Goal: Task Accomplishment & Management: Manage account settings

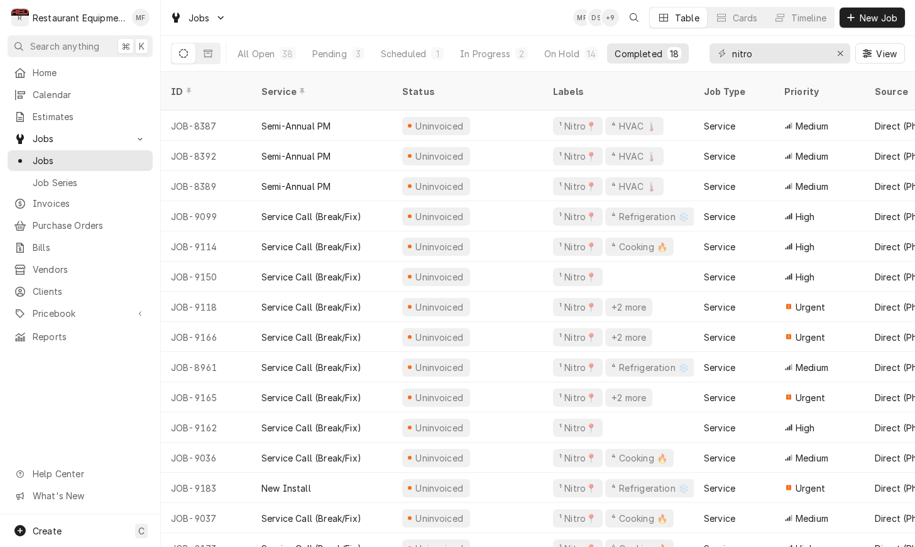
click at [559, 33] on div "Jobs MF DS + 9 Table Cards Timeline New Job" at bounding box center [538, 17] width 754 height 35
click at [504, 52] on div "In Progress" at bounding box center [485, 53] width 50 height 13
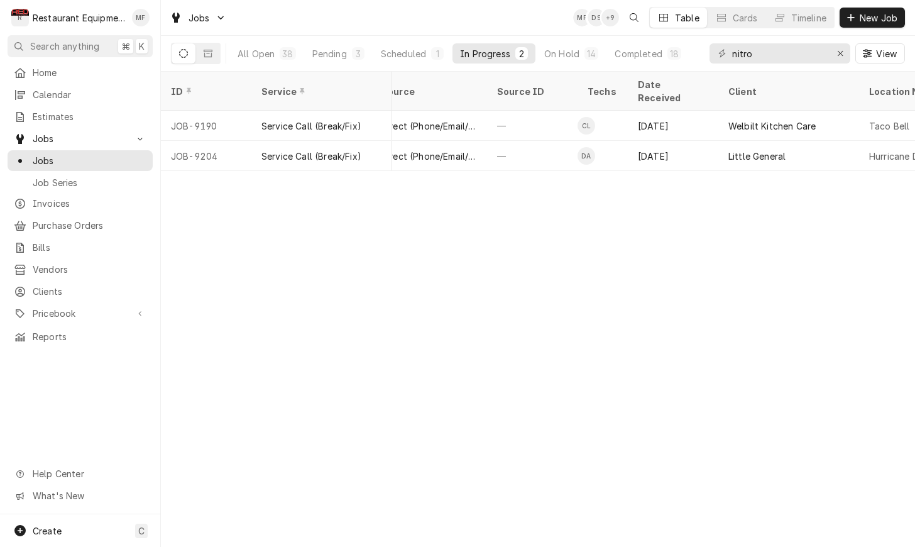
scroll to position [0, 494]
click at [625, 57] on div "Completed" at bounding box center [637, 53] width 47 height 13
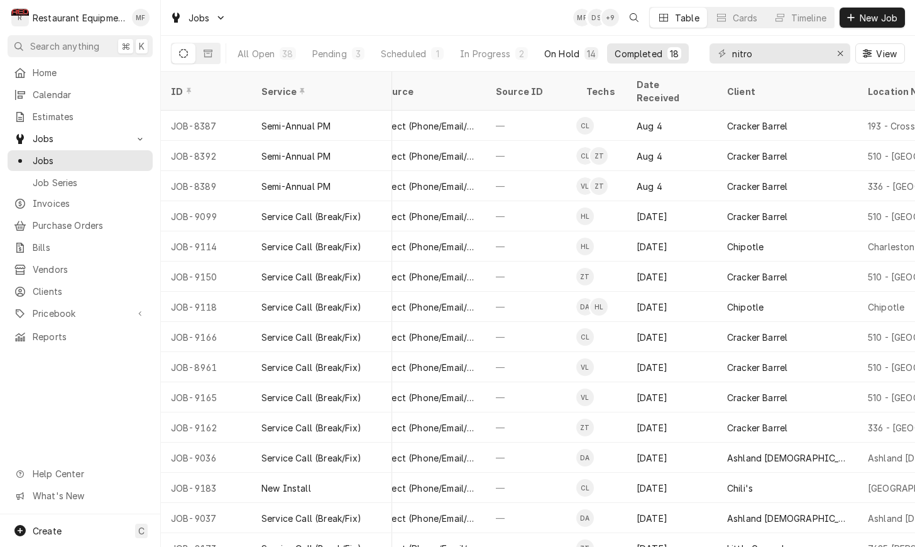
click at [573, 55] on div "On Hold" at bounding box center [561, 53] width 35 height 13
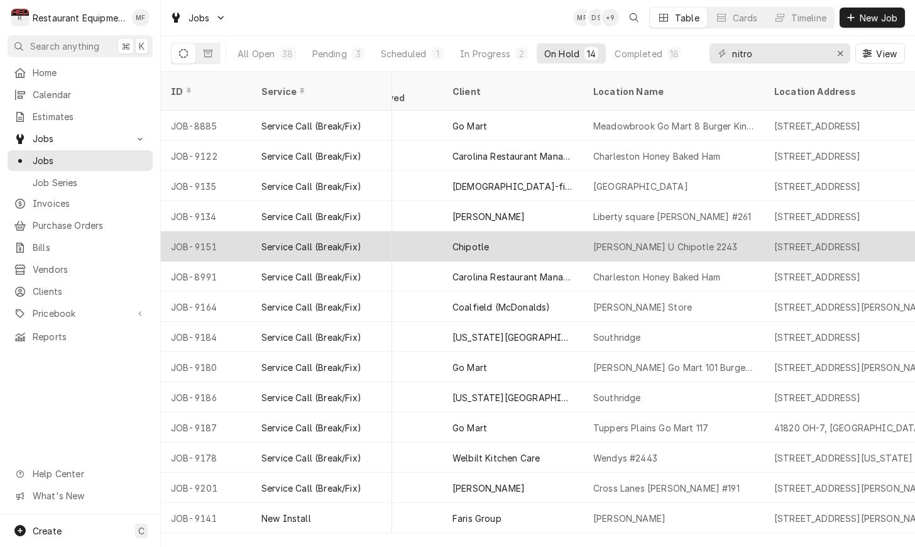
scroll to position [0, 772]
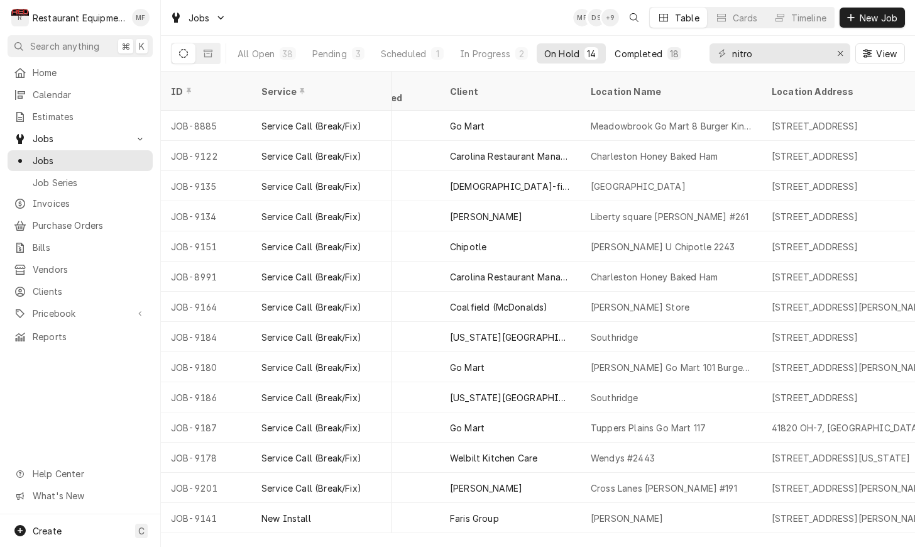
click at [654, 54] on div "Completed" at bounding box center [637, 53] width 47 height 13
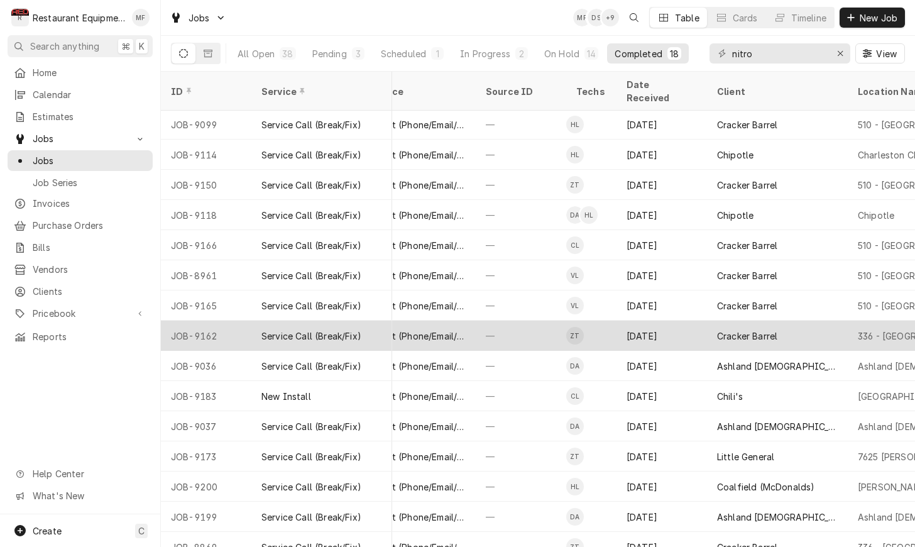
scroll to position [92, 515]
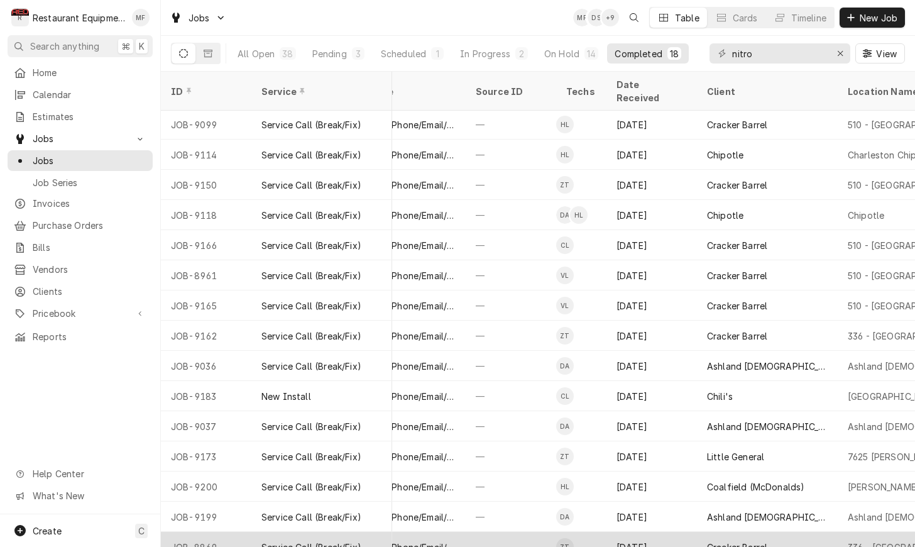
click at [826, 532] on div "Cracker Barrel" at bounding box center [767, 547] width 141 height 30
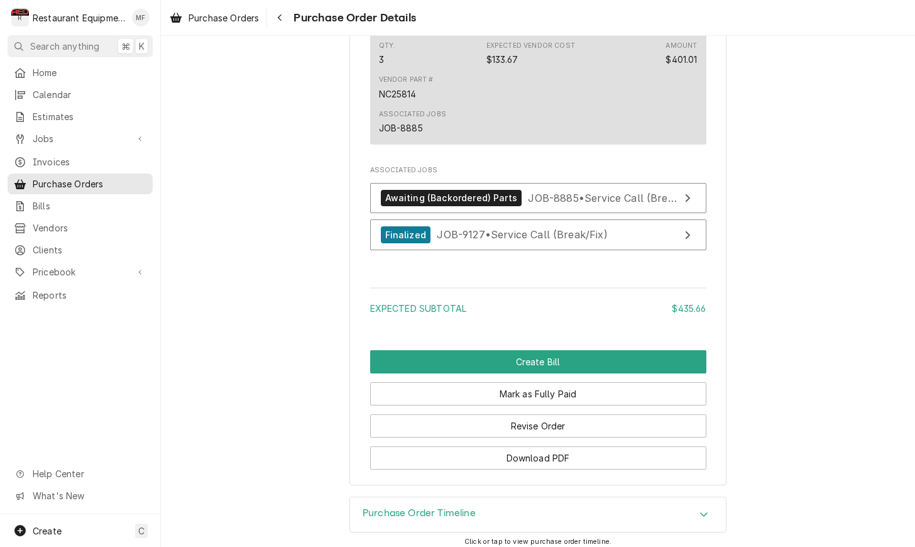
scroll to position [1094, 0]
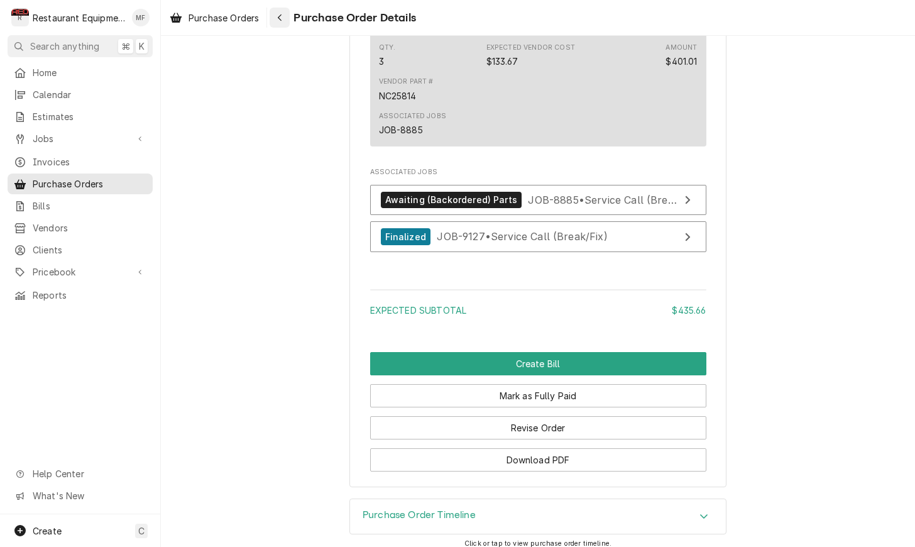
click at [284, 23] on div "Navigate back" at bounding box center [279, 17] width 13 height 13
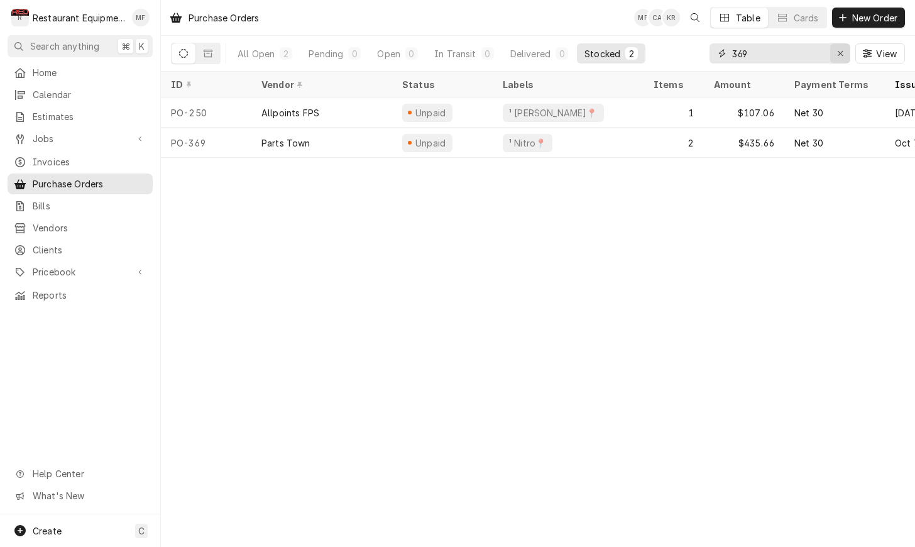
click at [835, 52] on div "Erase input" at bounding box center [840, 53] width 13 height 13
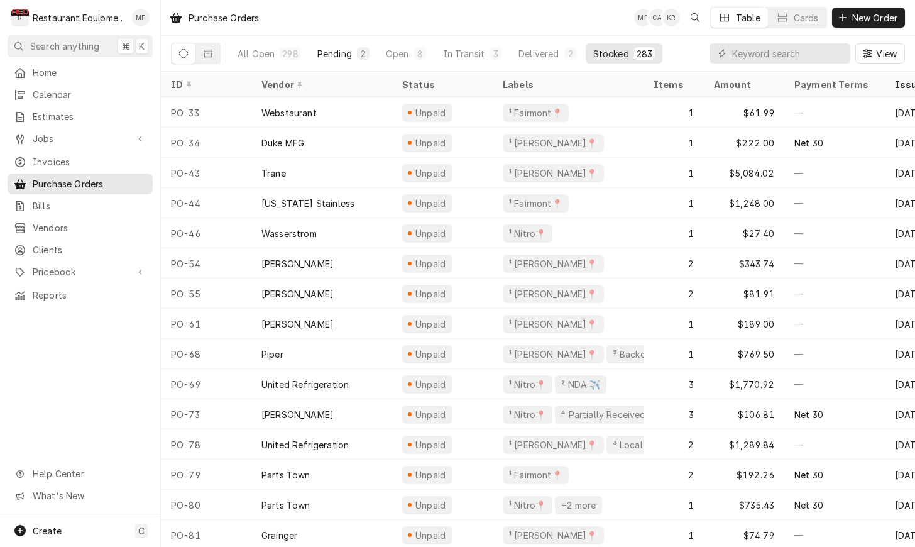
click at [334, 57] on div "Pending" at bounding box center [334, 53] width 35 height 13
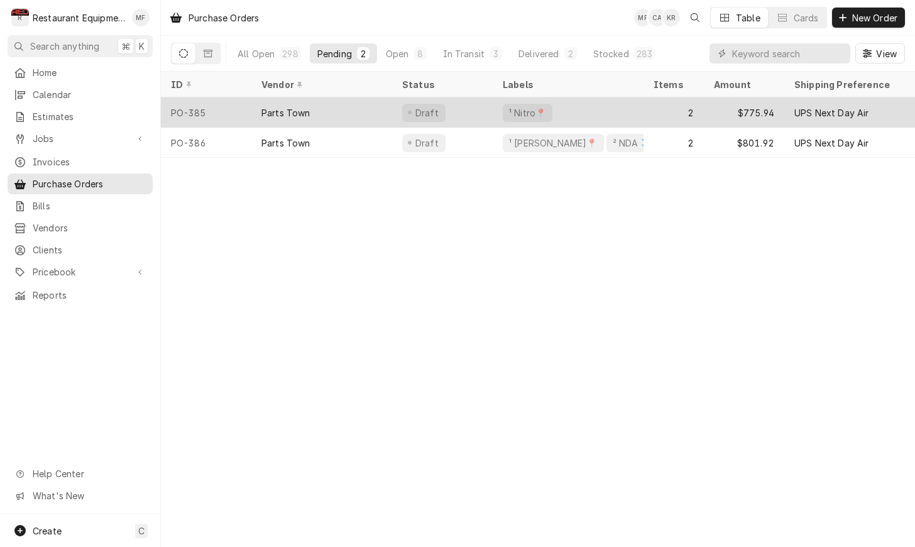
click at [490, 123] on div "Draft" at bounding box center [442, 112] width 101 height 30
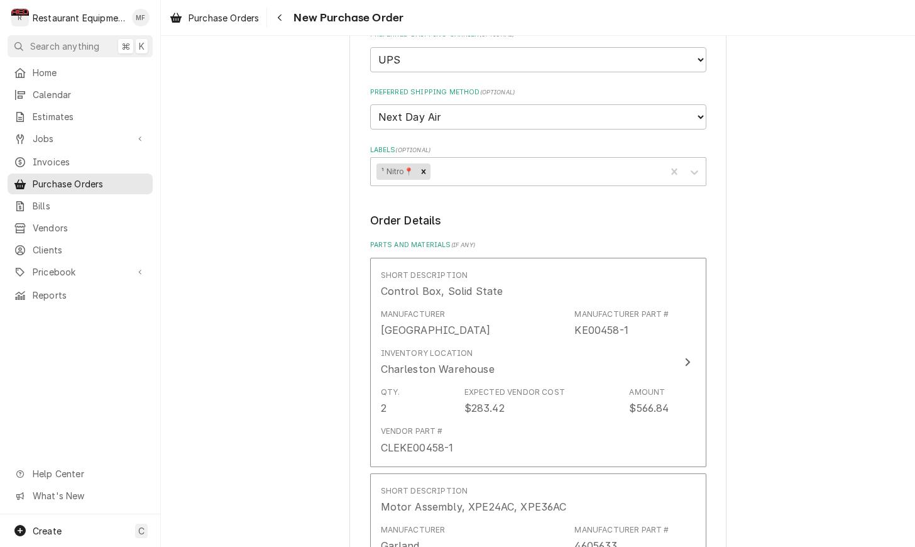
scroll to position [346, 0]
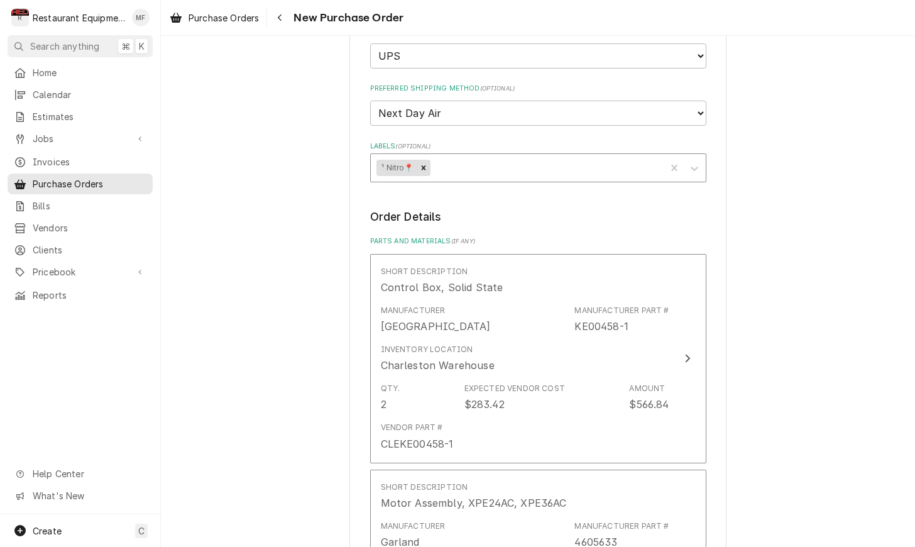
click at [601, 156] on div "Labels" at bounding box center [545, 167] width 227 height 23
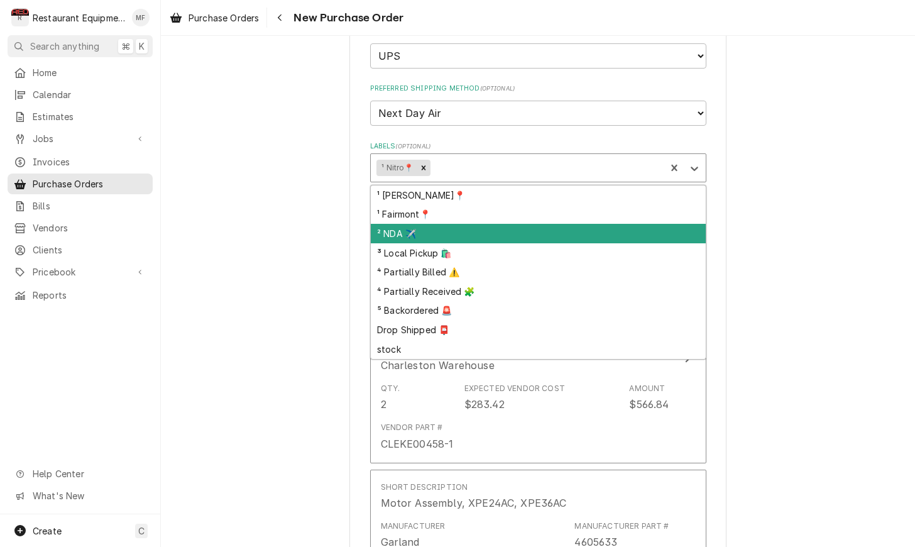
click at [518, 224] on div "² NDA ✈️" at bounding box center [538, 233] width 335 height 19
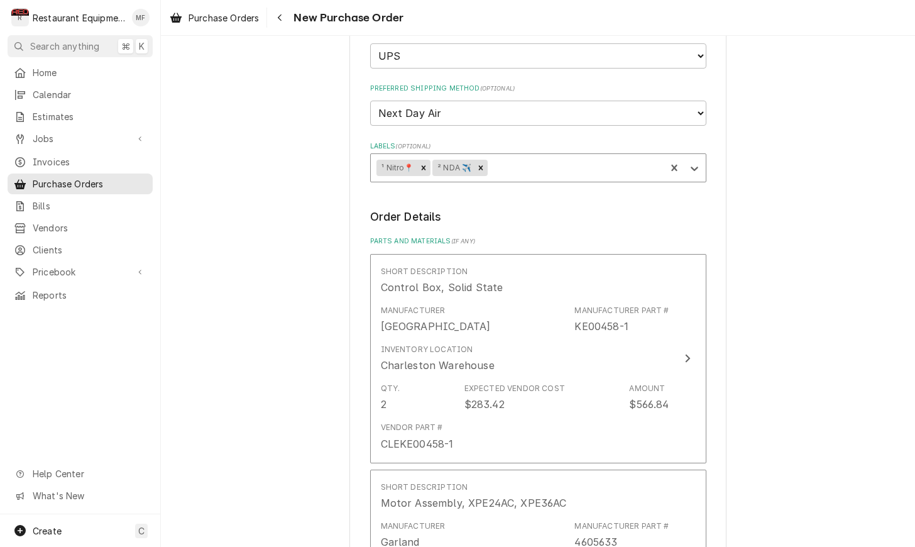
click at [521, 156] on div "Labels" at bounding box center [575, 167] width 170 height 23
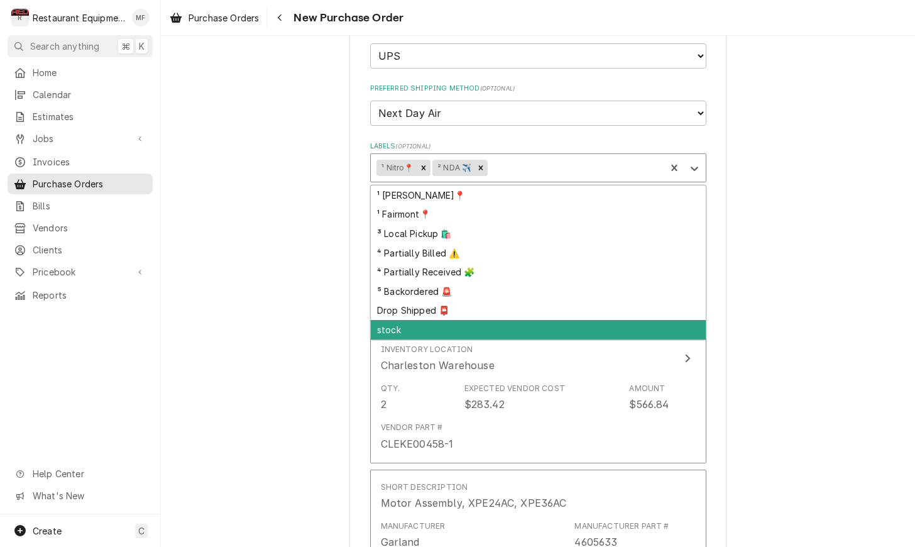
click at [552, 320] on div "stock" at bounding box center [538, 329] width 335 height 19
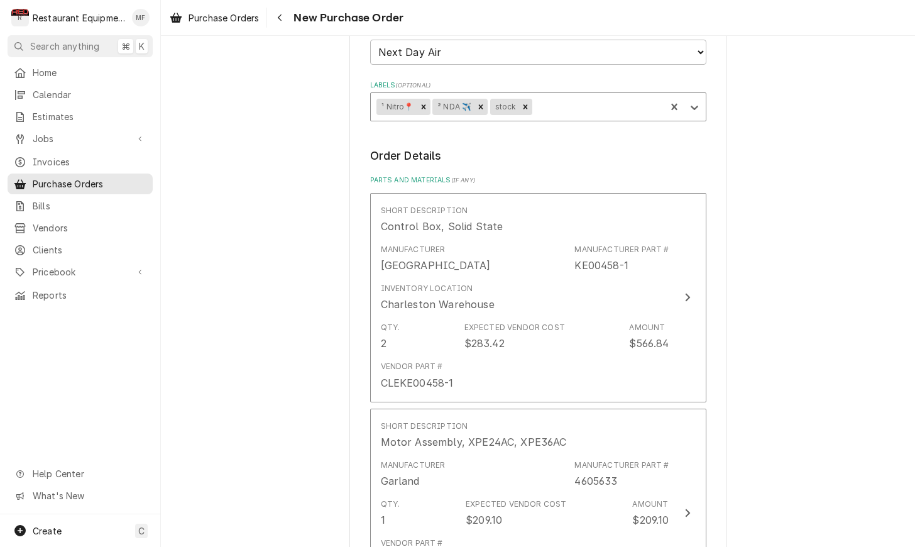
scroll to position [401, 0]
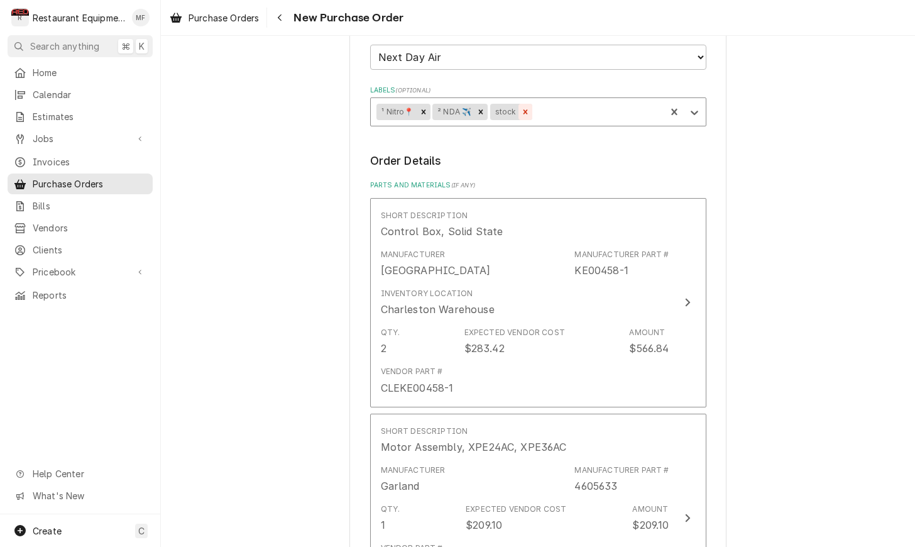
click at [526, 107] on icon "Remove stock" at bounding box center [525, 111] width 9 height 9
type textarea "x"
click at [285, 19] on div "Navigate back" at bounding box center [279, 17] width 13 height 13
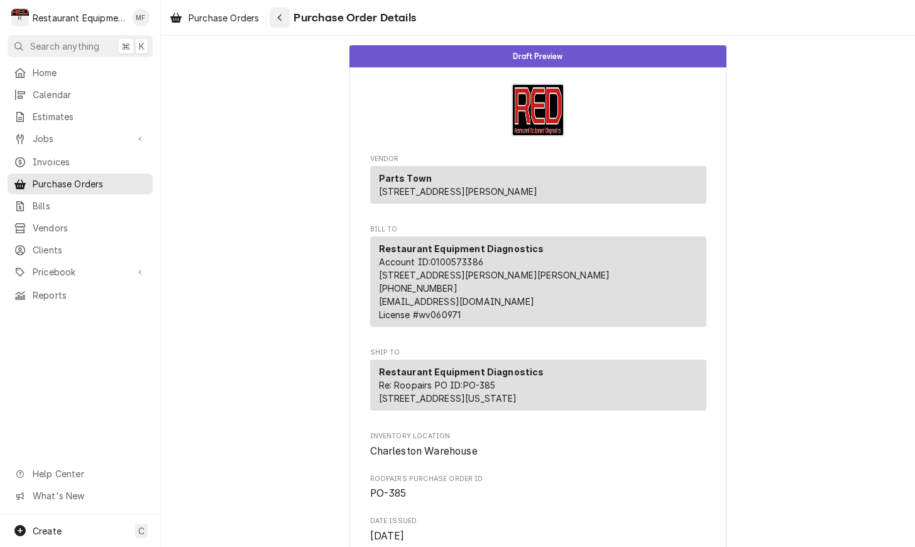
click at [286, 13] on div "Navigate back" at bounding box center [279, 17] width 13 height 13
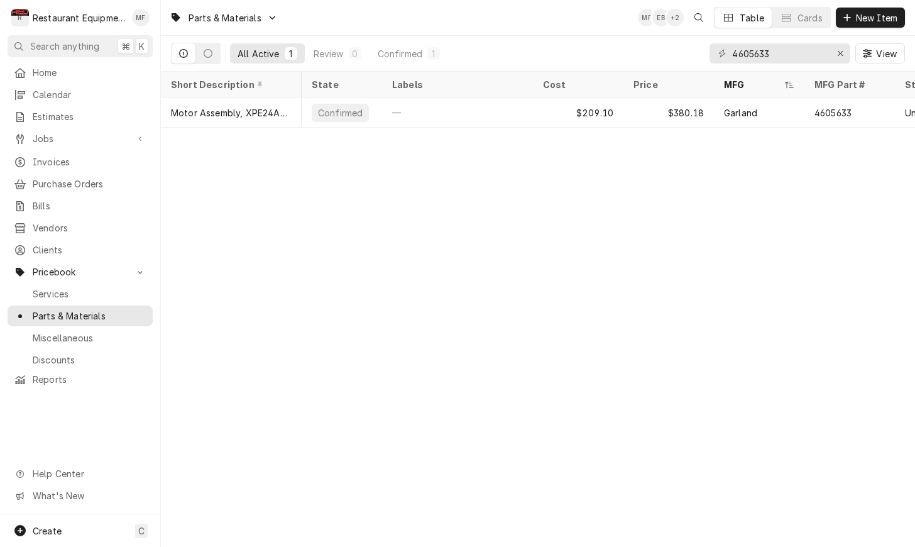
scroll to position [0, 2]
click at [837, 55] on icon "Erase input" at bounding box center [839, 53] width 5 height 5
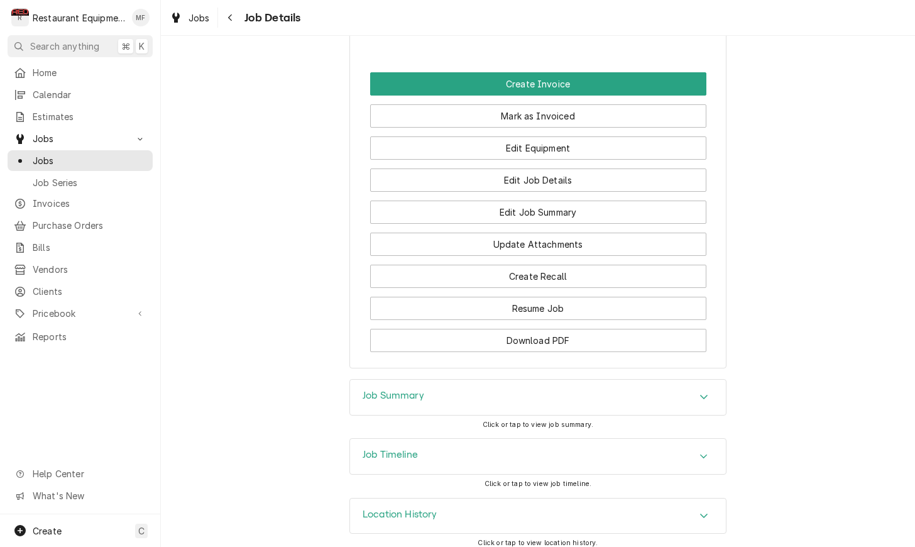
click at [547, 397] on div "Job Summary" at bounding box center [538, 396] width 376 height 35
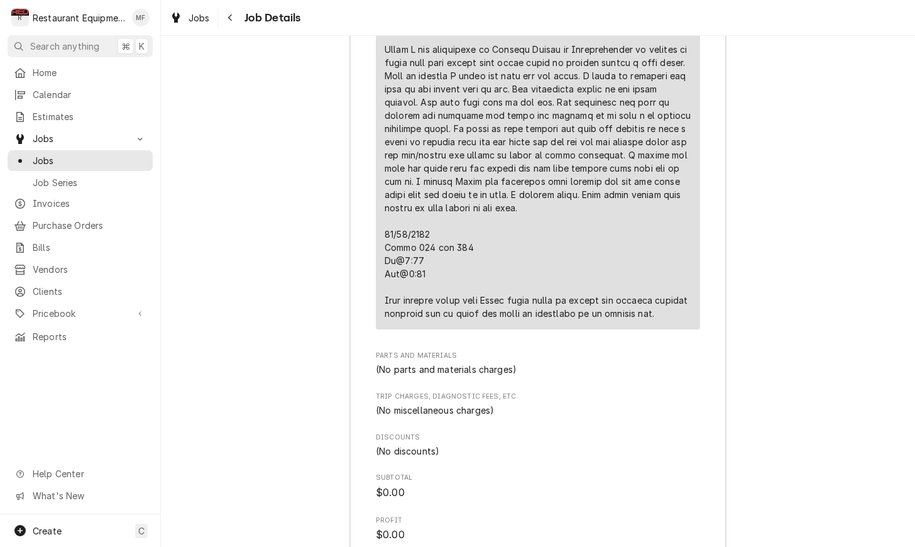
scroll to position [2276, 0]
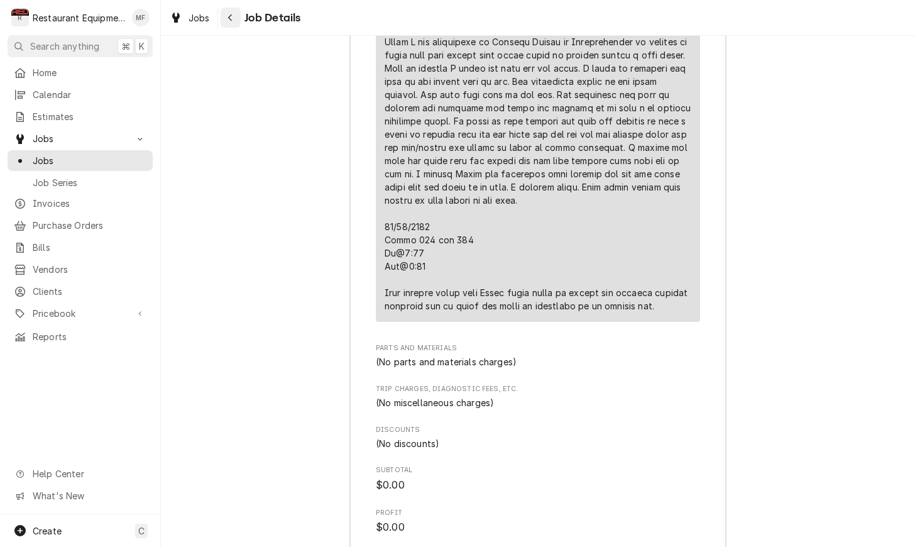
click at [228, 19] on icon "Navigate back" at bounding box center [230, 17] width 6 height 9
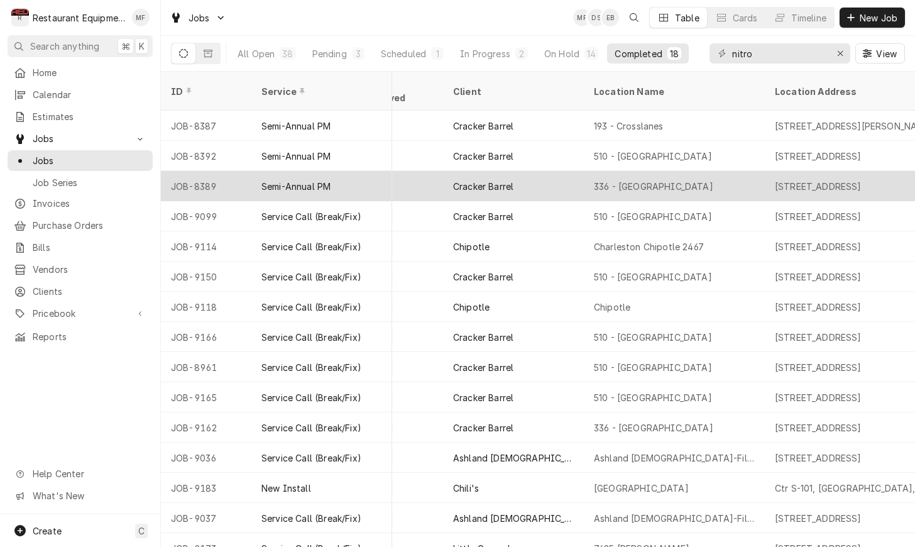
scroll to position [0, 769]
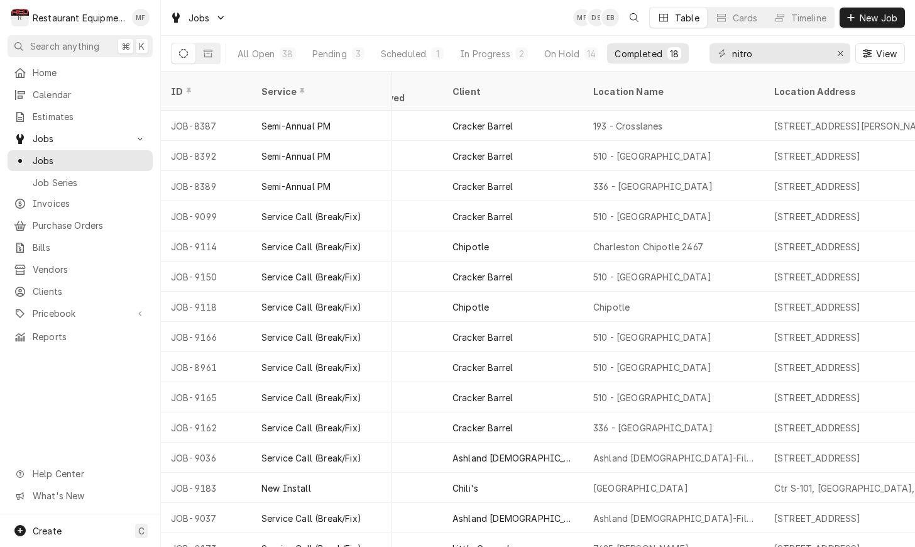
drag, startPoint x: 590, startPoint y: 49, endPoint x: 590, endPoint y: 81, distance: 32.0
click at [590, 49] on div "14" at bounding box center [591, 53] width 9 height 13
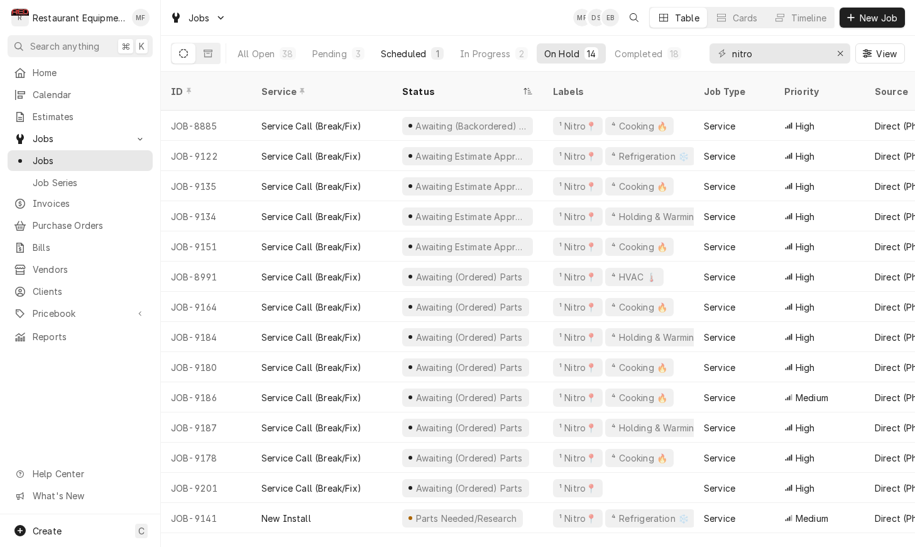
scroll to position [0, 0]
click at [484, 55] on div "In Progress" at bounding box center [485, 53] width 50 height 13
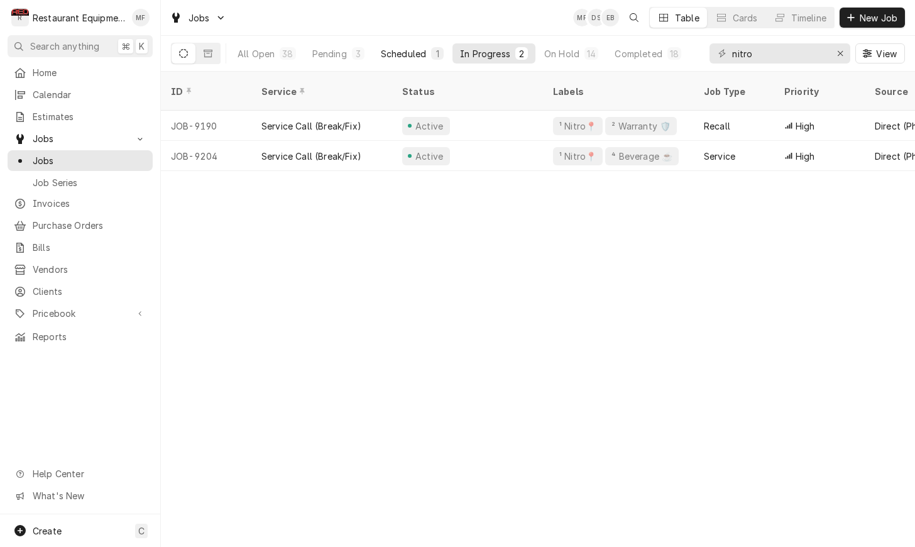
click at [434, 51] on div "1" at bounding box center [438, 53] width 8 height 13
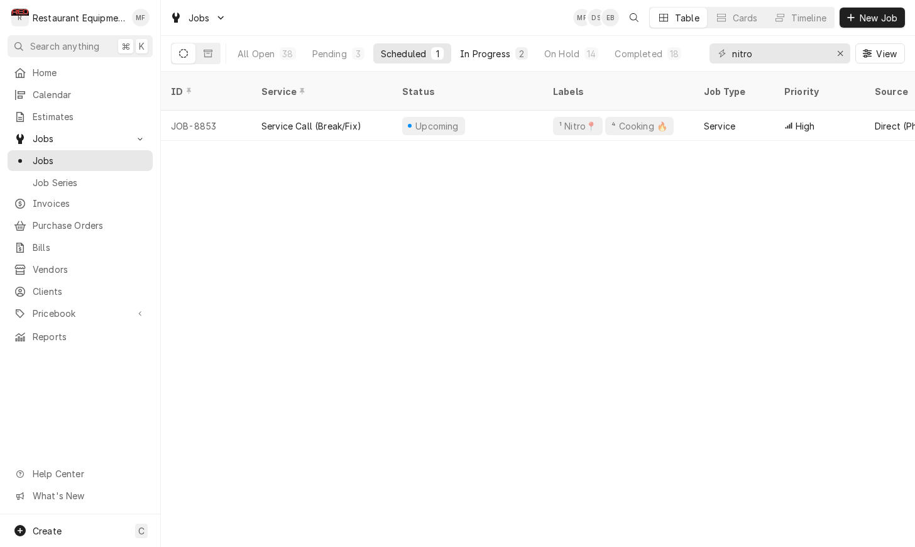
click at [478, 47] on div "In Progress" at bounding box center [485, 53] width 50 height 13
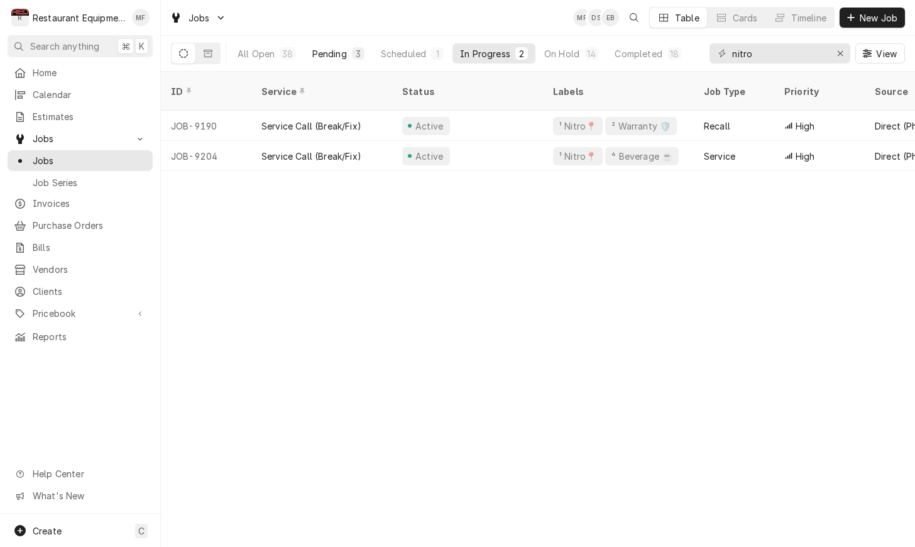
click at [356, 55] on div "3" at bounding box center [358, 53] width 8 height 13
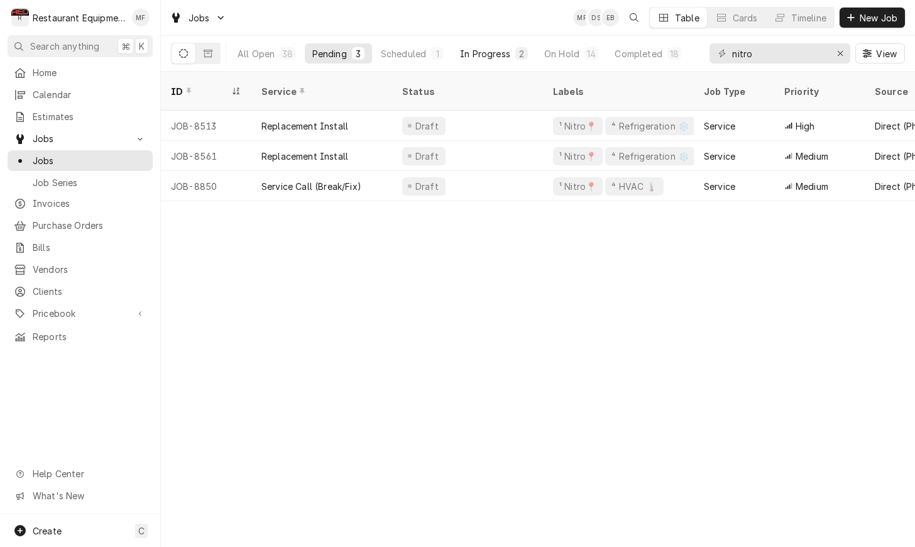
click at [491, 48] on div "In Progress" at bounding box center [485, 53] width 50 height 13
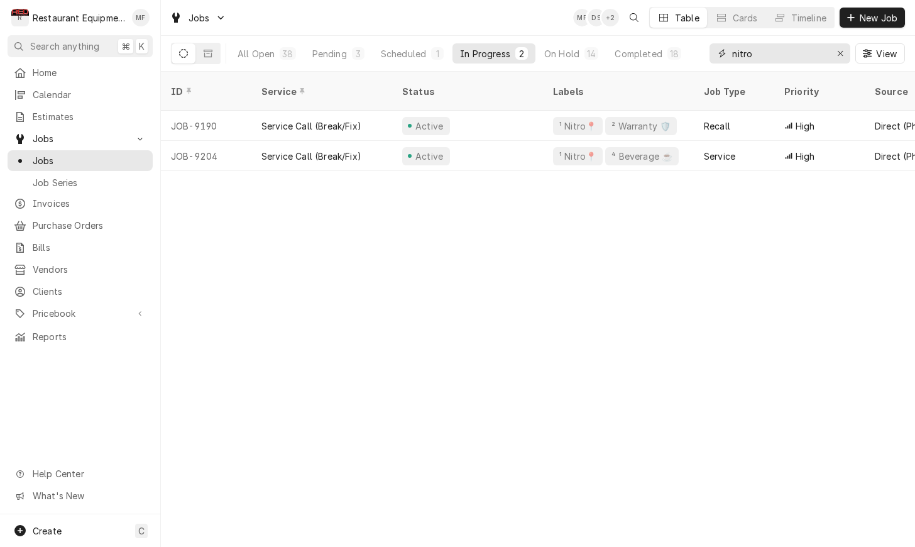
click at [764, 55] on input "nitro" at bounding box center [779, 53] width 94 height 20
click at [764, 56] on input "nitro" at bounding box center [779, 53] width 94 height 20
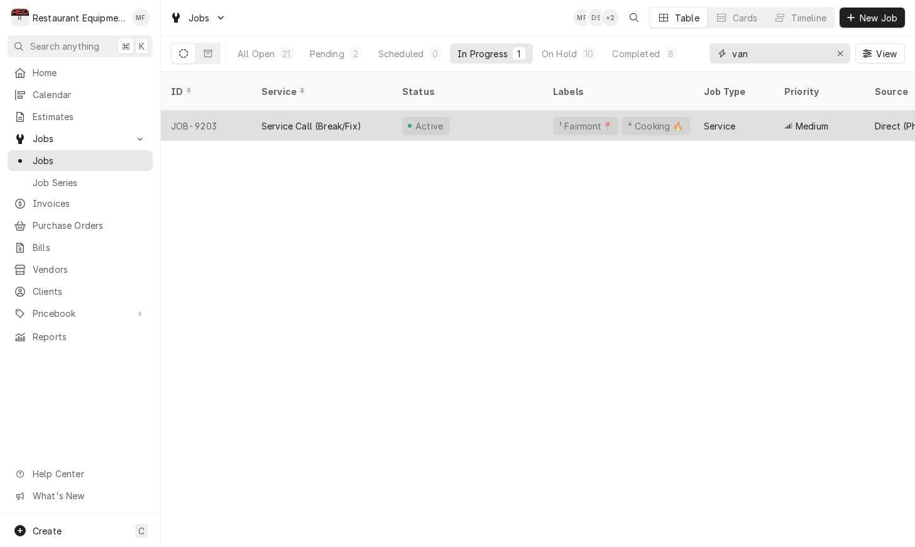
type input "van"
click at [487, 111] on div "Active" at bounding box center [467, 126] width 151 height 30
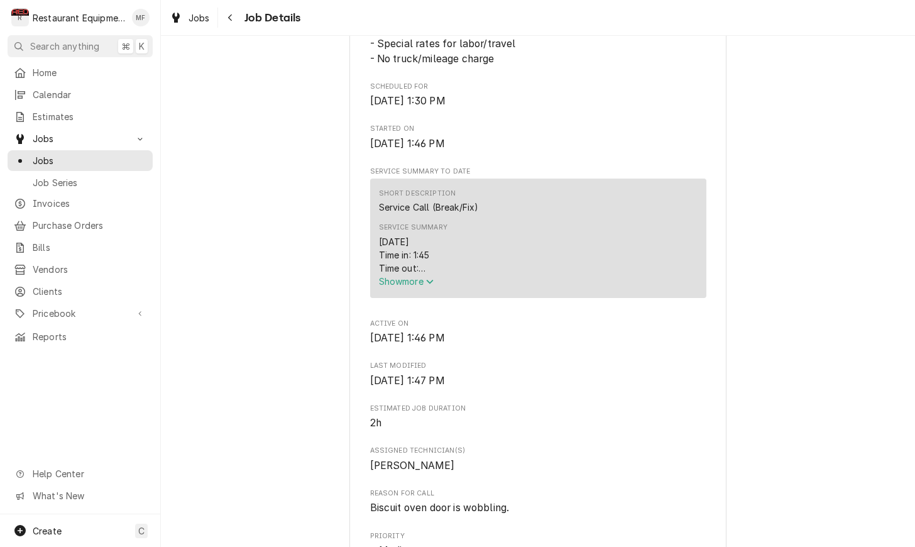
scroll to position [399, 0]
click at [419, 275] on span "Show more" at bounding box center [406, 280] width 55 height 11
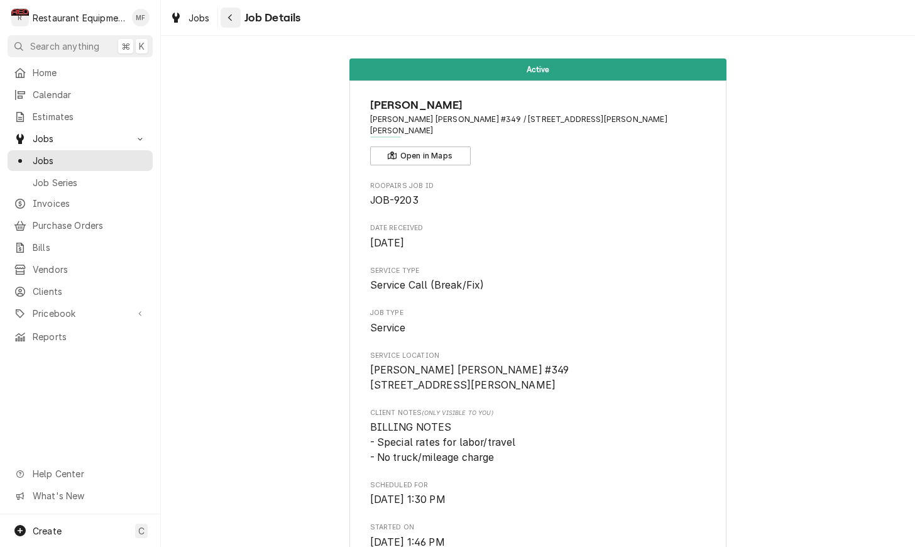
scroll to position [0, 0]
click at [237, 22] on button "Navigate back" at bounding box center [231, 18] width 20 height 20
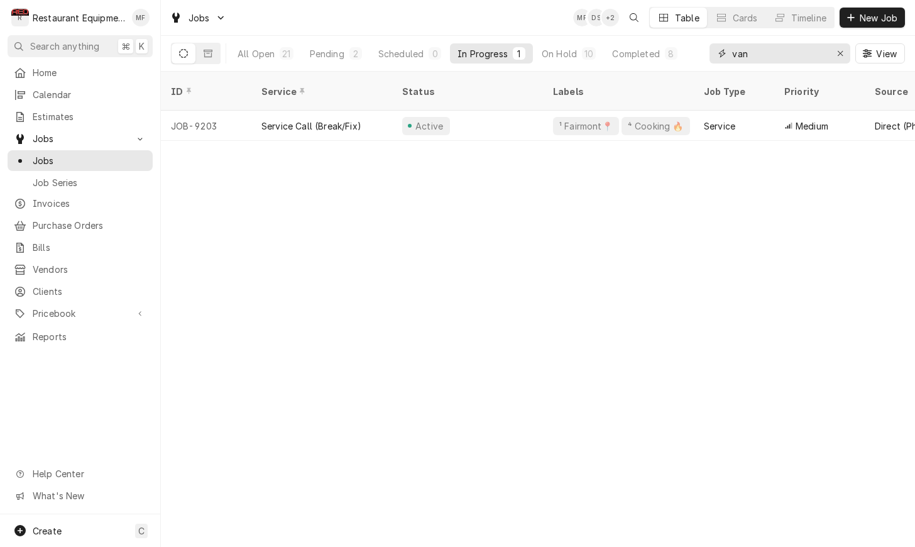
click at [814, 54] on input "van" at bounding box center [779, 53] width 94 height 20
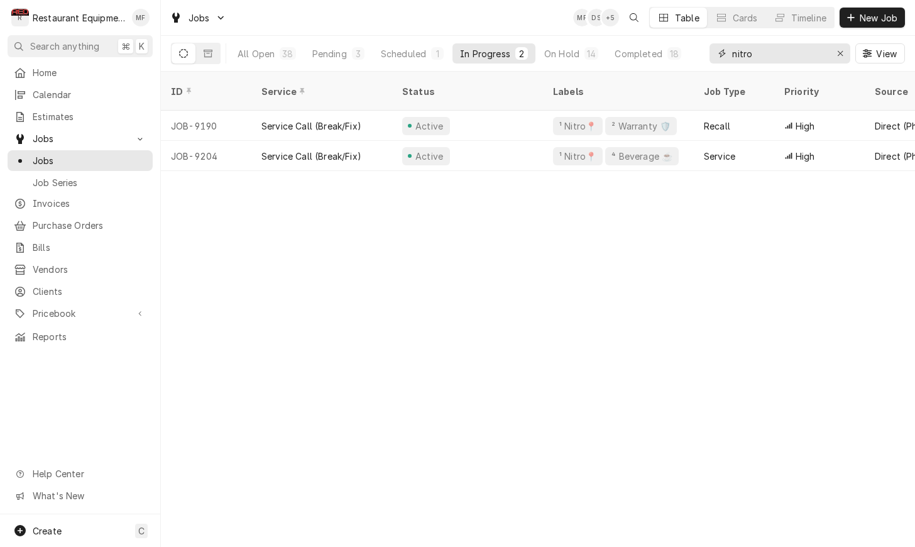
type input "nitro"
click at [839, 0] on div "Jobs MF DS + 5 Table Cards Timeline New Job" at bounding box center [538, 17] width 754 height 35
click at [596, 58] on div "14" at bounding box center [591, 53] width 14 height 13
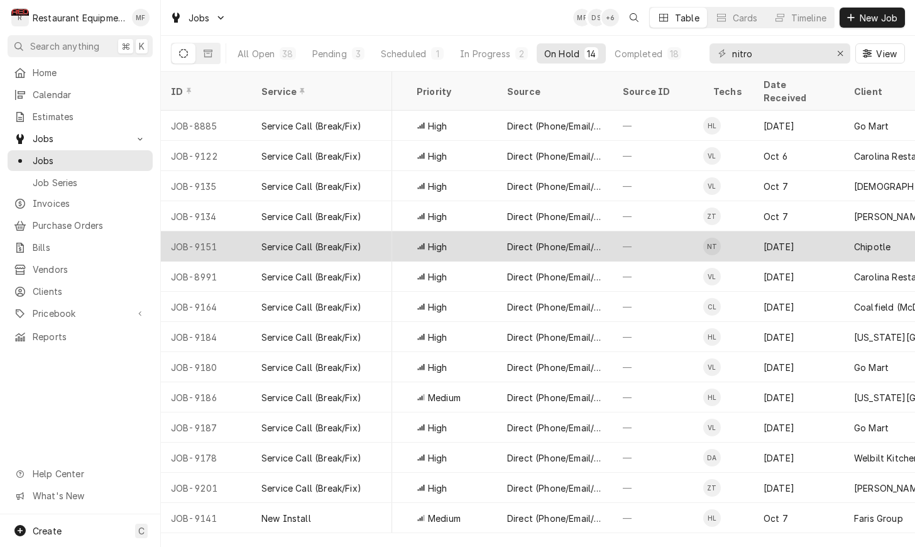
scroll to position [0, 383]
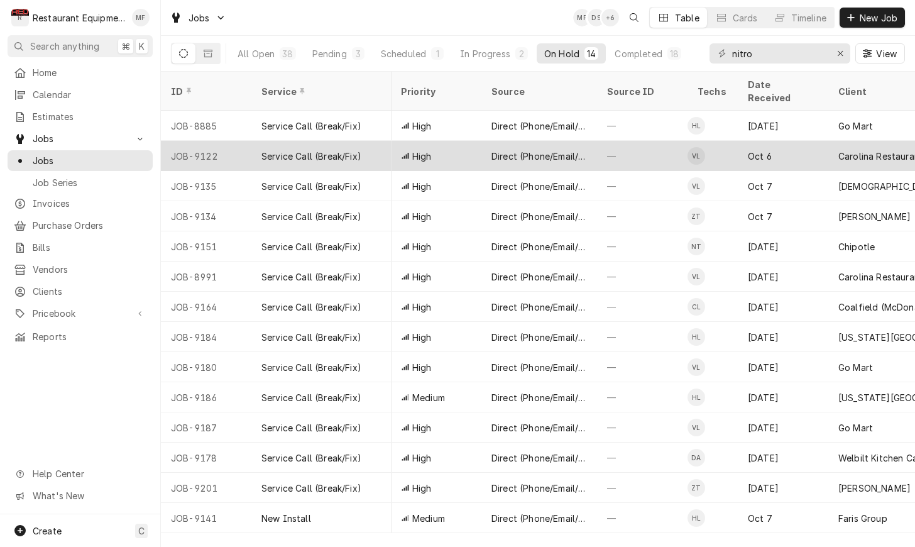
click at [809, 155] on div "Oct 6" at bounding box center [783, 156] width 90 height 30
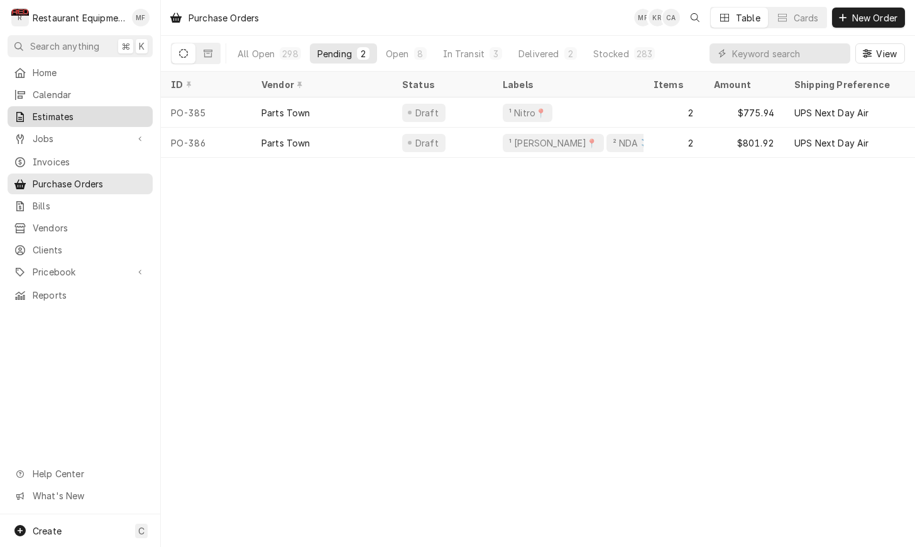
click at [123, 117] on span "Estimates" at bounding box center [90, 116] width 114 height 13
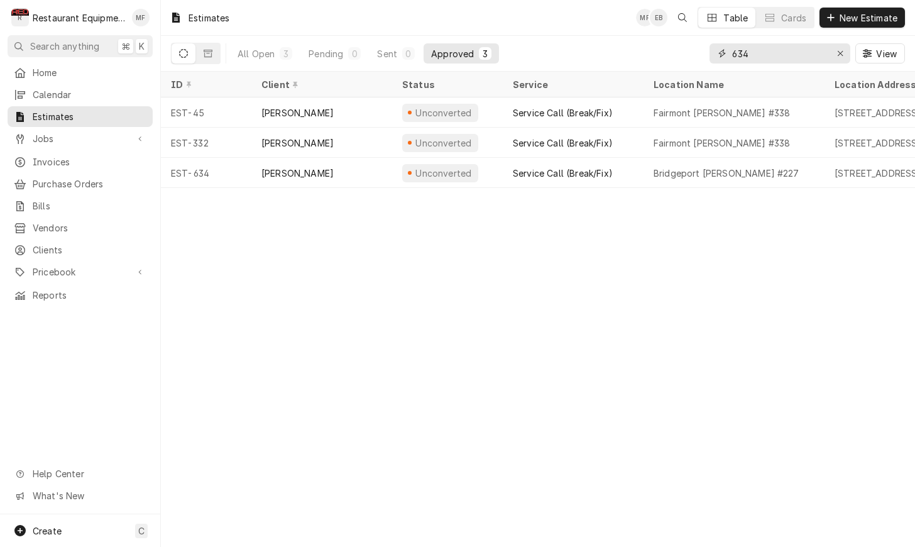
click at [775, 56] on input "634" at bounding box center [779, 53] width 94 height 20
type input "3"
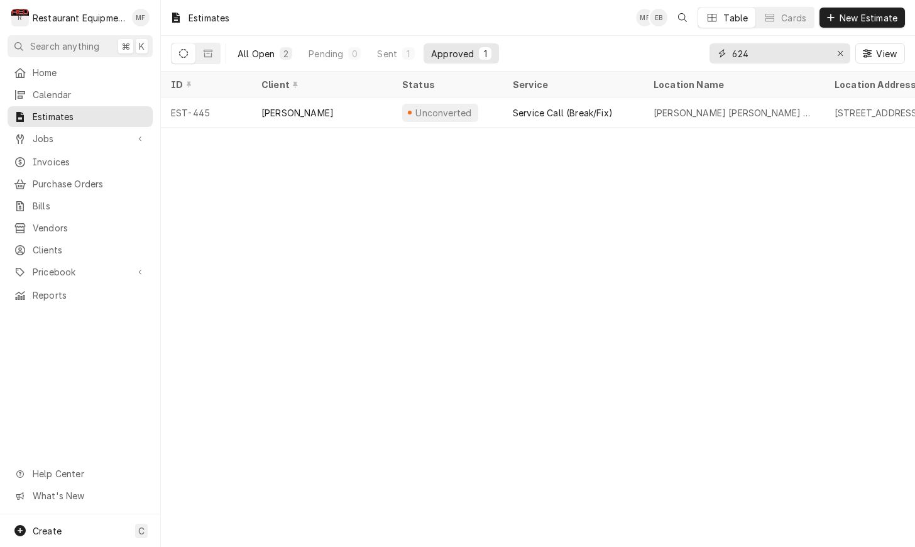
type input "624"
click at [287, 60] on button "All Open 2" at bounding box center [265, 53] width 70 height 20
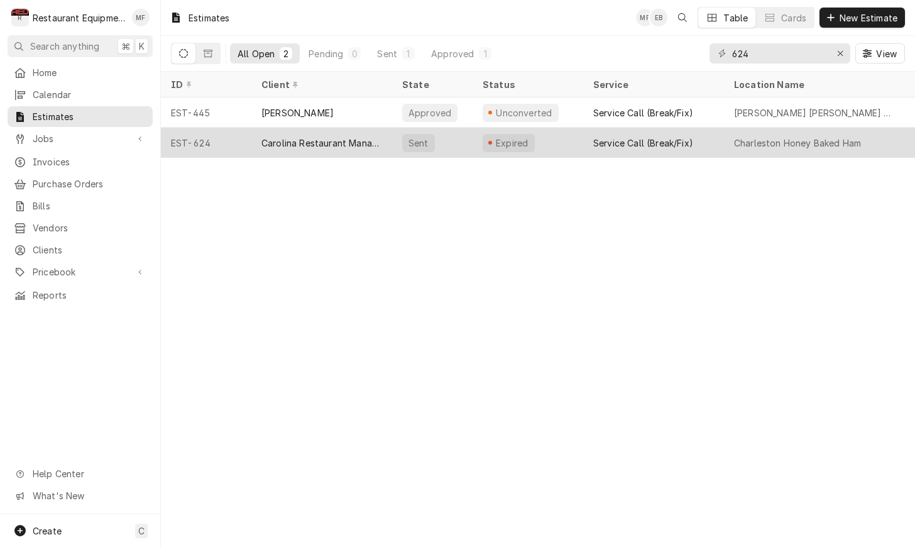
click at [474, 146] on div "Expired" at bounding box center [527, 143] width 111 height 30
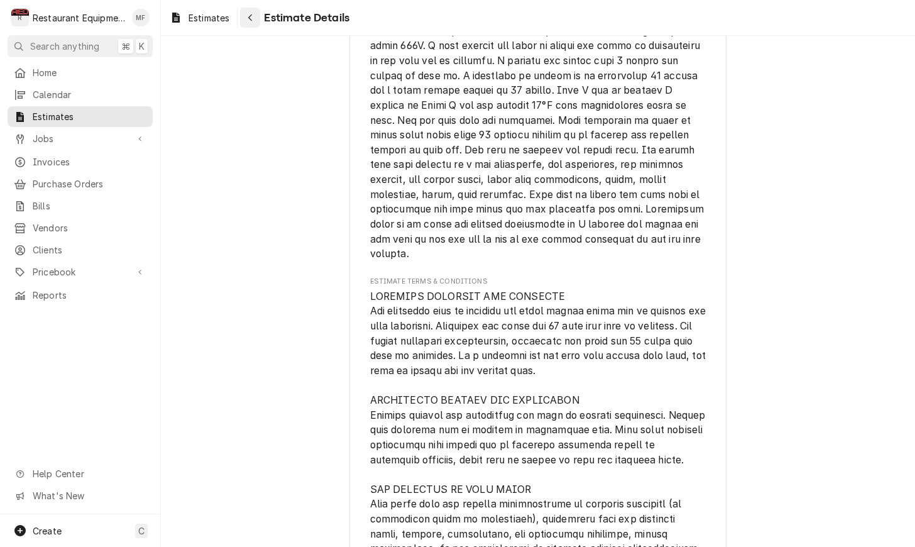
scroll to position [3409, 0]
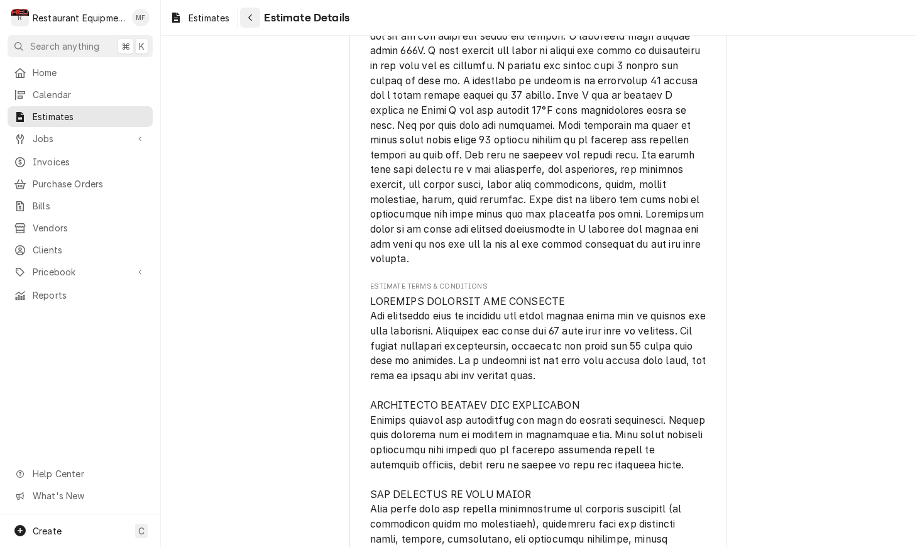
click at [249, 18] on icon "Navigate back" at bounding box center [251, 17] width 6 height 9
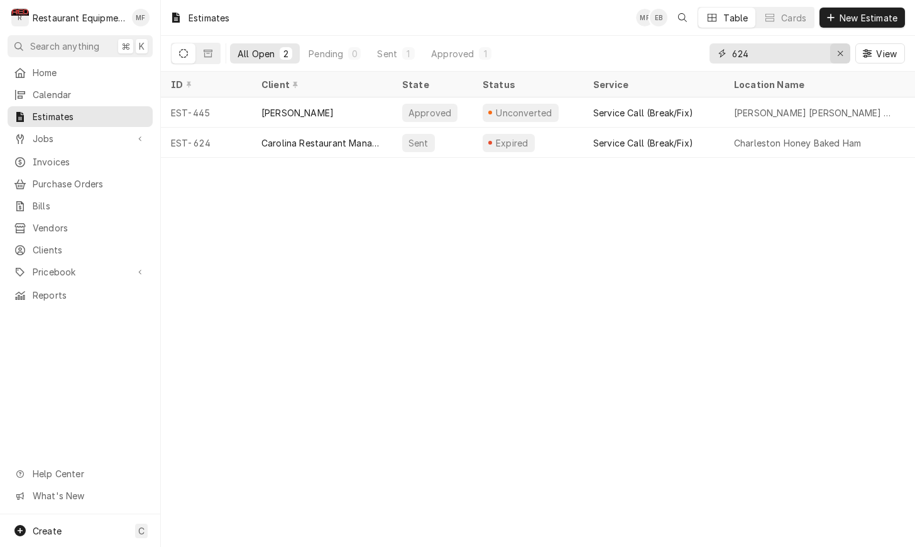
click at [831, 57] on button "Erase input" at bounding box center [840, 53] width 20 height 20
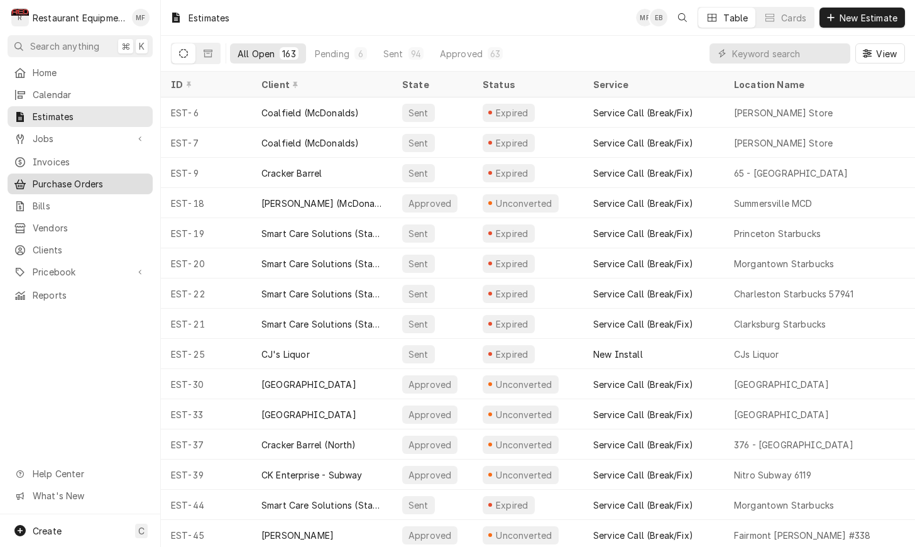
click at [133, 188] on link "Purchase Orders" at bounding box center [80, 183] width 145 height 21
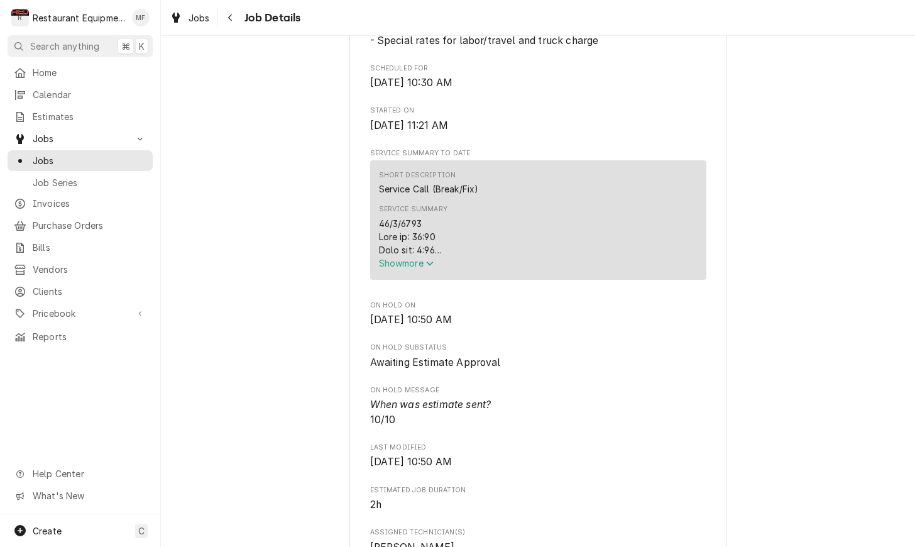
scroll to position [403, 0]
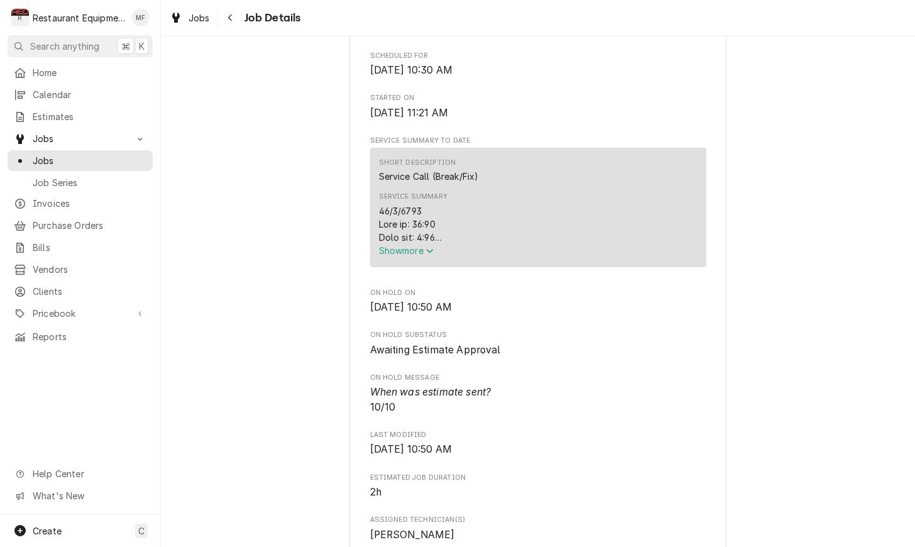
click at [420, 256] on span "Show more" at bounding box center [406, 250] width 55 height 11
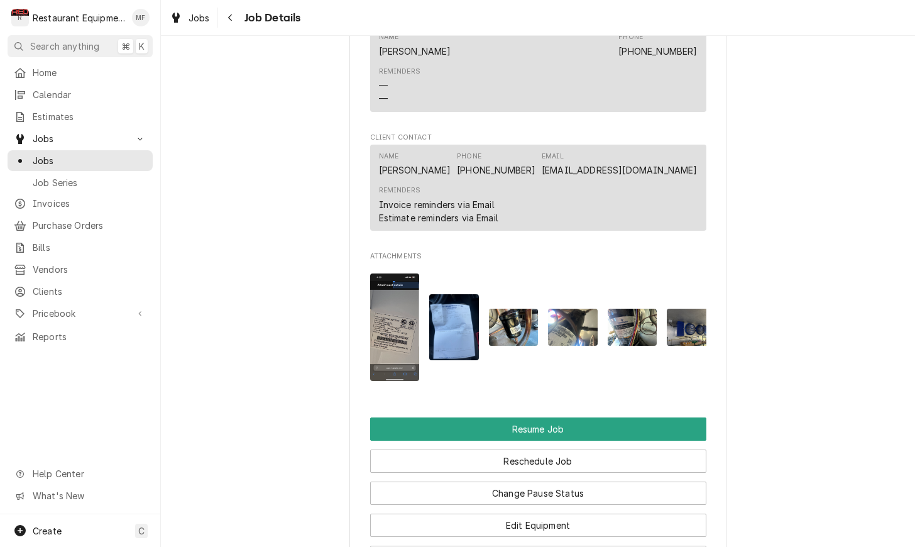
scroll to position [1680, 0]
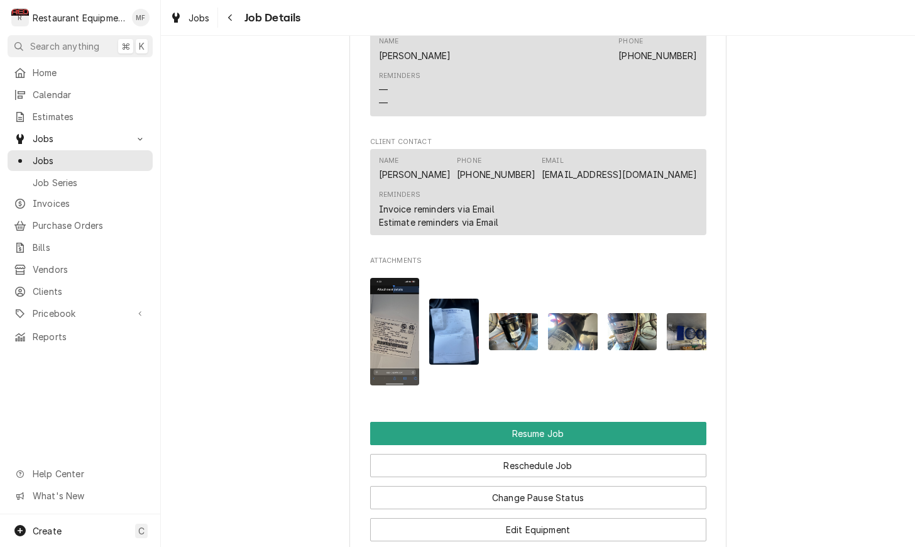
click at [404, 303] on img "Attachments" at bounding box center [395, 331] width 50 height 107
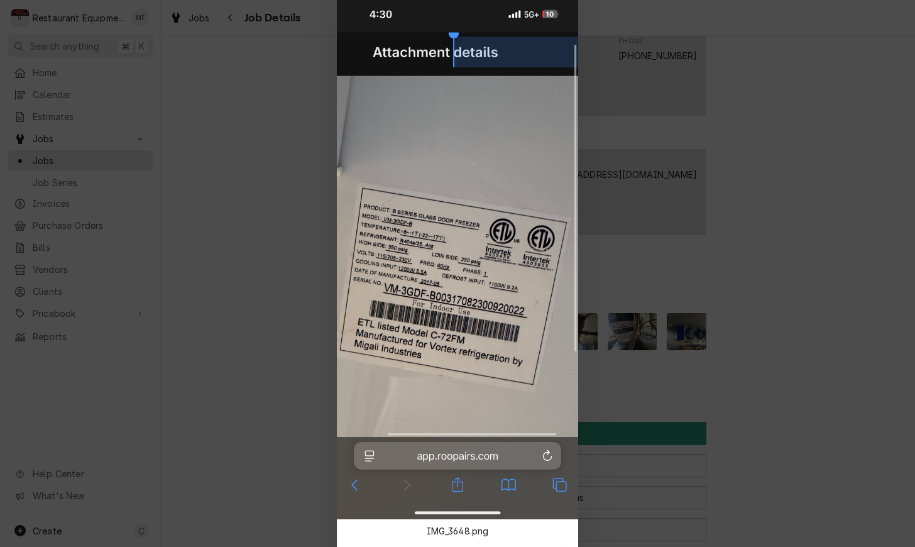
click at [668, 255] on div at bounding box center [457, 273] width 915 height 547
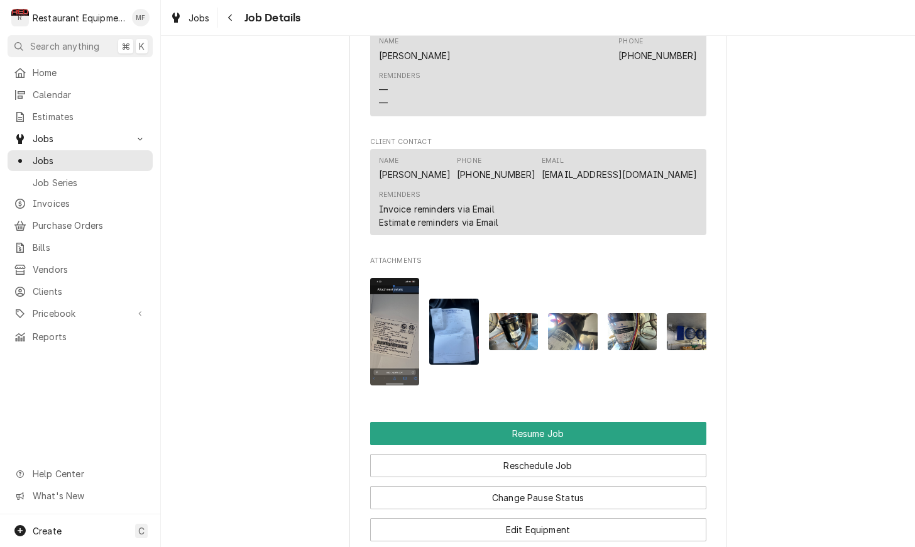
click at [461, 335] on img "Attachments" at bounding box center [454, 331] width 50 height 66
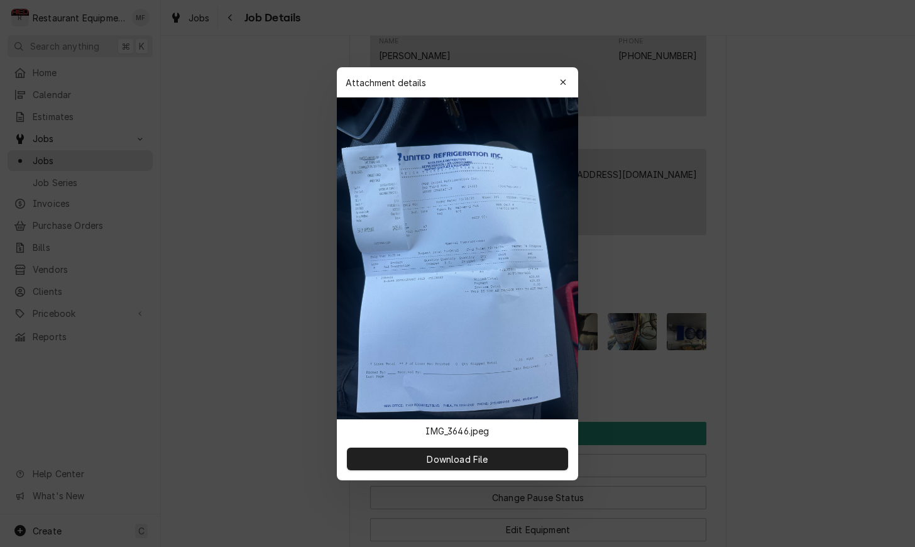
drag, startPoint x: 617, startPoint y: 254, endPoint x: 641, endPoint y: 317, distance: 67.2
click at [616, 257] on div at bounding box center [457, 273] width 915 height 547
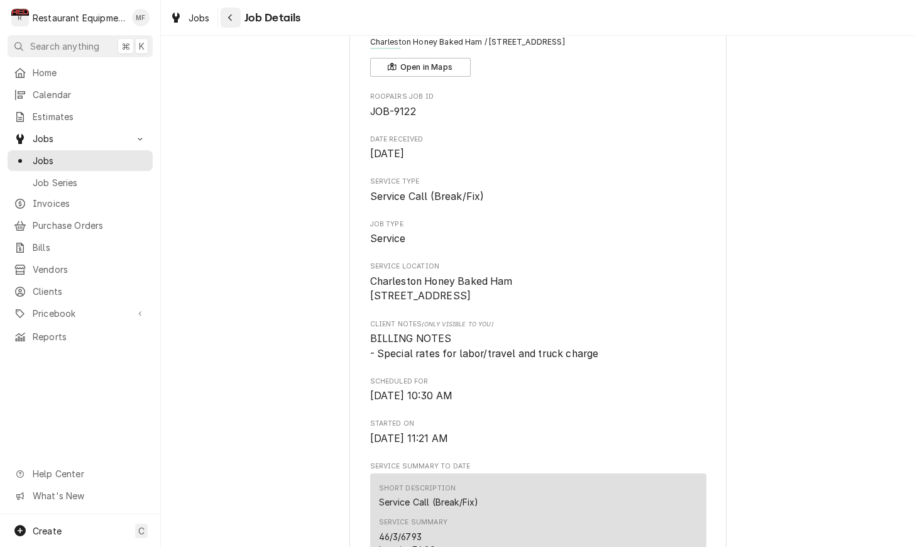
scroll to position [49, 0]
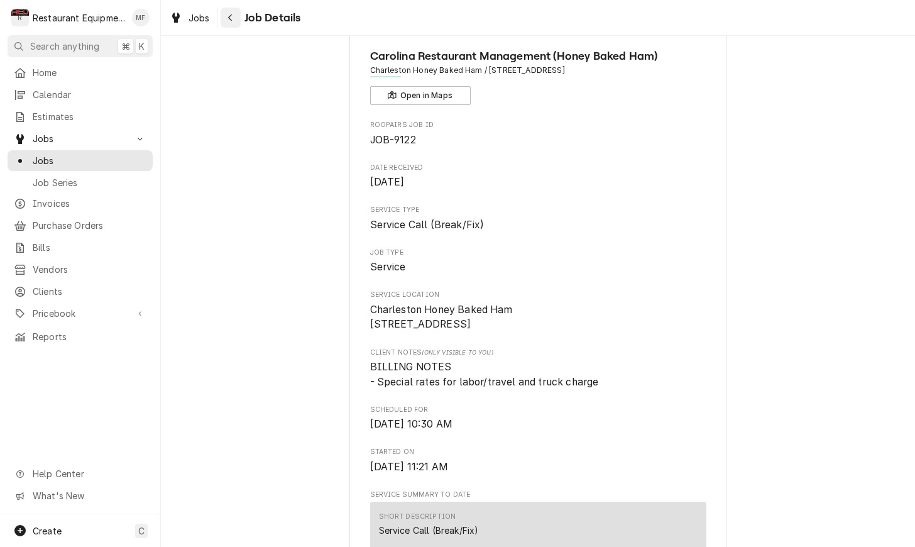
click at [231, 21] on icon "Navigate back" at bounding box center [230, 17] width 6 height 9
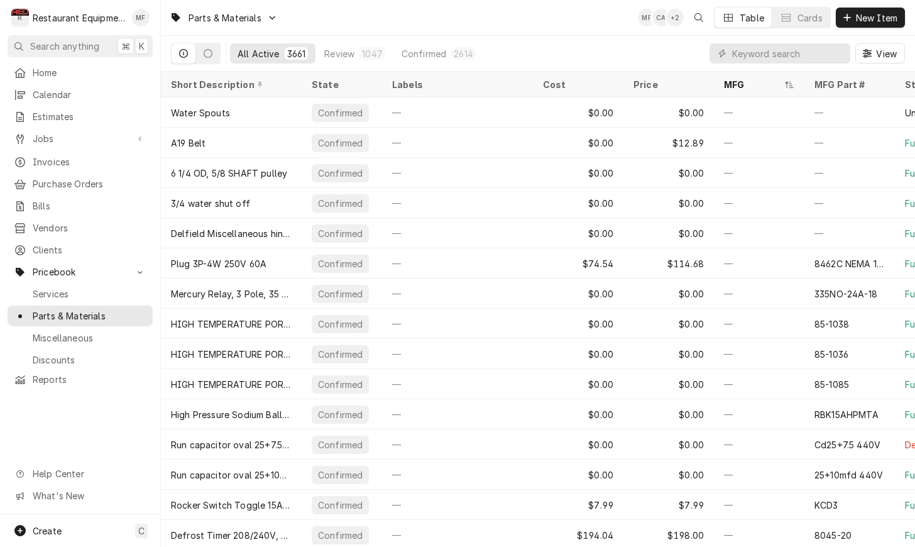
click at [756, 47] on input "Dynamic Content Wrapper" at bounding box center [788, 53] width 112 height 20
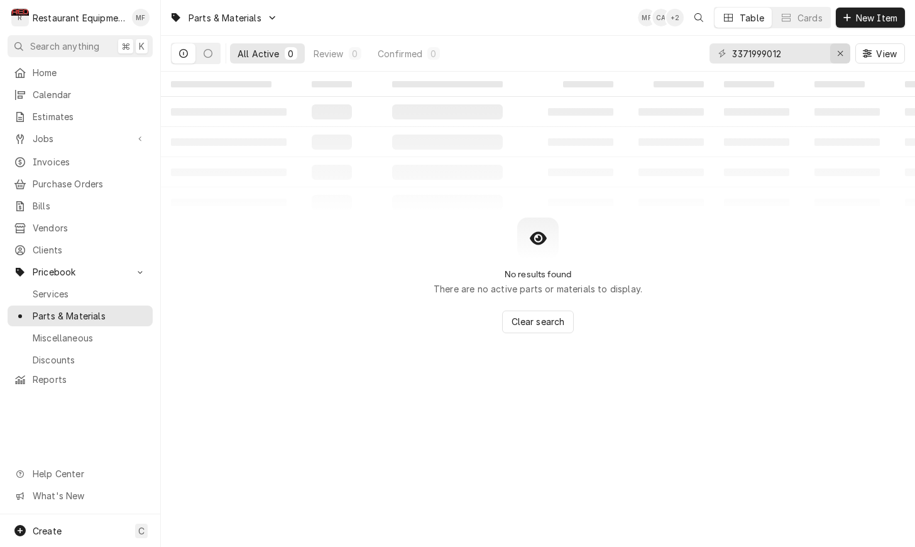
type input "3371999012"
click at [834, 49] on div "Erase input" at bounding box center [840, 53] width 13 height 13
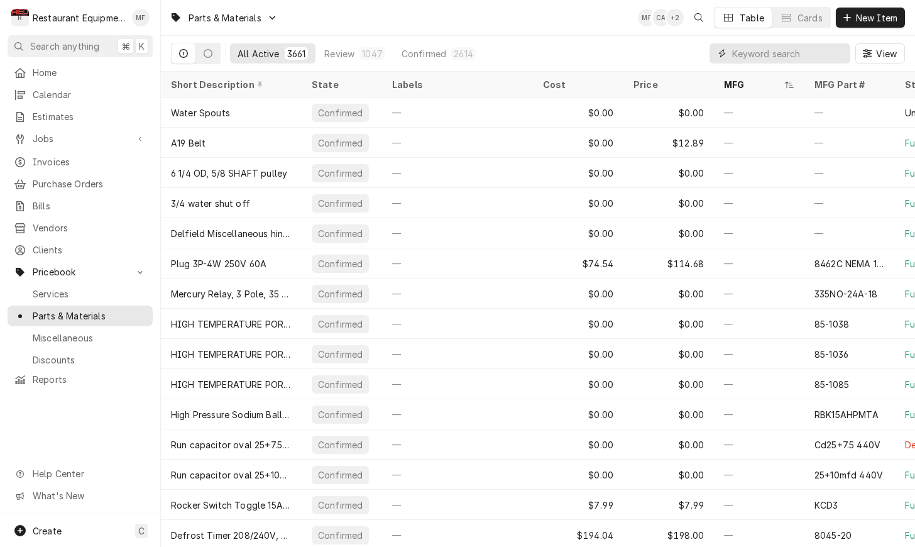
click at [761, 48] on input "Dynamic Content Wrapper" at bounding box center [788, 53] width 112 height 20
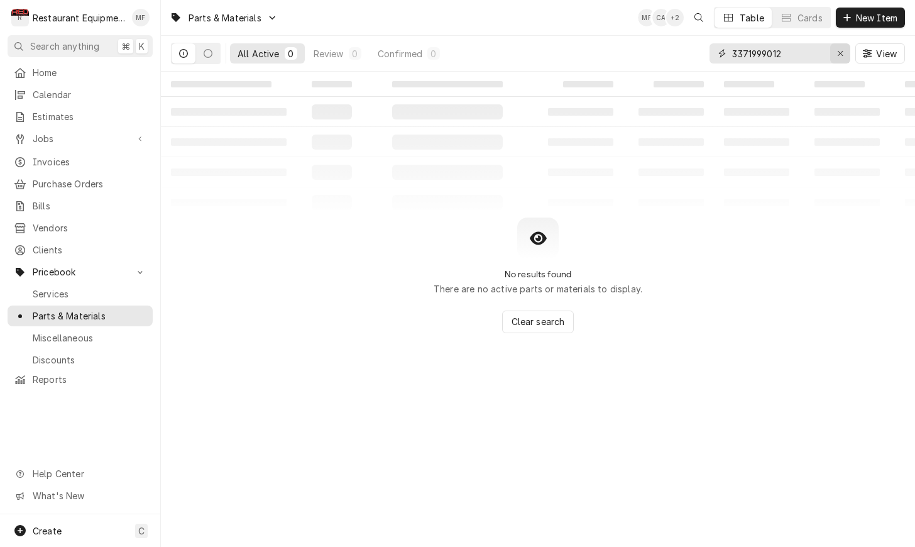
type input "3371999012"
click at [841, 48] on div "Erase input" at bounding box center [840, 53] width 13 height 13
click at [863, 23] on span "New Item" at bounding box center [876, 17] width 46 height 13
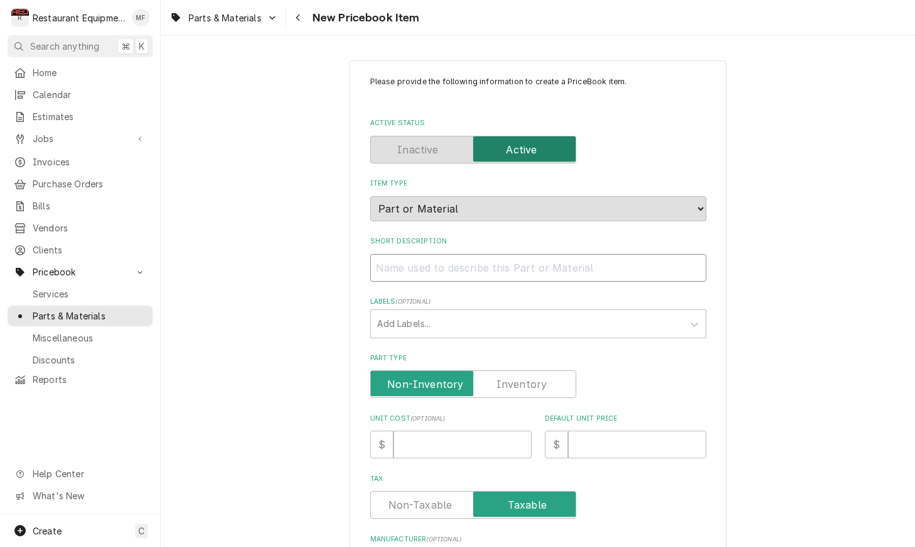
click at [574, 261] on input "Short Description" at bounding box center [538, 268] width 336 height 28
paste input "Schaerer 3371999012 Socket Head Cap Screws, M6 x 16"
type textarea "x"
type input "Schaerer 3371999012 Socket Head Cap Screws, M6 x 16"
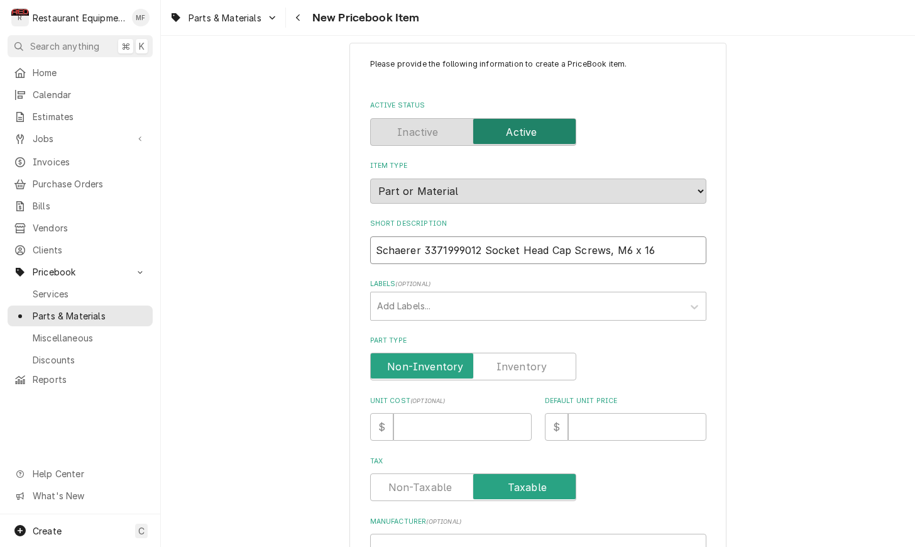
scroll to position [33, 0]
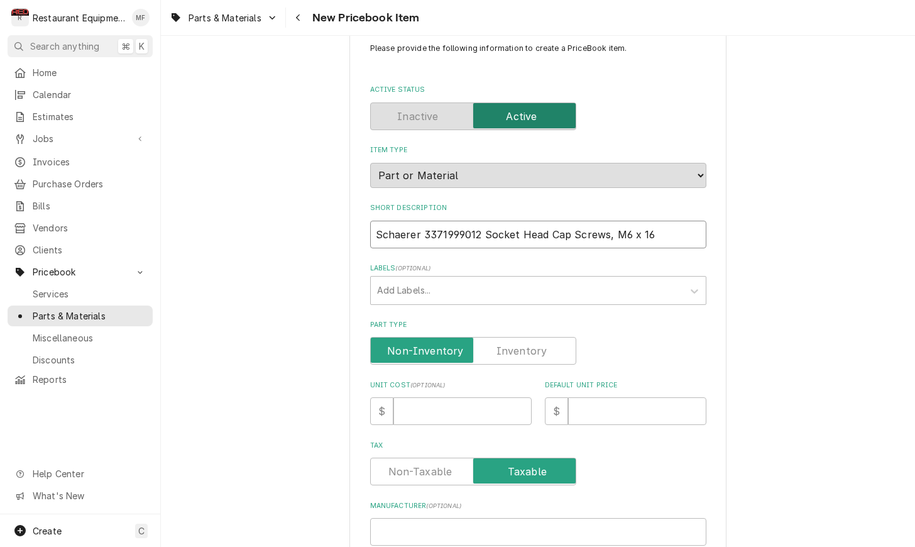
drag, startPoint x: 484, startPoint y: 217, endPoint x: 391, endPoint y: 221, distance: 93.7
click at [375, 223] on input "Schaerer 3371999012 Socket Head Cap Screws, M6 x 16" at bounding box center [538, 235] width 336 height 28
drag, startPoint x: 408, startPoint y: 222, endPoint x: 486, endPoint y: 273, distance: 93.1
click at [408, 222] on input "Schaerer 3371999012 Socket Head Cap Screws, M6 x 16" at bounding box center [538, 235] width 336 height 28
drag, startPoint x: 483, startPoint y: 219, endPoint x: 380, endPoint y: 222, distance: 103.1
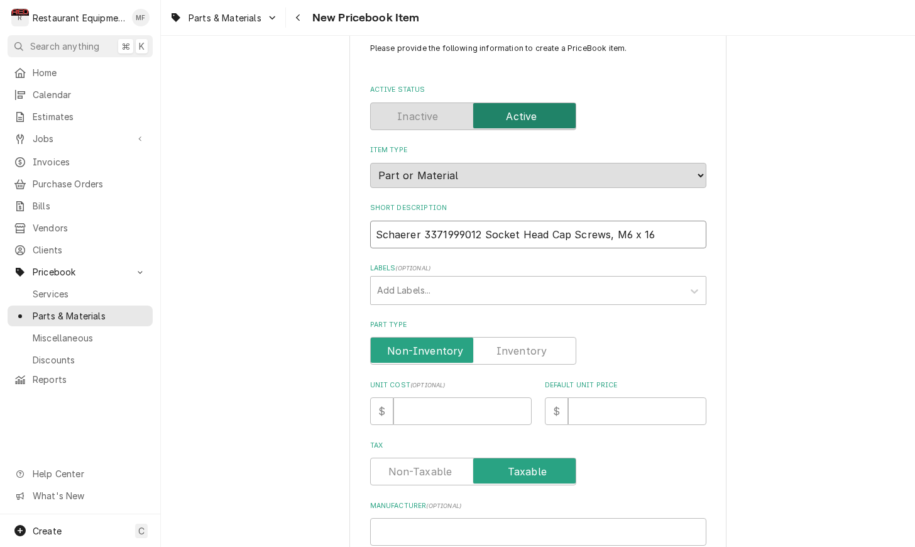
click at [371, 221] on input "Schaerer 3371999012 Socket Head Cap Screws, M6 x 16" at bounding box center [538, 235] width 336 height 28
type textarea "x"
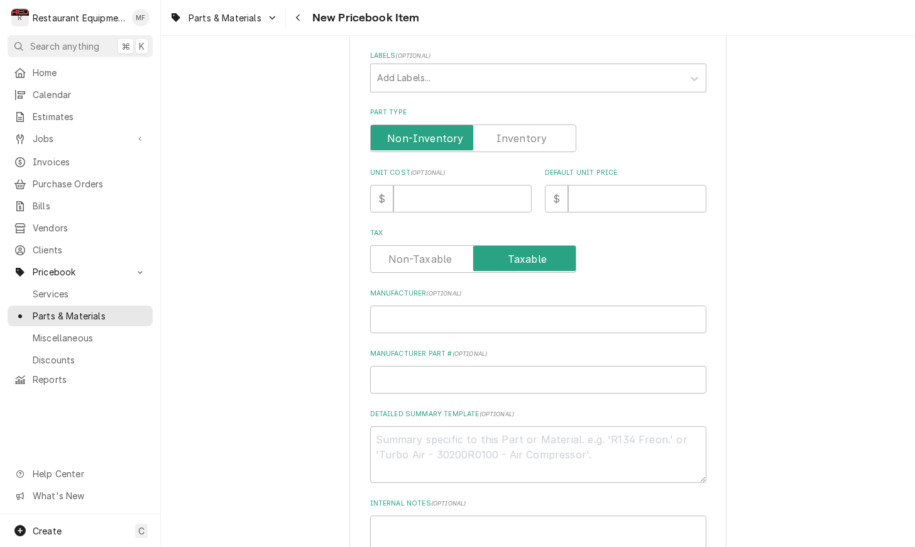
scroll to position [248, 0]
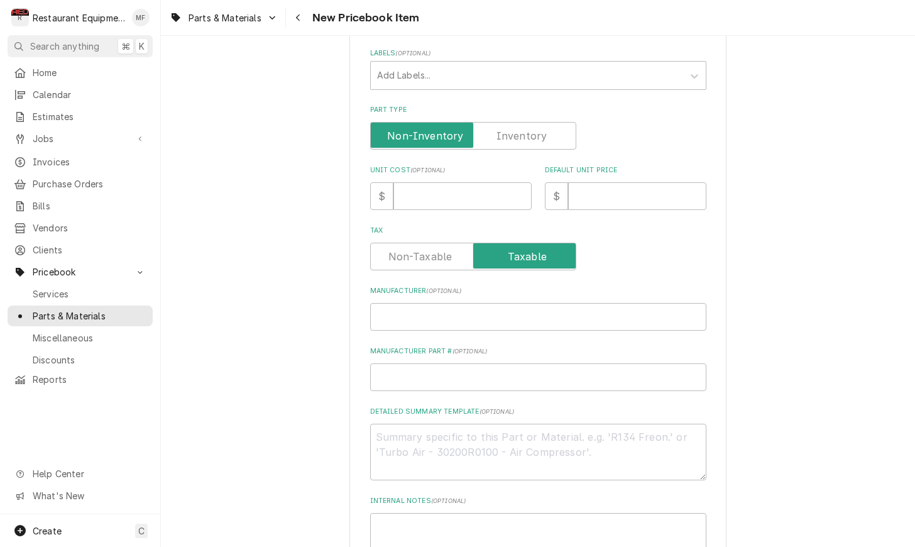
type input "Socket Head Cap Screws, M6 x 16"
click at [535, 303] on input "Manufacturer ( optional )" at bounding box center [538, 317] width 336 height 28
paste input "Schaerer 3371999012"
type textarea "x"
type input "Schaerer 3371999012"
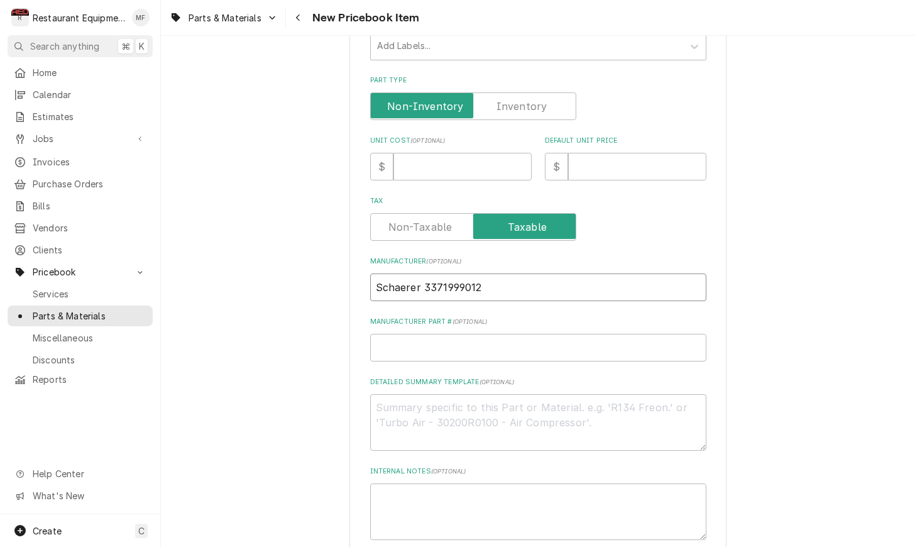
scroll to position [278, 0]
click at [476, 277] on input "Schaerer 3371999012" at bounding box center [538, 287] width 336 height 28
drag, startPoint x: 480, startPoint y: 276, endPoint x: 424, endPoint y: 276, distance: 55.9
click at [423, 276] on input "Schaerer 3371999012" at bounding box center [538, 287] width 336 height 28
type textarea "x"
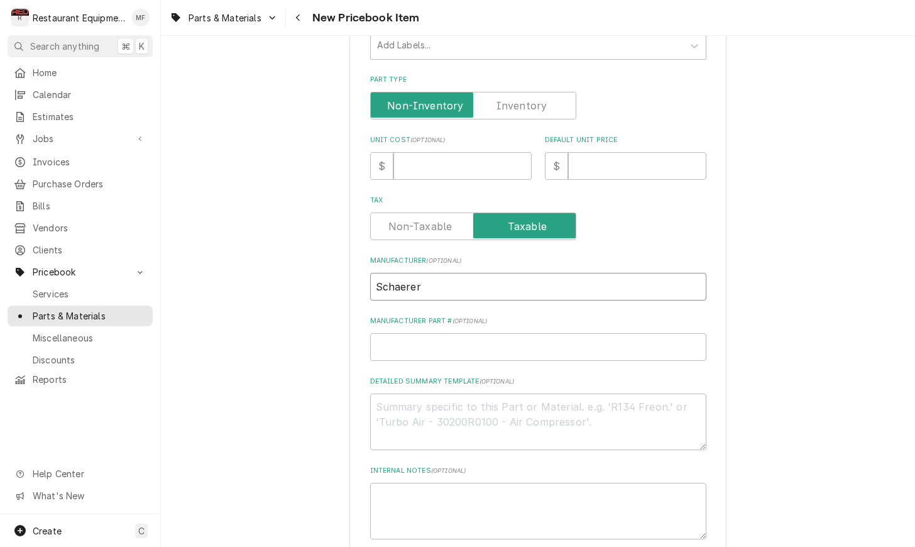
type input "Schaerer"
click at [540, 337] on input "Manufacturer Part # ( optional )" at bounding box center [538, 347] width 336 height 28
click at [528, 342] on input "Manufacturer Part # ( optional )" at bounding box center [538, 347] width 336 height 28
paste input "3371999012"
type textarea "x"
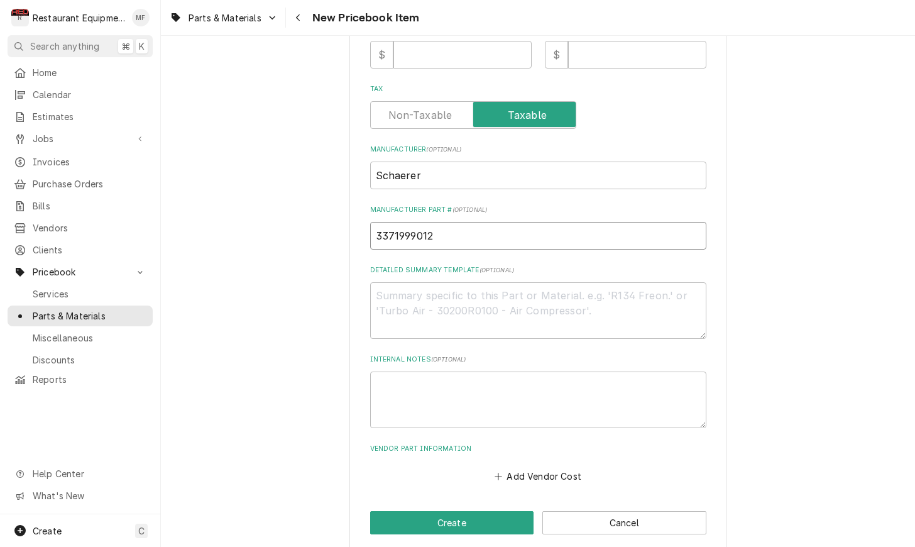
scroll to position [389, 0]
type input "3371999012"
click at [578, 467] on button "Add Vendor Cost" at bounding box center [538, 476] width 91 height 18
type textarea "x"
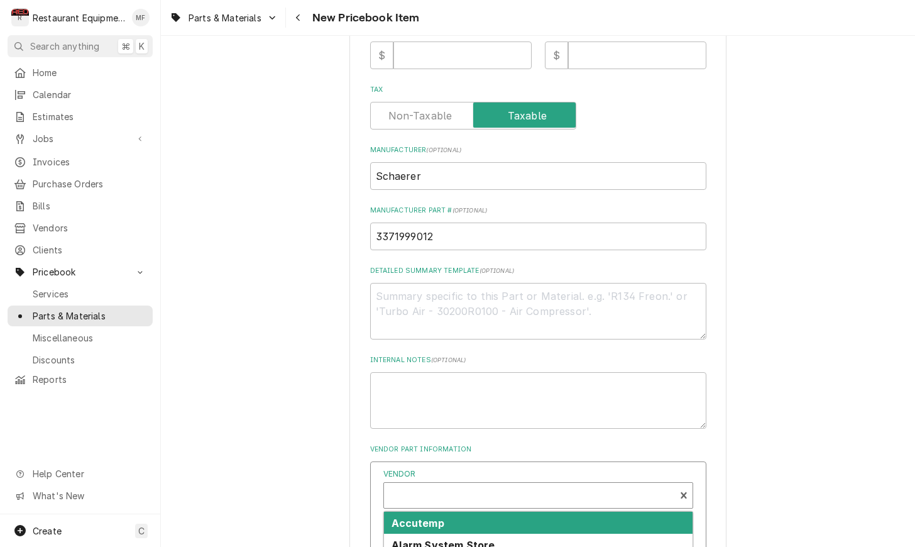
click at [577, 485] on div "Vendor" at bounding box center [529, 500] width 278 height 30
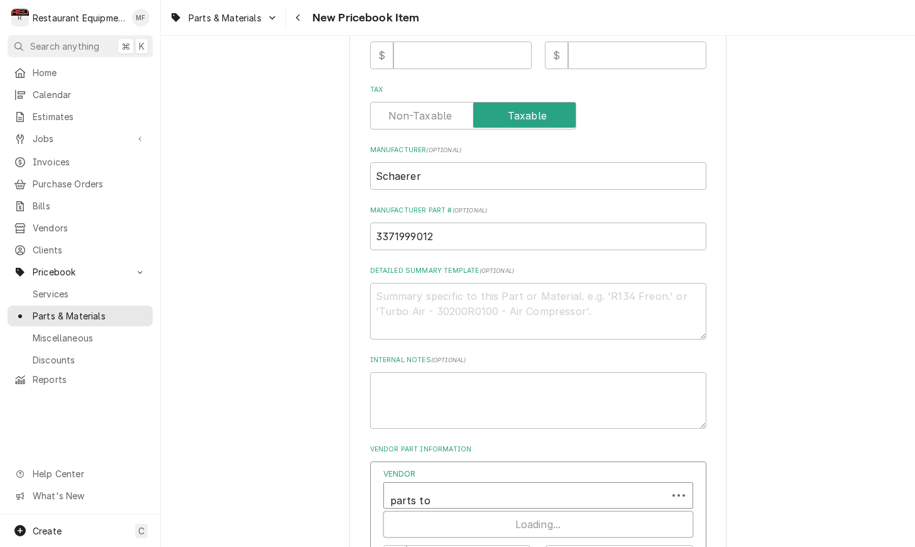
type input "parts tow"
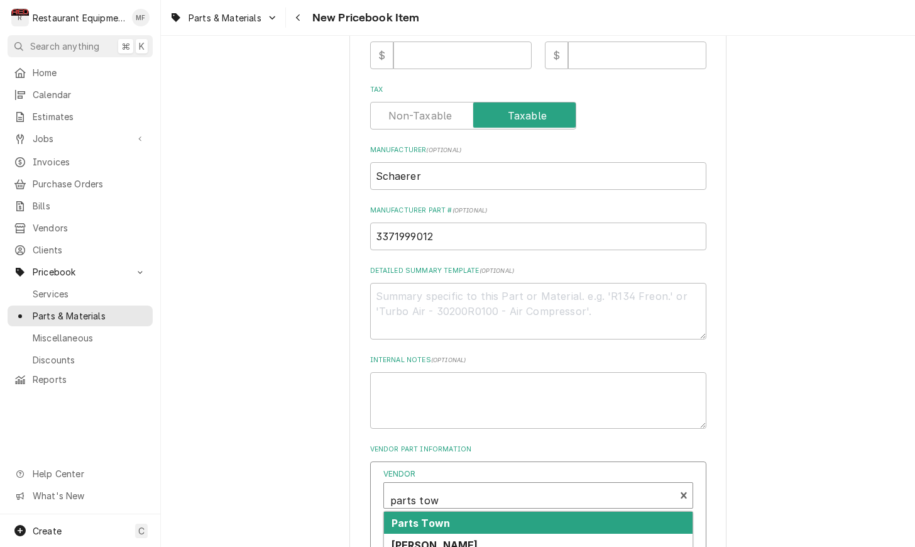
click at [594, 511] on div "Parts Town" at bounding box center [538, 522] width 308 height 22
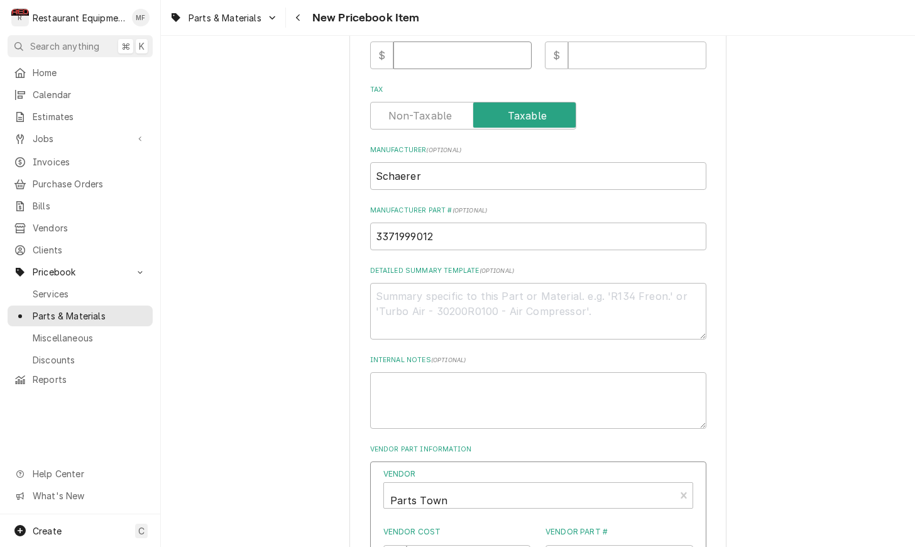
click at [436, 52] on input "Unit Cost ( optional )" at bounding box center [462, 55] width 138 height 28
type textarea "x"
type input "1"
type textarea "x"
type input "1.7"
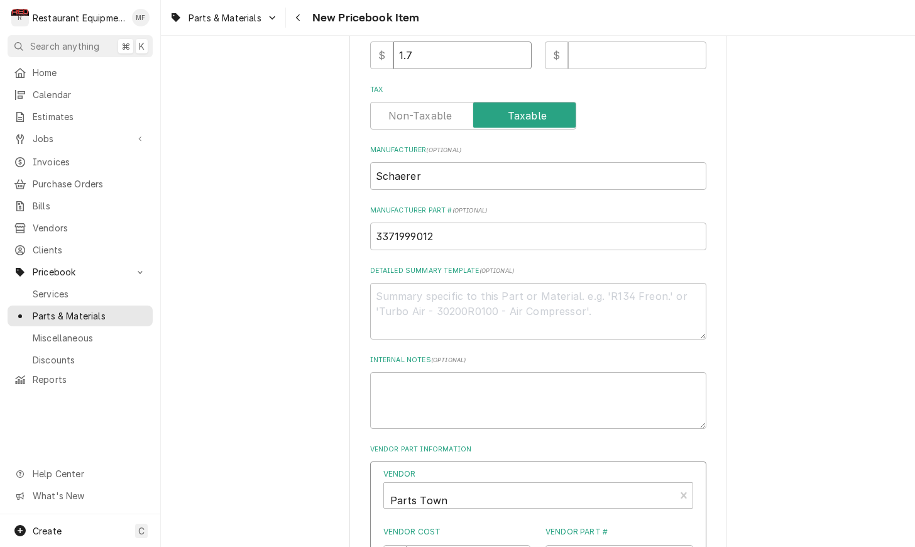
type textarea "x"
type input "1"
type textarea "x"
type input "1.4"
type textarea "x"
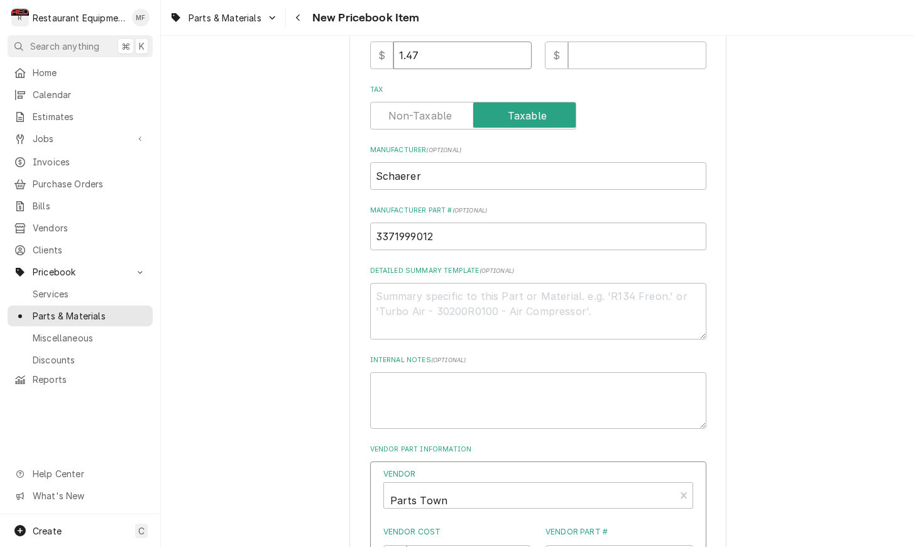
type input "1.47"
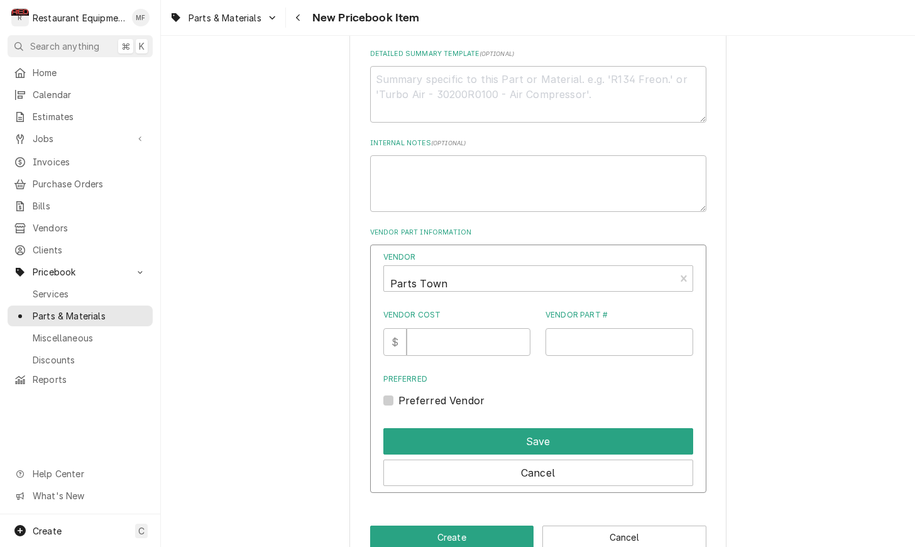
scroll to position [608, 0]
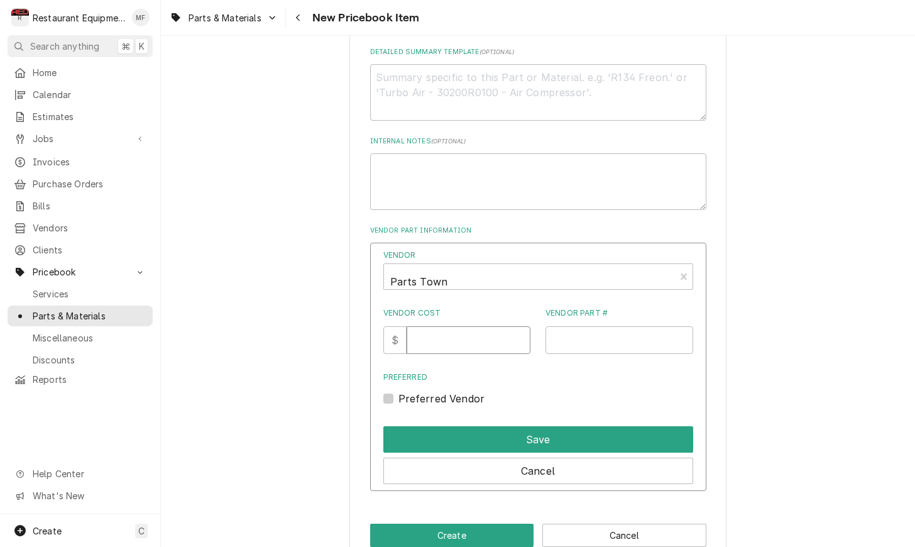
click at [455, 326] on input "Vendor Cost" at bounding box center [468, 340] width 124 height 28
type input "1.47"
click at [633, 330] on input "Vendor Part #" at bounding box center [619, 340] width 148 height 28
paste input "SH3371999012"
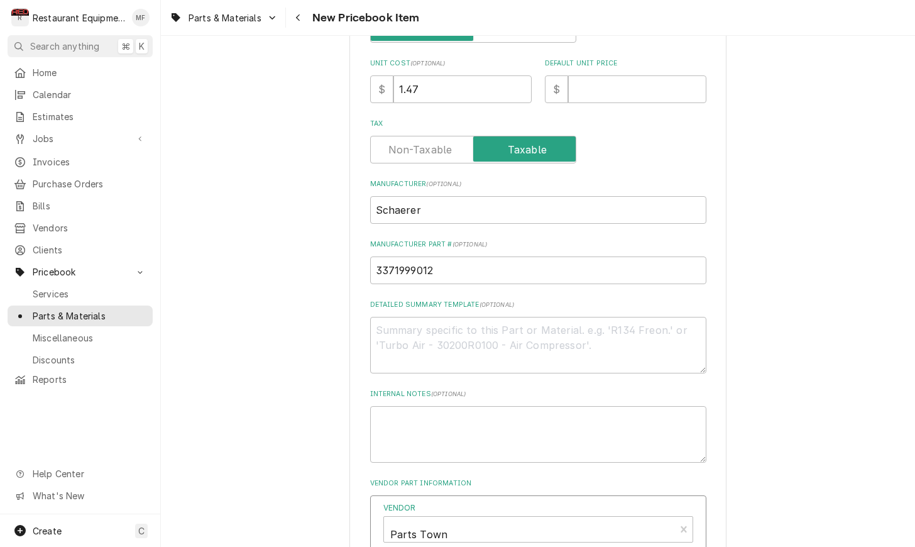
scroll to position [349, 0]
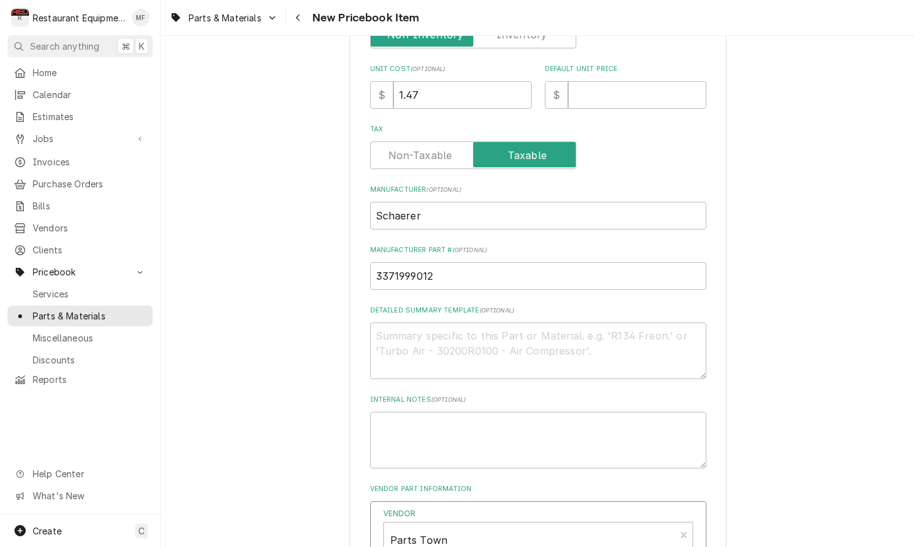
type input "SH3371999012"
click at [609, 94] on input "Default Unit Price" at bounding box center [637, 95] width 138 height 28
type textarea "x"
type input "2"
type textarea "x"
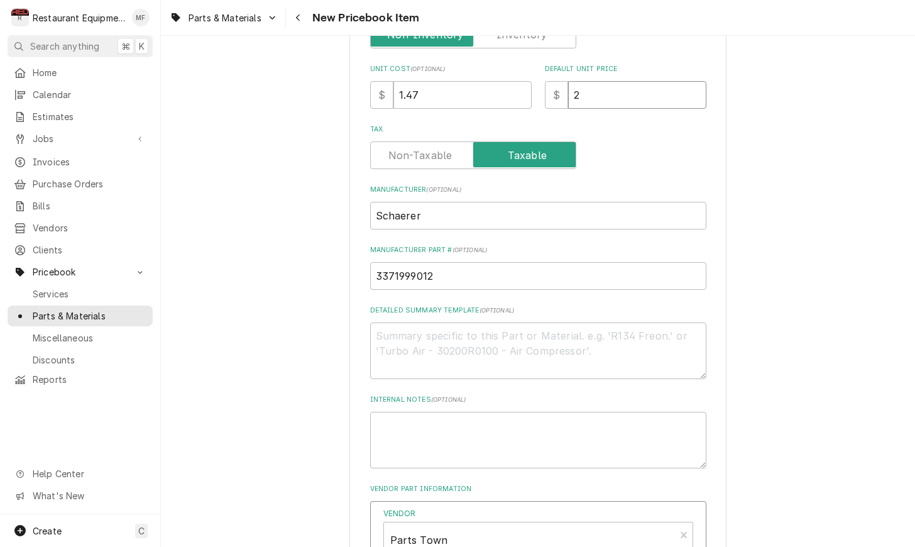
type input "2.9"
type textarea "x"
type input "2.93"
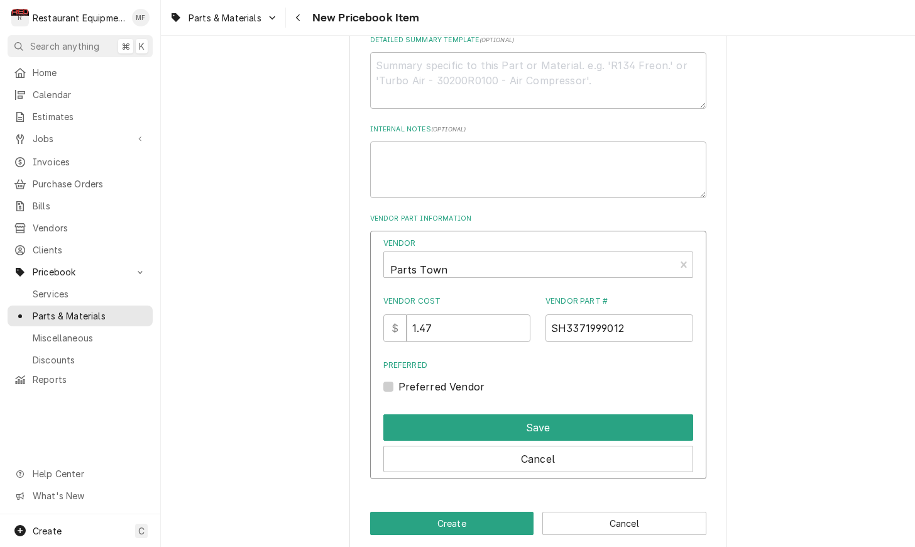
scroll to position [619, 0]
drag, startPoint x: 390, startPoint y: 373, endPoint x: 403, endPoint y: 380, distance: 15.7
click at [398, 379] on label "Preferred Vendor" at bounding box center [441, 386] width 87 height 15
click at [398, 379] on input "Preferred" at bounding box center [553, 393] width 310 height 28
checkbox input "true"
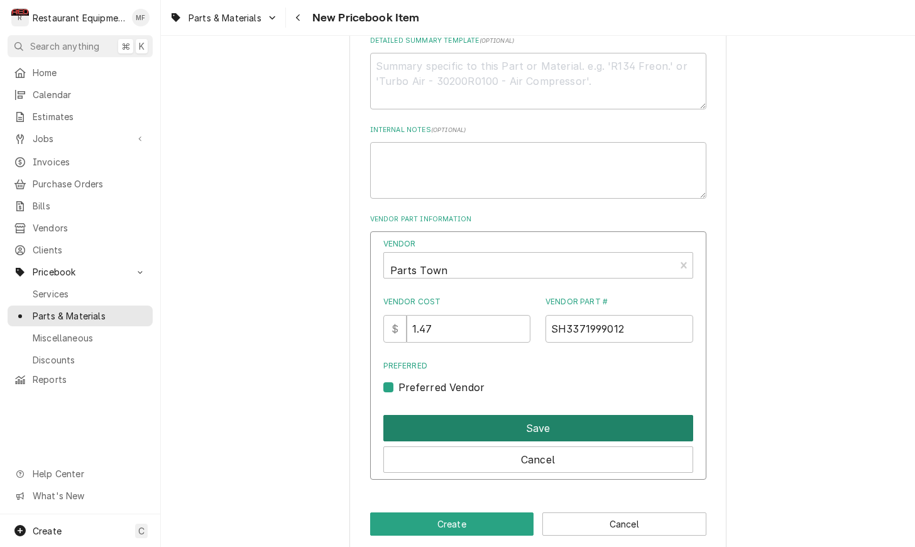
click at [487, 415] on button "Save" at bounding box center [538, 428] width 310 height 26
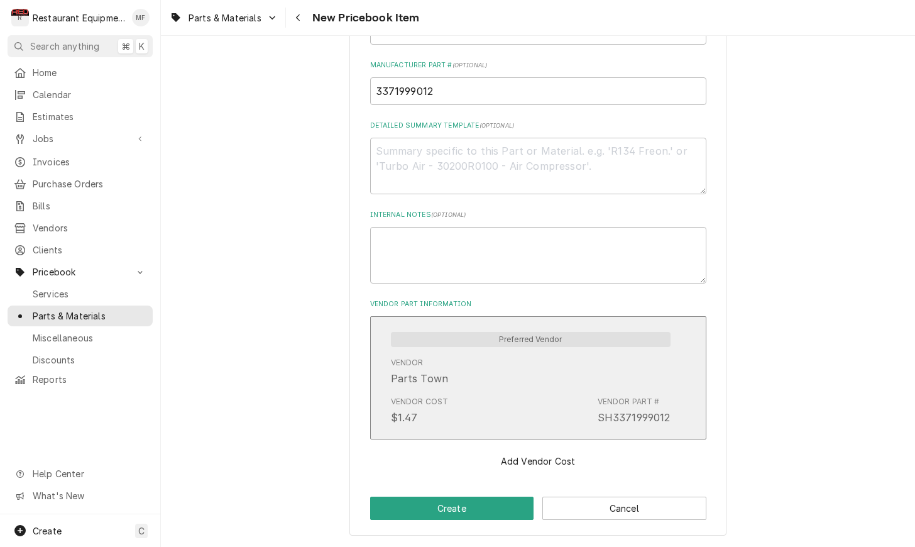
scroll to position [518, 0]
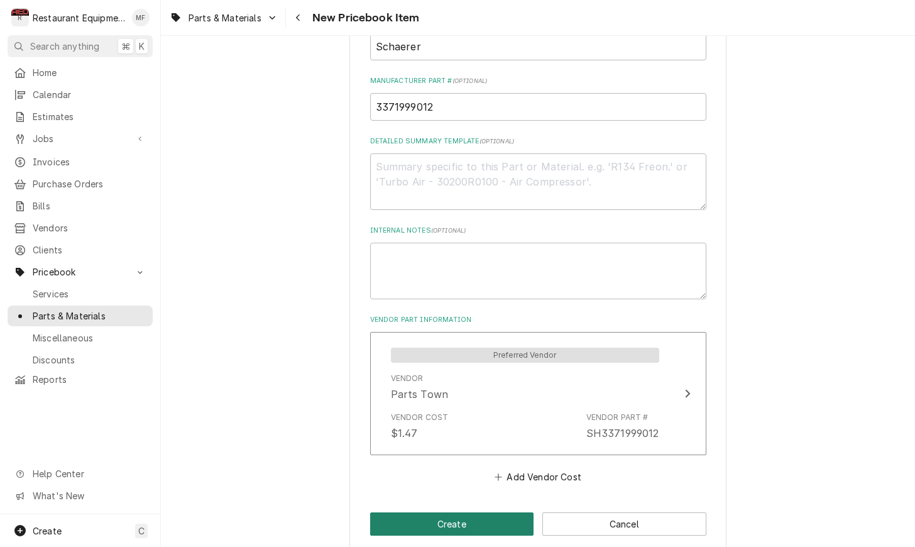
click at [457, 512] on button "Create" at bounding box center [452, 523] width 164 height 23
type textarea "x"
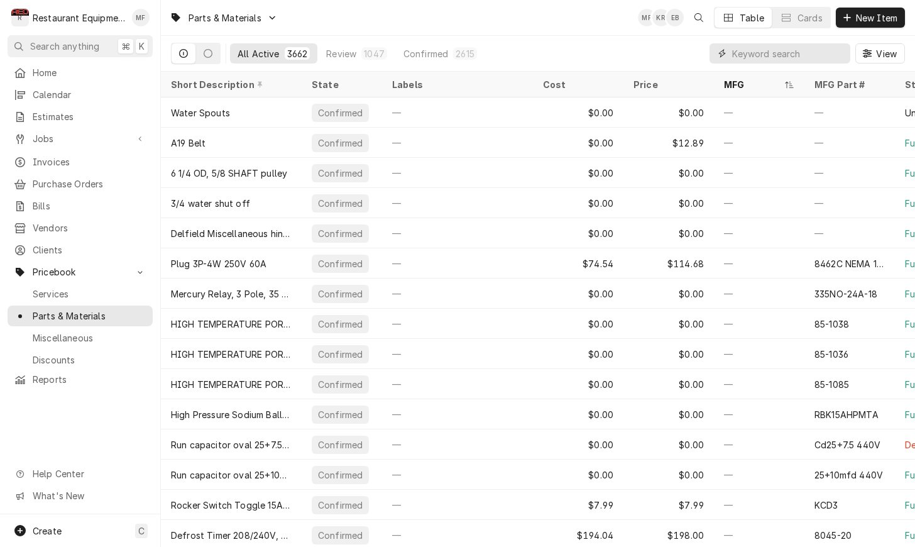
click at [760, 57] on input "Dynamic Content Wrapper" at bounding box center [788, 53] width 112 height 20
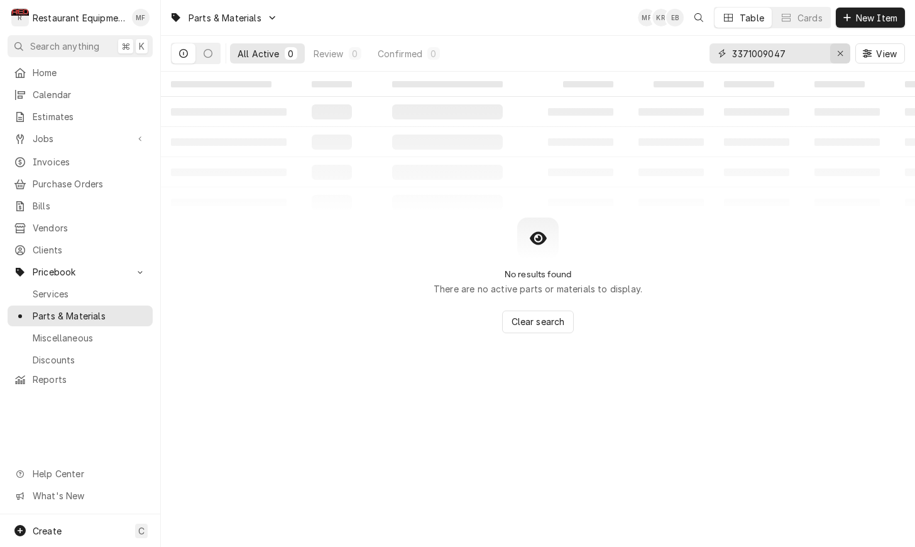
type input "3371009047"
drag, startPoint x: 844, startPoint y: 51, endPoint x: 834, endPoint y: 47, distance: 10.7
click at [844, 51] on div "Erase input" at bounding box center [840, 53] width 13 height 13
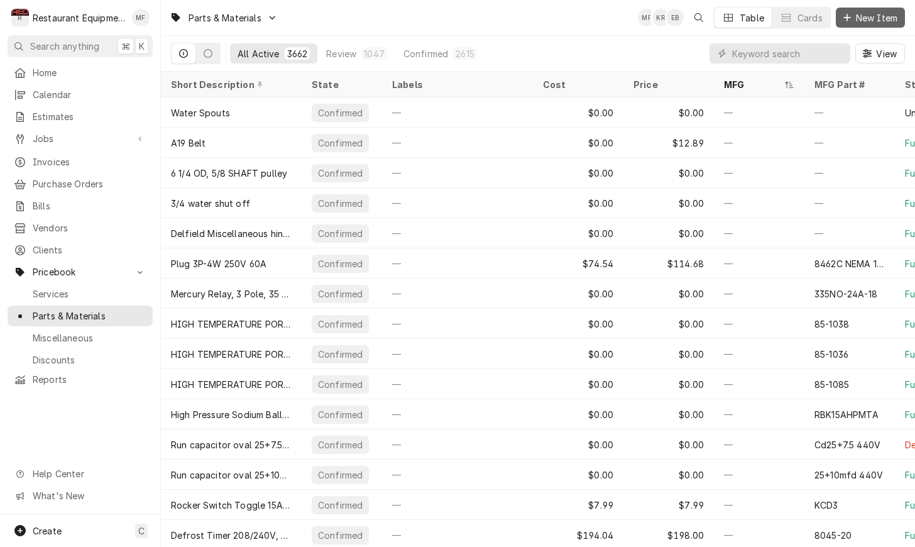
click at [873, 19] on span "New Item" at bounding box center [876, 17] width 46 height 13
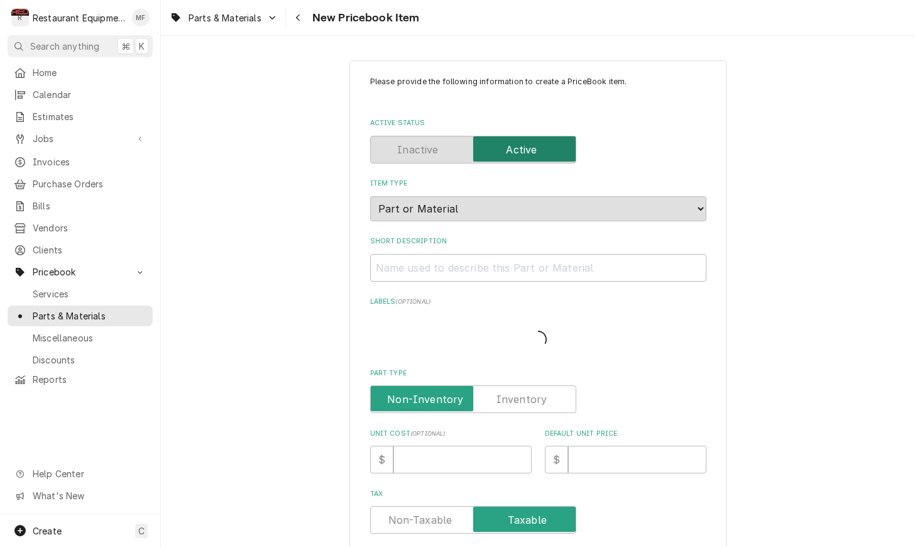
type textarea "x"
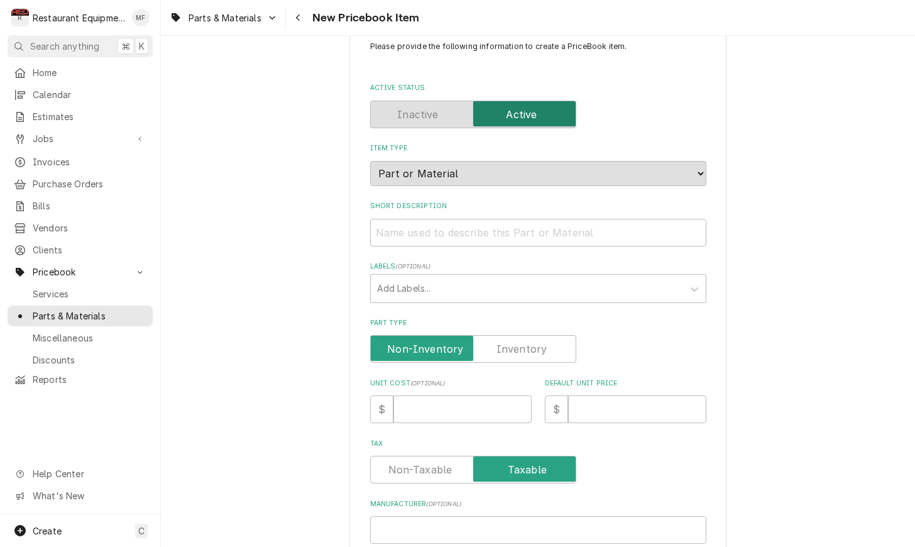
scroll to position [50, 0]
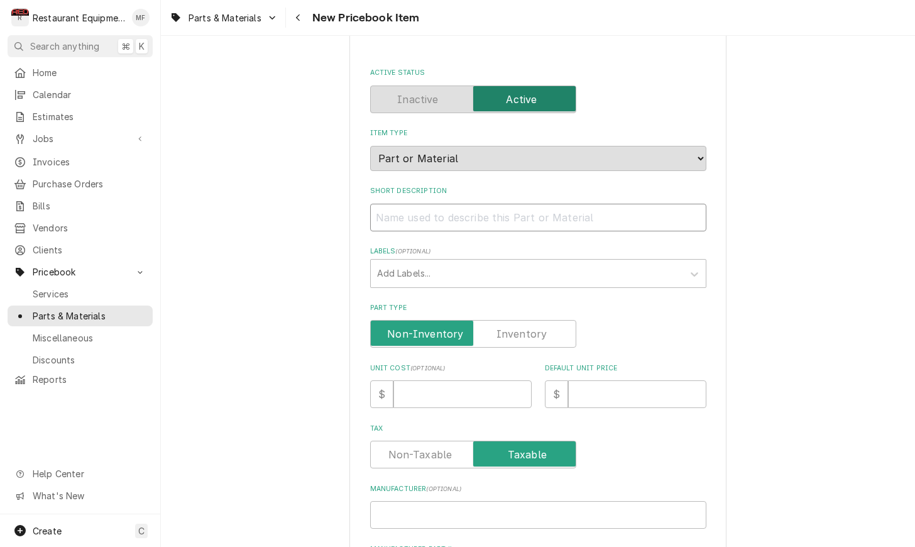
click at [506, 204] on input "Short Description" at bounding box center [538, 218] width 336 height 28
paste input "Schaerer 3371009047 Hex Set Screw, M6x6"
type input "Schaerer 3371009047 Hex Set Screw, M6x6"
type textarea "x"
drag, startPoint x: 487, startPoint y: 209, endPoint x: 372, endPoint y: 209, distance: 115.0
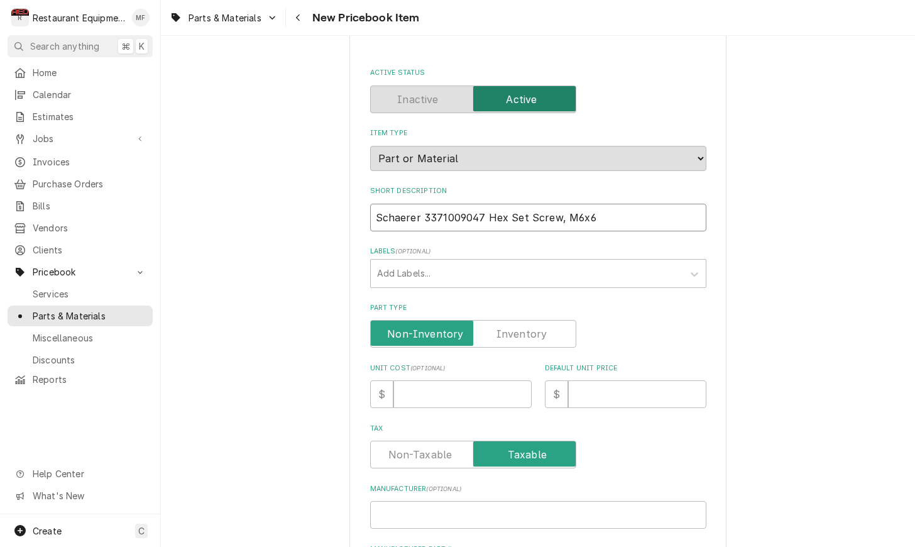
click at [372, 209] on input "Schaerer 3371009047 Hex Set Screw, M6x6" at bounding box center [538, 218] width 336 height 28
type input "Hex Set Screw, M6x6"
type textarea "x"
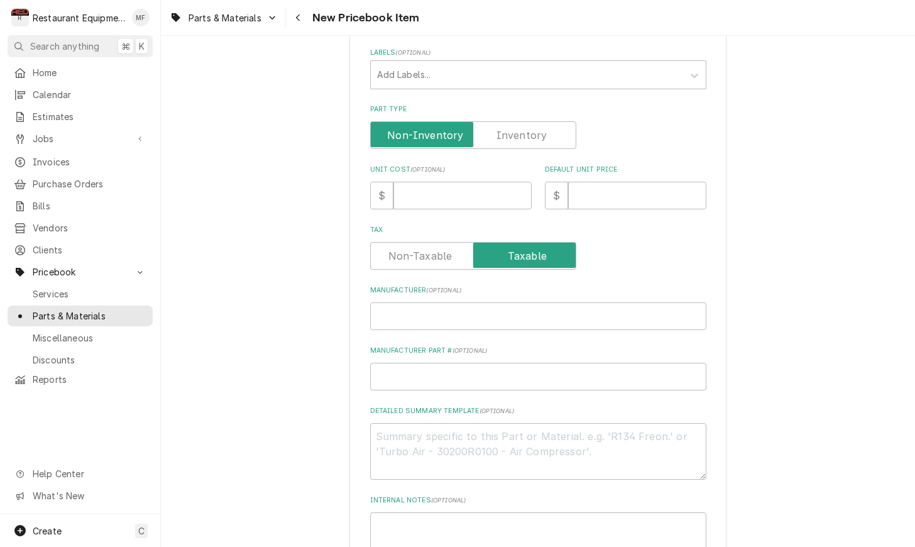
scroll to position [257, 0]
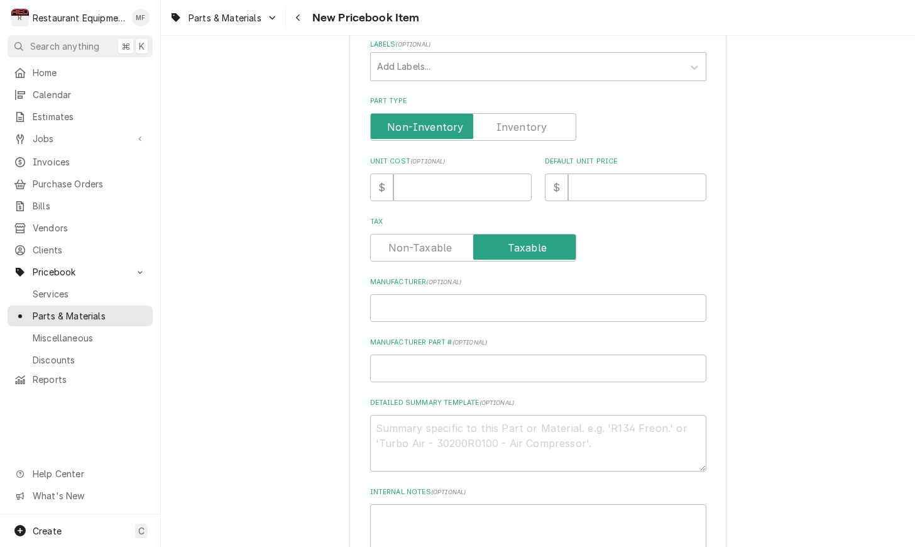
type input "Hex Set Screw, M6x6"
click at [481, 294] on input "Manufacturer ( optional )" at bounding box center [538, 308] width 336 height 28
paste input "Schaerer 3371009047"
type input "Schaerer 3371009047"
type textarea "x"
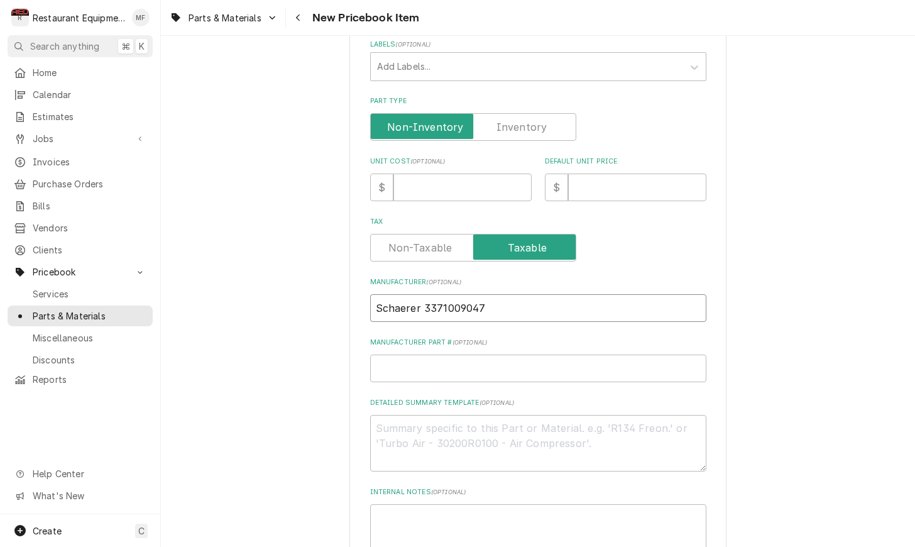
drag, startPoint x: 483, startPoint y: 293, endPoint x: 425, endPoint y: 295, distance: 57.9
click at [425, 295] on input "Schaerer 3371009047" at bounding box center [538, 308] width 336 height 28
type input "Schaerer"
type textarea "x"
type input "Schaerer"
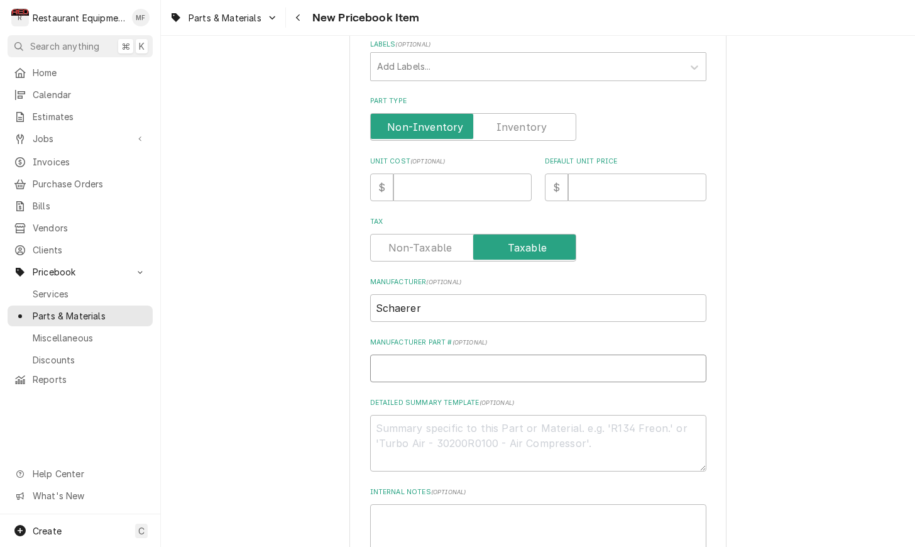
click at [509, 354] on input "Manufacturer Part # ( optional )" at bounding box center [538, 368] width 336 height 28
paste input "3371009047"
type input "3371009047"
type textarea "x"
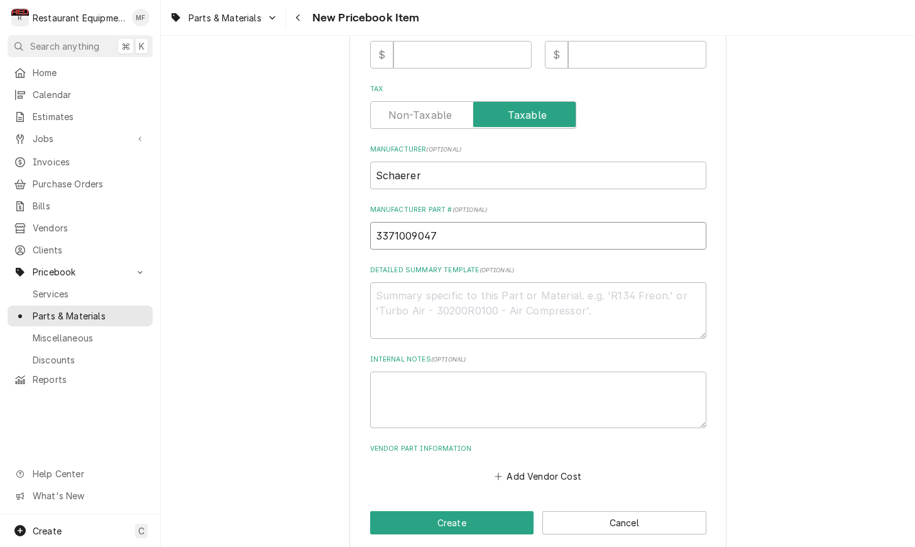
scroll to position [389, 0]
type input "3371009047"
click at [558, 467] on button "Add Vendor Cost" at bounding box center [538, 476] width 91 height 18
type textarea "x"
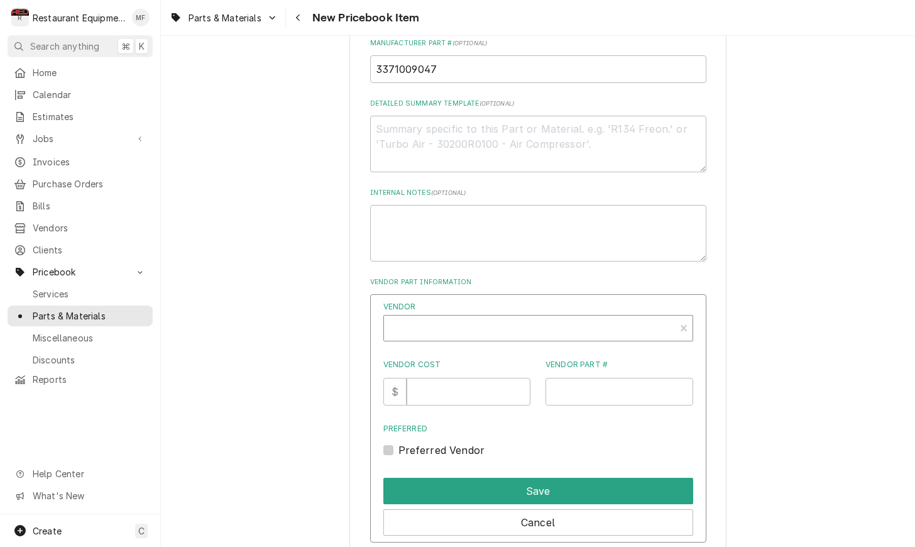
scroll to position [557, 0]
click at [552, 324] on div "Vendor" at bounding box center [529, 332] width 278 height 30
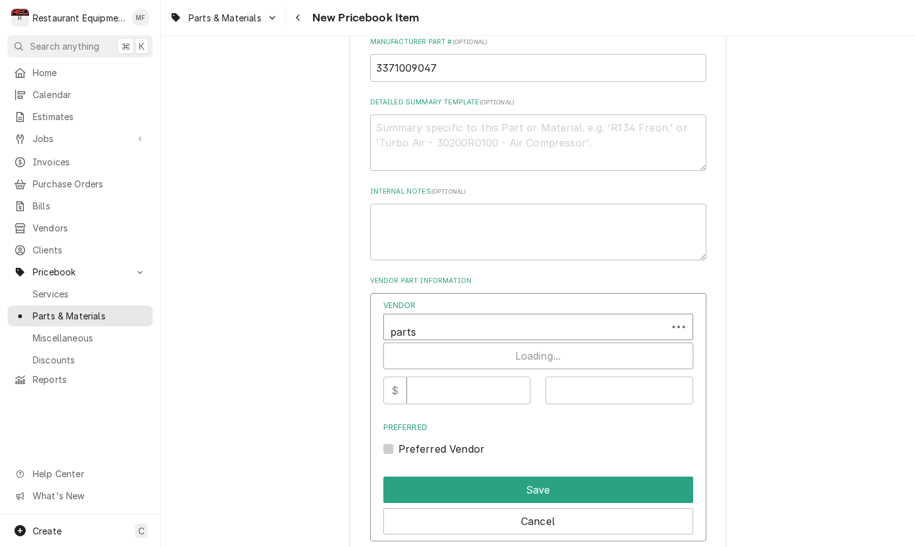
type input "parts t"
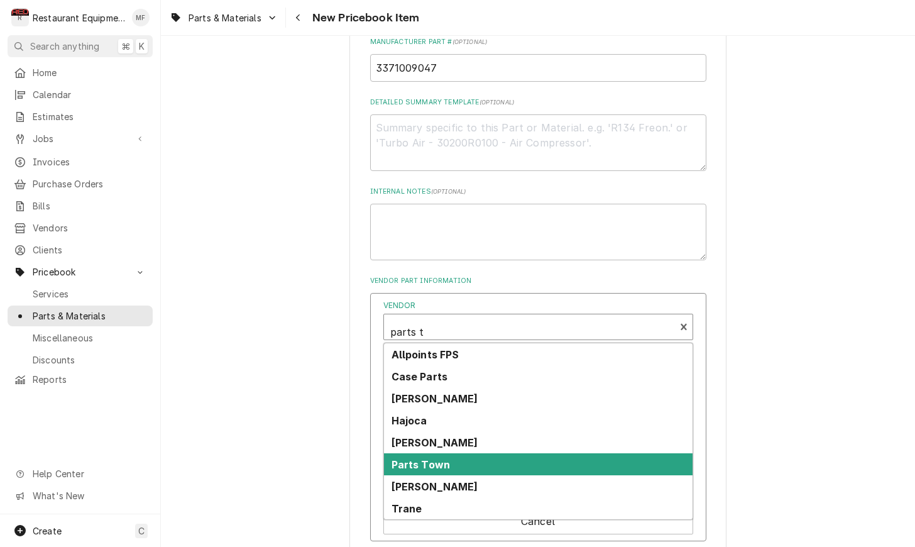
click at [564, 453] on div "Parts Town" at bounding box center [538, 464] width 308 height 22
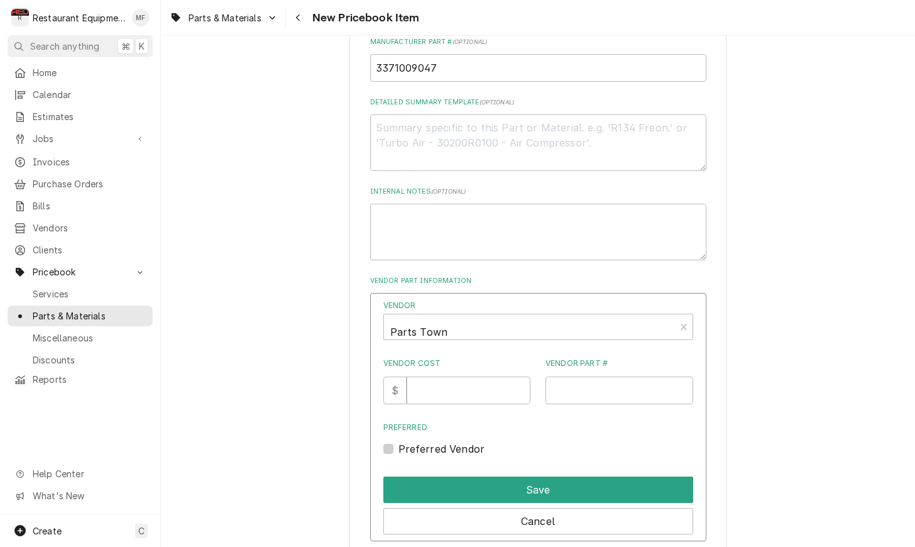
drag, startPoint x: 395, startPoint y: 435, endPoint x: 407, endPoint y: 428, distance: 14.0
click at [395, 441] on div "Preferred Vendor" at bounding box center [538, 448] width 310 height 15
click at [405, 441] on label "Preferred Vendor" at bounding box center [441, 448] width 87 height 15
click at [405, 441] on input "Preferred" at bounding box center [553, 455] width 310 height 28
checkbox input "true"
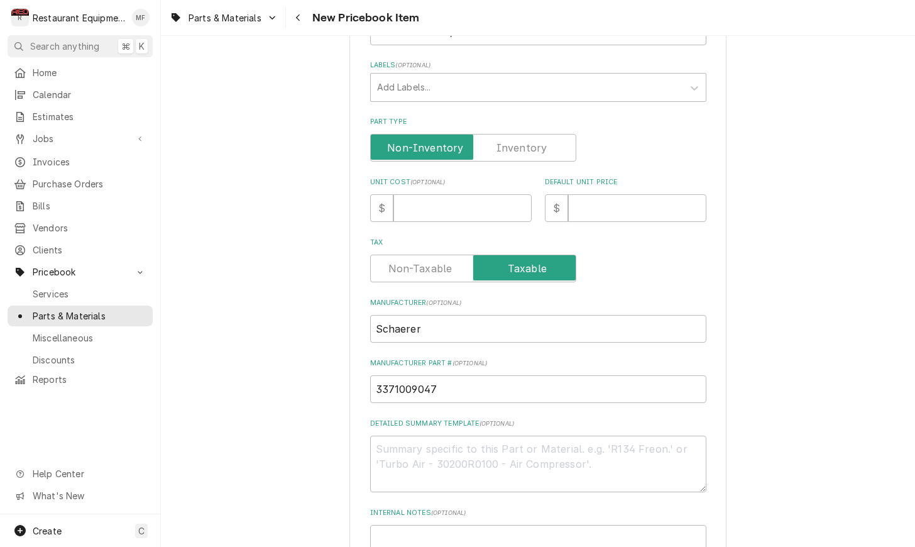
scroll to position [237, 0]
click at [463, 194] on input "Unit Cost ( optional )" at bounding box center [462, 208] width 138 height 28
type input ".3"
type textarea "x"
type input ".30"
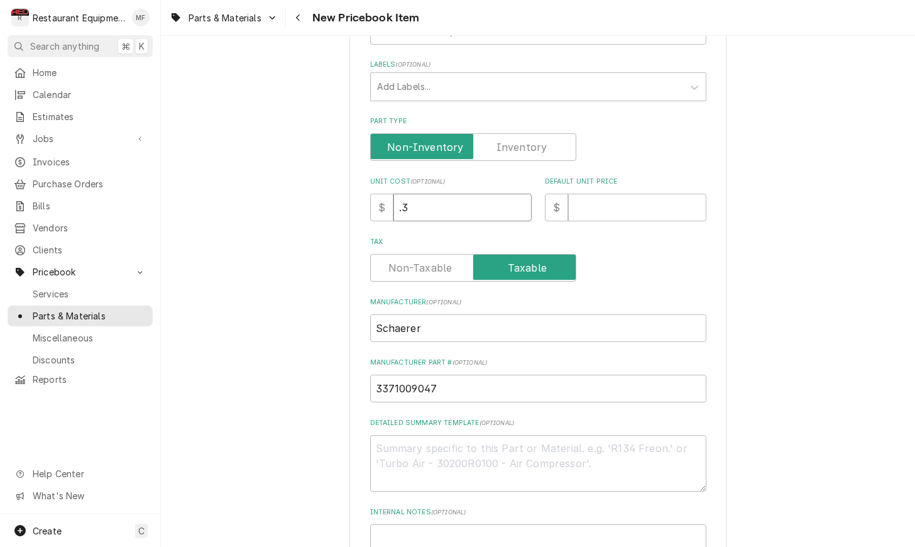
type textarea "x"
type input ".30"
click at [620, 197] on input "Default Unit Price" at bounding box center [637, 208] width 138 height 28
type input ".6"
type textarea "x"
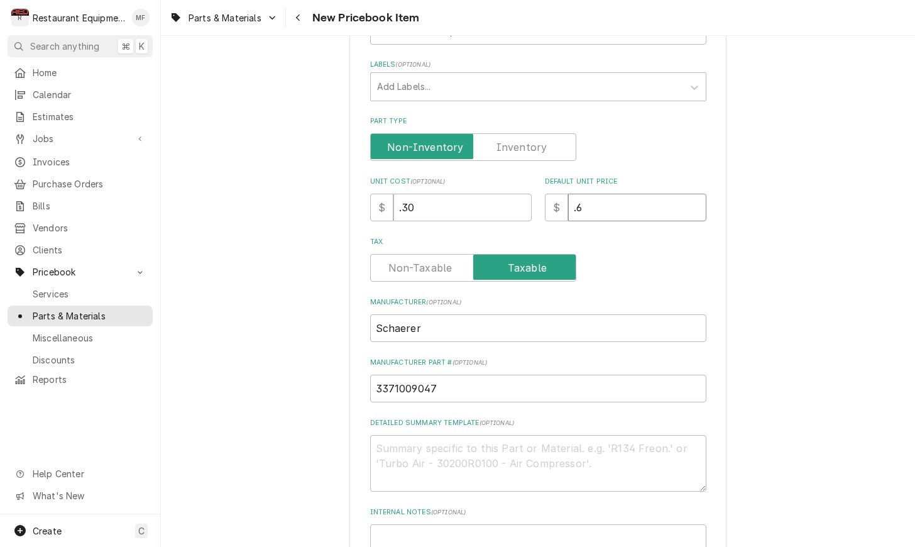
type input ".60"
type textarea "x"
type input ".60"
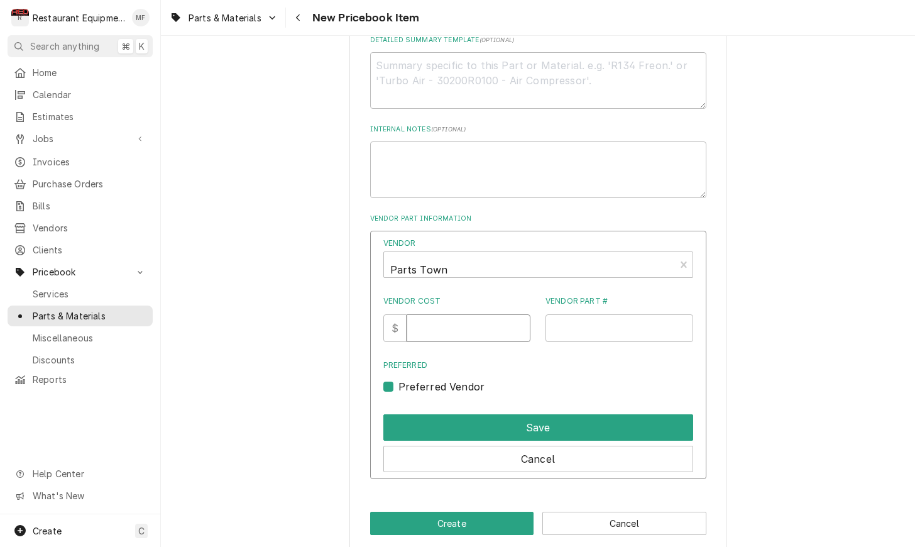
scroll to position [619, 0]
click at [470, 315] on input "Vendor Cost" at bounding box center [468, 329] width 124 height 28
type input ".30"
click at [609, 317] on input "Vendor Part #" at bounding box center [619, 329] width 148 height 28
paste input "SH3371009047"
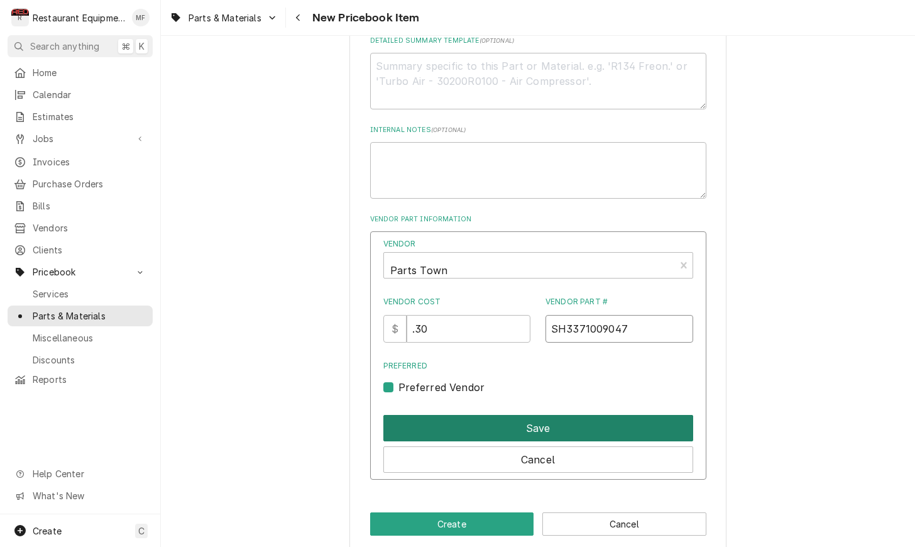
type input "SH3371009047"
click at [587, 415] on button "Save" at bounding box center [538, 428] width 310 height 26
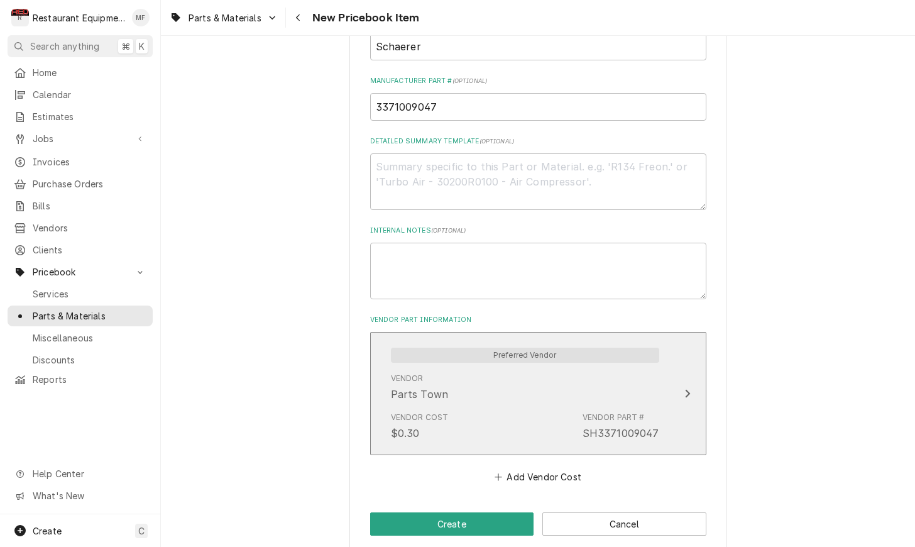
scroll to position [0, 0]
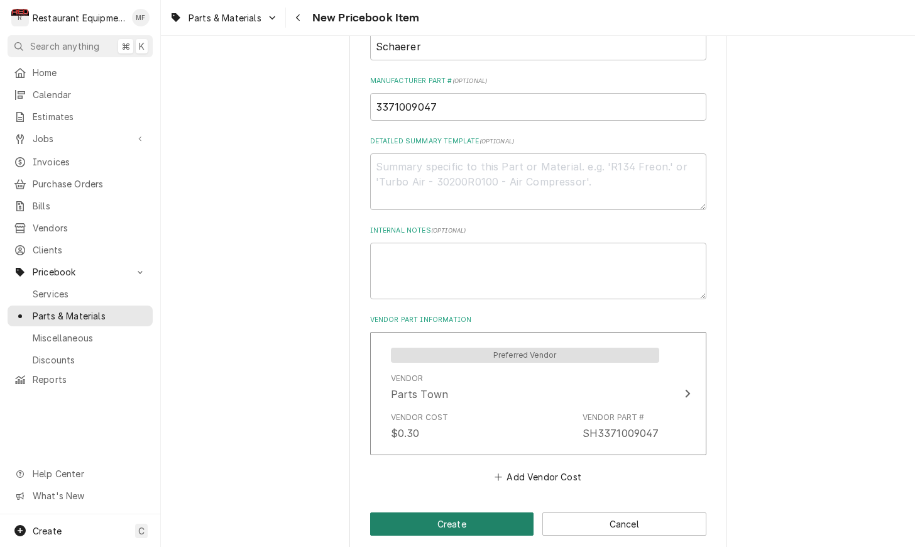
click at [457, 512] on button "Create" at bounding box center [452, 523] width 164 height 23
type textarea "x"
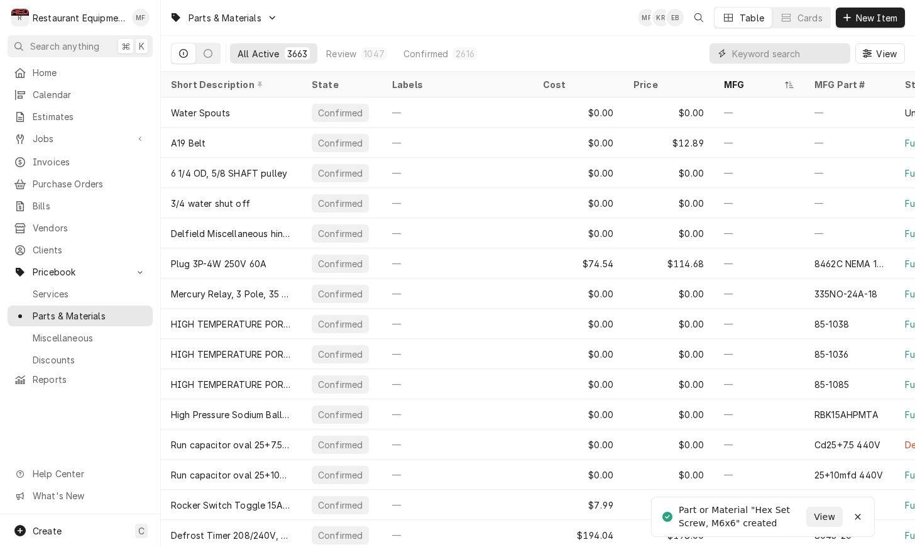
click at [826, 52] on input "Dynamic Content Wrapper" at bounding box center [788, 53] width 112 height 20
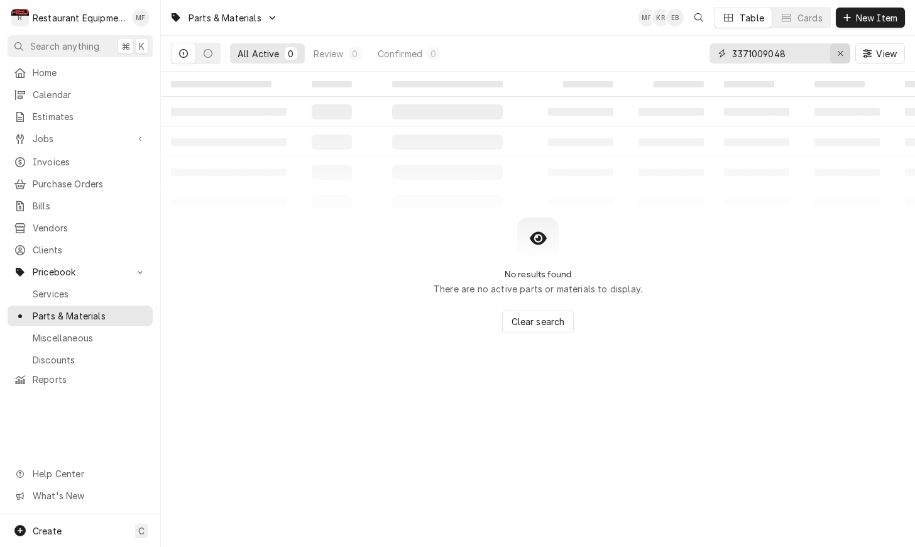
type input "3371009048"
click at [844, 57] on div "Erase input" at bounding box center [840, 53] width 13 height 13
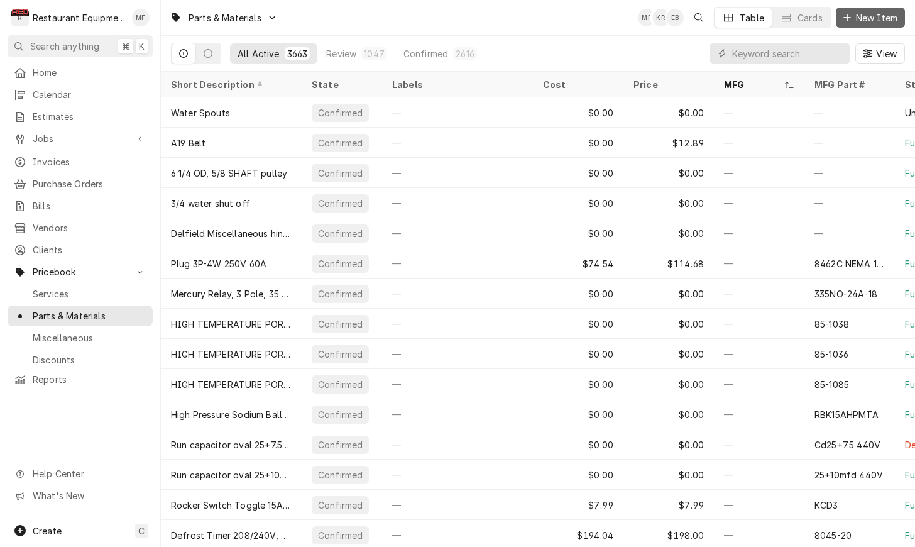
click at [864, 19] on span "New Item" at bounding box center [876, 17] width 46 height 13
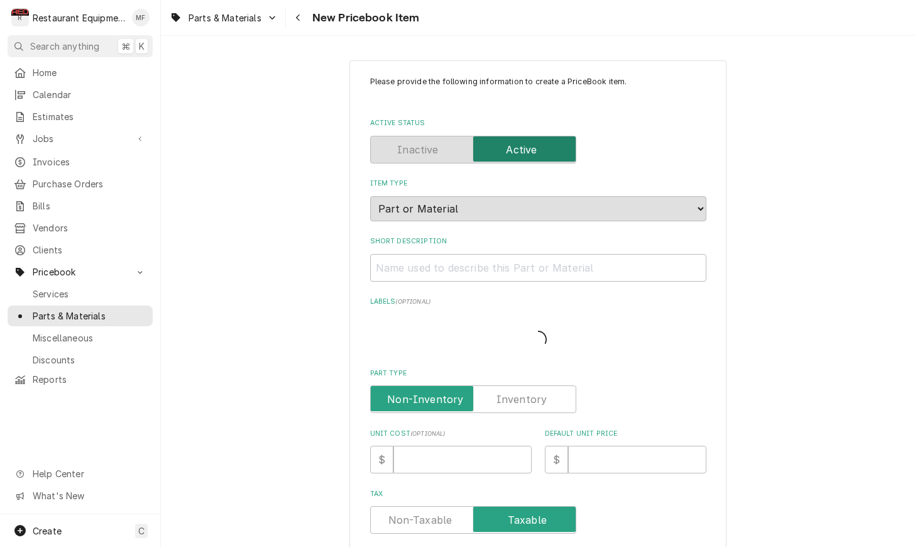
type textarea "x"
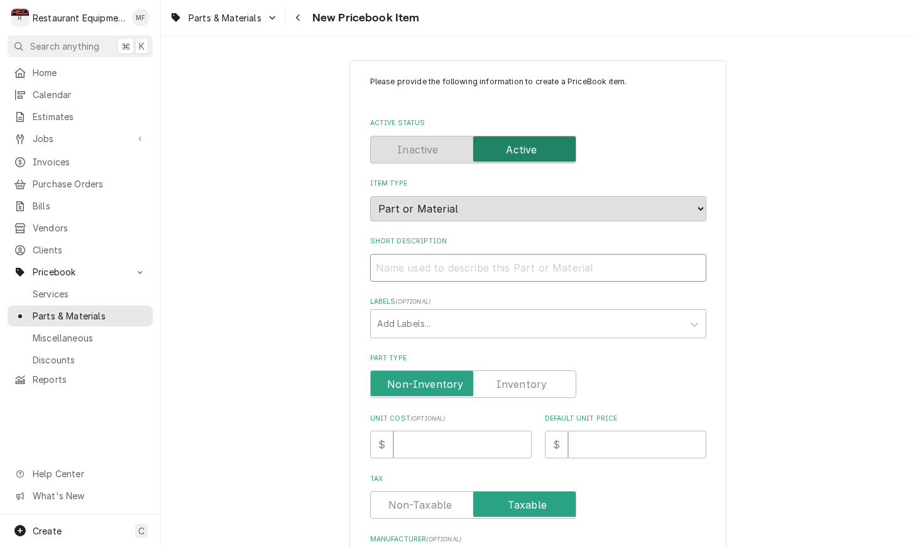
click at [467, 270] on input "Short Description" at bounding box center [538, 268] width 336 height 28
click at [434, 256] on input "Short Description" at bounding box center [538, 268] width 336 height 28
paste input "Schaerer 3371009048 Set Screw, Socket Head, Pointed Tip, M6 x 8MM"
type input "Schaerer 3371009048 Set Screw, Socket Head, Pointed Tip, M6 x 8MM"
type textarea "x"
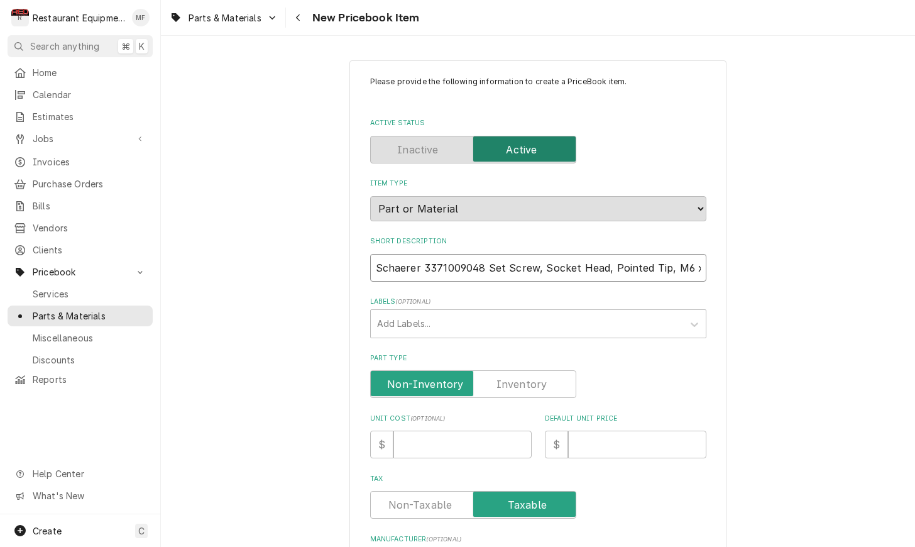
click at [466, 256] on input "Schaerer 3371009048 Set Screw, Socket Head, Pointed Tip, M6 x 8MM" at bounding box center [538, 268] width 336 height 28
type input "Schaerer 33710090 48Set Screw, Socket Head, Pointed Tip, M6 x 8MM"
type textarea "x"
click at [483, 278] on div "Please provide the following information to create a PriceBook item. Active Sta…" at bounding box center [538, 475] width 336 height 798
click at [440, 254] on input "Schaerer 33710090 48Set Screw, Socket Head, Pointed Tip, M6 x 8MM" at bounding box center [538, 268] width 336 height 28
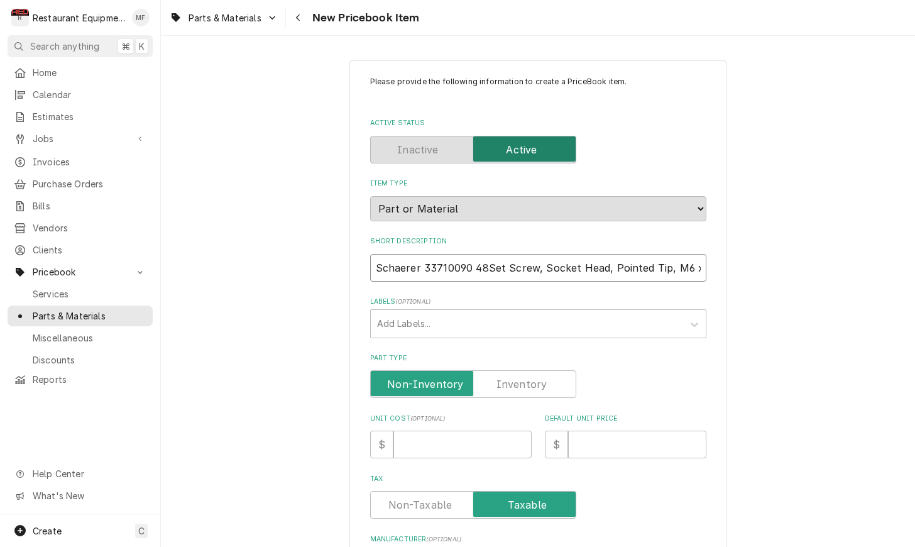
click at [472, 257] on input "Schaerer 33710090 48Set Screw, Socket Head, Pointed Tip, M6 x 8MM" at bounding box center [538, 268] width 336 height 28
type input "Schaerer 3371009048Set Screw, Socket Head, Pointed Tip, M6 x 8MM"
type textarea "x"
click at [485, 254] on input "Schaerer 3371009048Set Screw, Socket Head, Pointed Tip, M6 x 8MM" at bounding box center [538, 268] width 336 height 28
drag, startPoint x: 482, startPoint y: 254, endPoint x: 375, endPoint y: 253, distance: 106.8
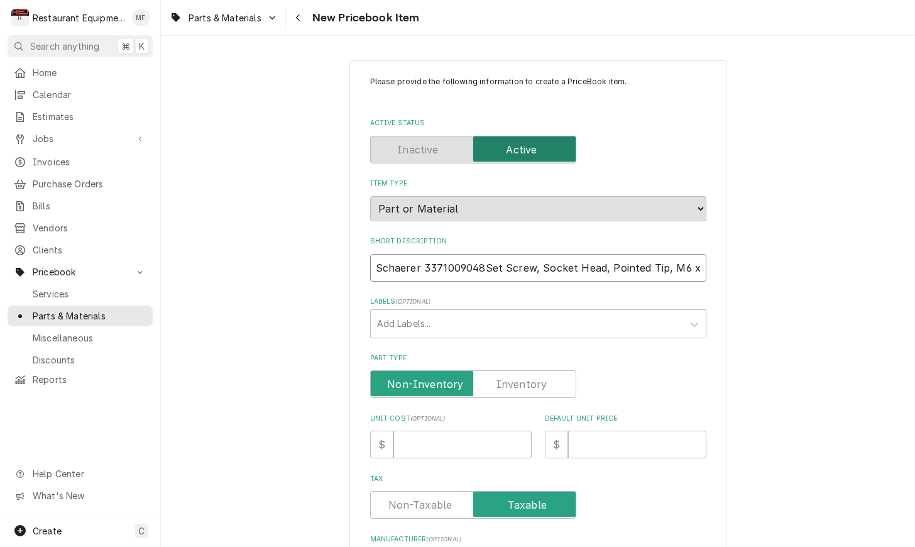
click at [375, 254] on input "Schaerer 3371009048Set Screw, Socket Head, Pointed Tip, M6 x 8MM" at bounding box center [538, 268] width 336 height 28
type input "Set Screw, Socket Head, Pointed Tip, M6 x 8MM"
type textarea "x"
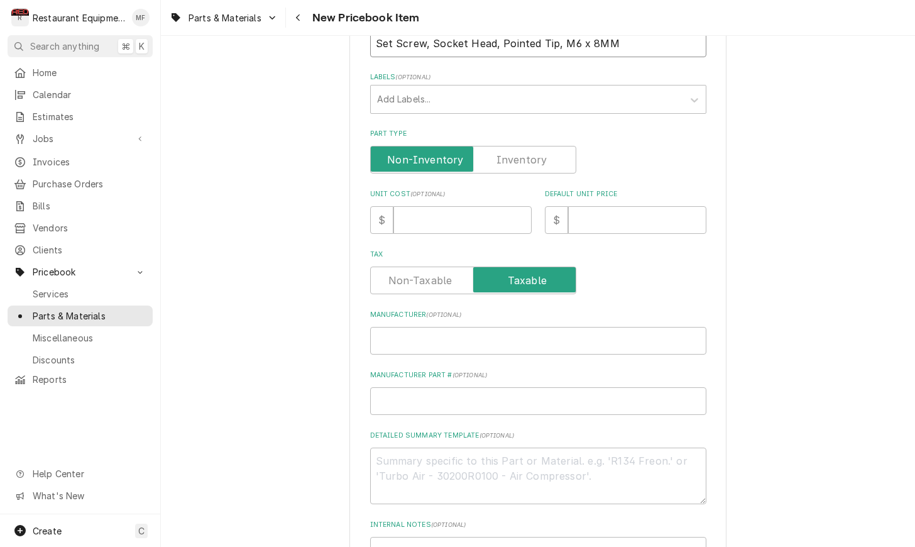
scroll to position [227, 0]
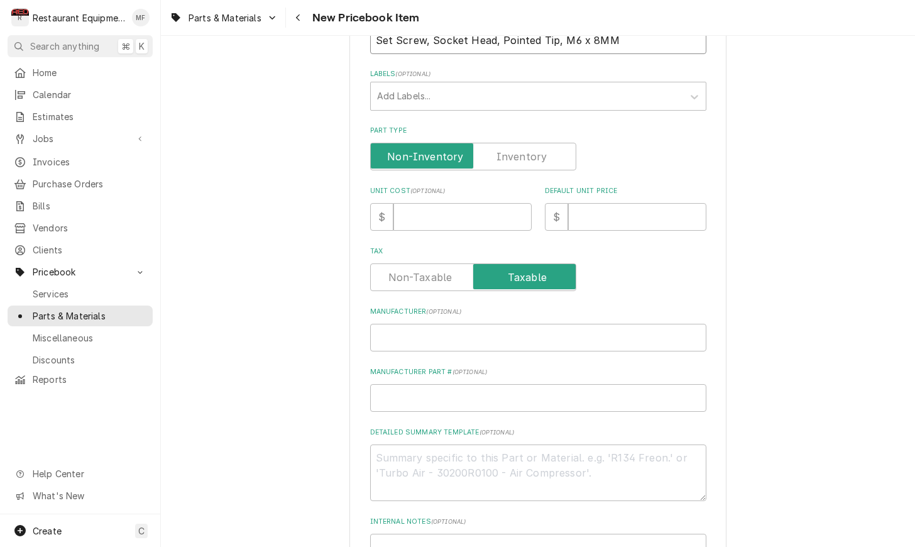
type input "Set Screw, Socket Head, Pointed Tip, M6 x 8MM"
click at [456, 324] on input "Manufacturer ( optional )" at bounding box center [538, 338] width 336 height 28
paste input "Schaerer 3371009048"
type input "Schaerer 3371009048"
type textarea "x"
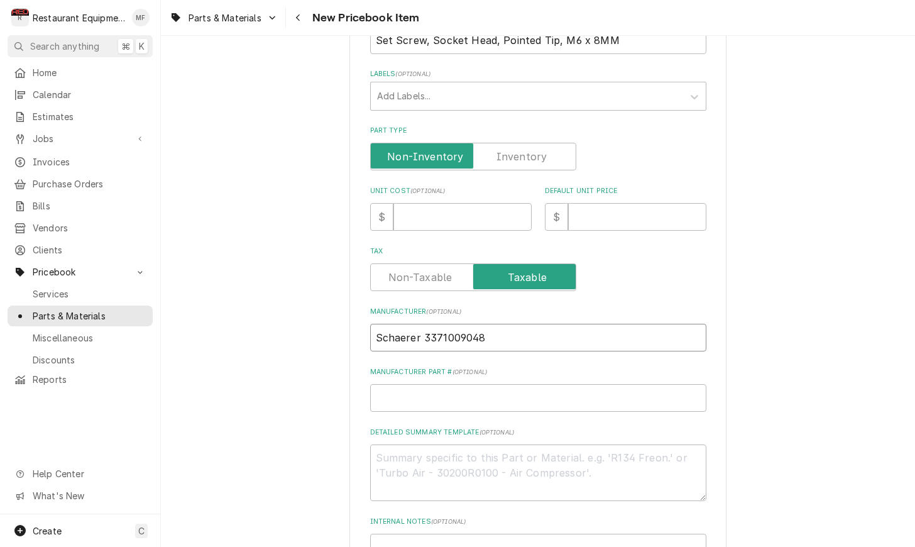
drag, startPoint x: 486, startPoint y: 324, endPoint x: 430, endPoint y: 326, distance: 56.6
click at [425, 326] on input "Schaerer 3371009048" at bounding box center [538, 338] width 336 height 28
type input "Schaerer"
type textarea "x"
type input "Schaerer"
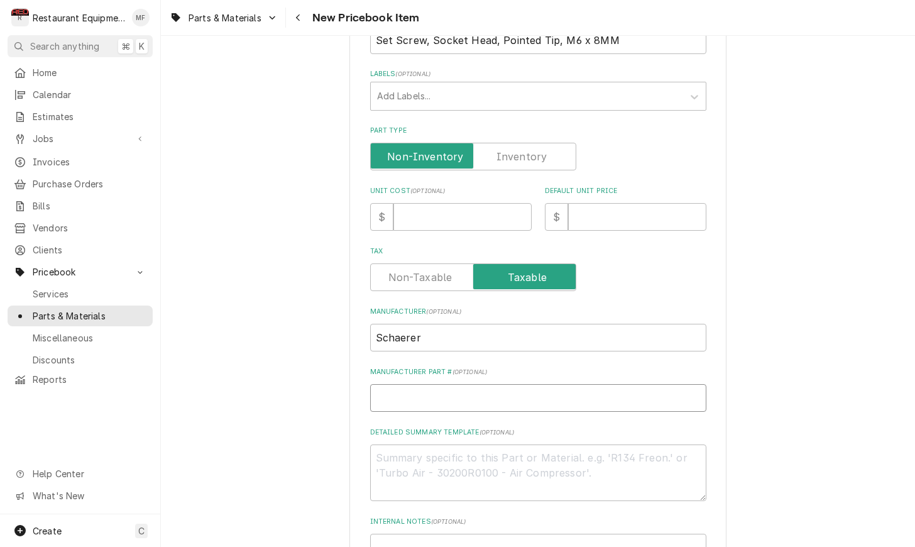
click at [465, 384] on input "Manufacturer Part # ( optional )" at bounding box center [538, 398] width 336 height 28
paste input "3371009048"
type input "3371009048"
type textarea "x"
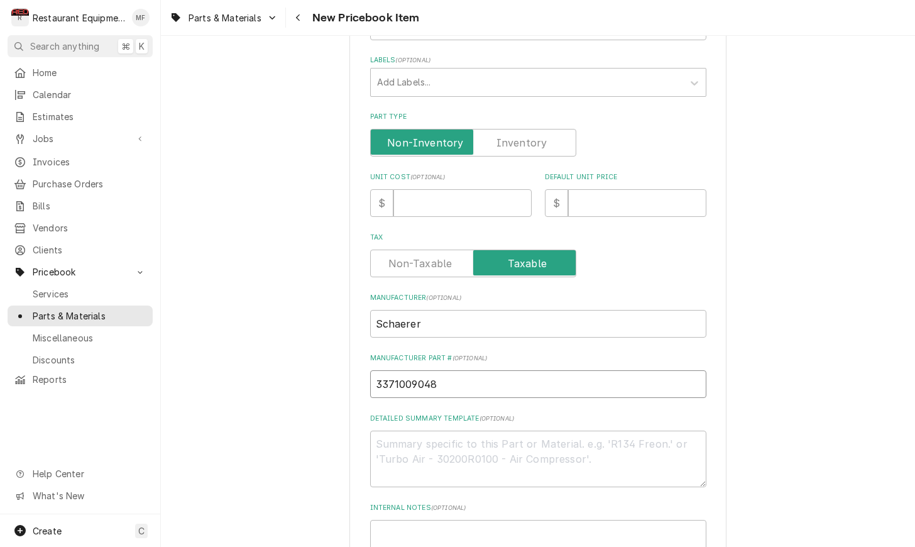
scroll to position [247, 0]
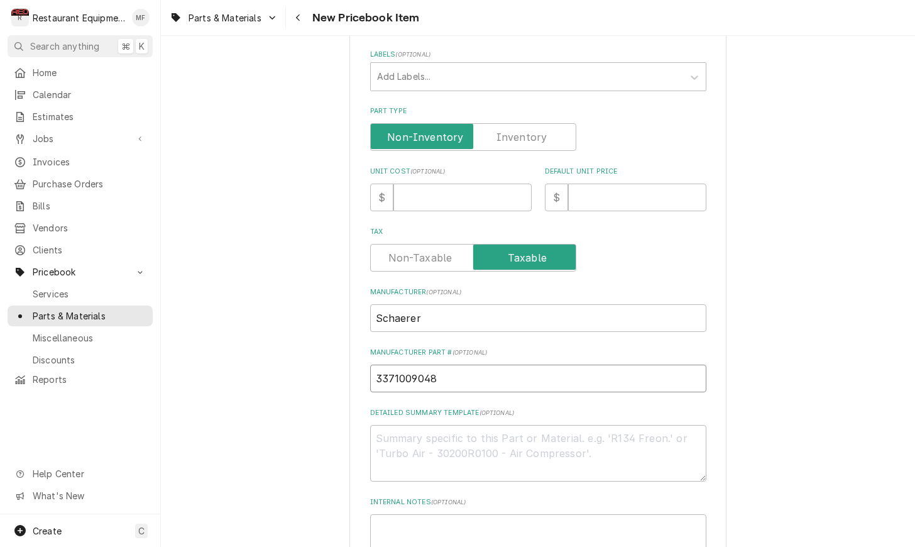
type input "3371009048"
click at [666, 183] on input "Default Unit Price" at bounding box center [637, 197] width 138 height 28
type input ".1"
type textarea "x"
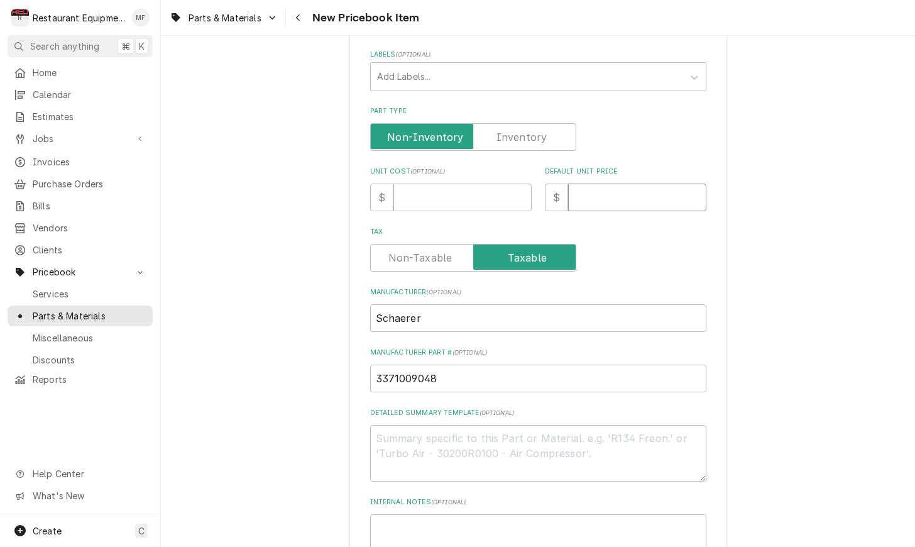
type input ".4"
type textarea "x"
type input ".49"
type textarea "x"
type input ".49"
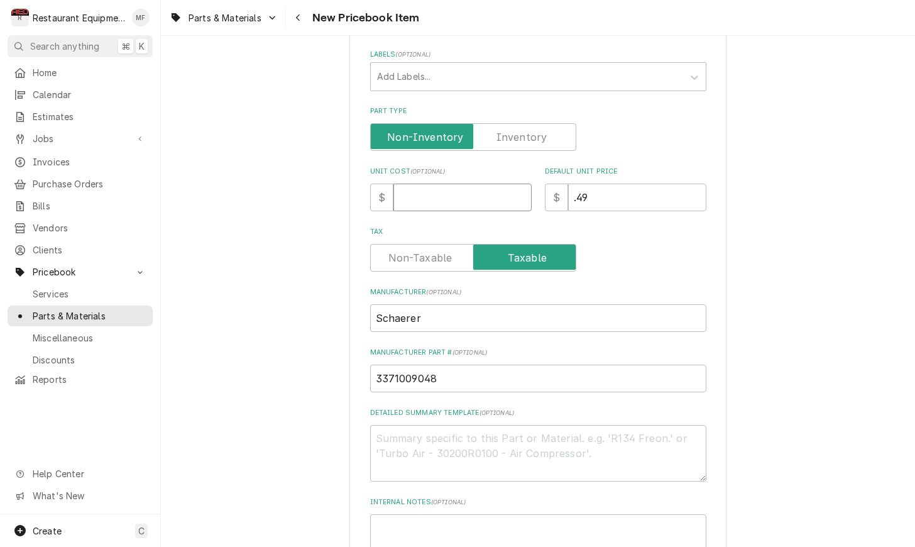
click at [425, 183] on input "Unit Cost ( optional )" at bounding box center [462, 197] width 138 height 28
type input ".2"
type textarea "x"
type input ".25"
type textarea "x"
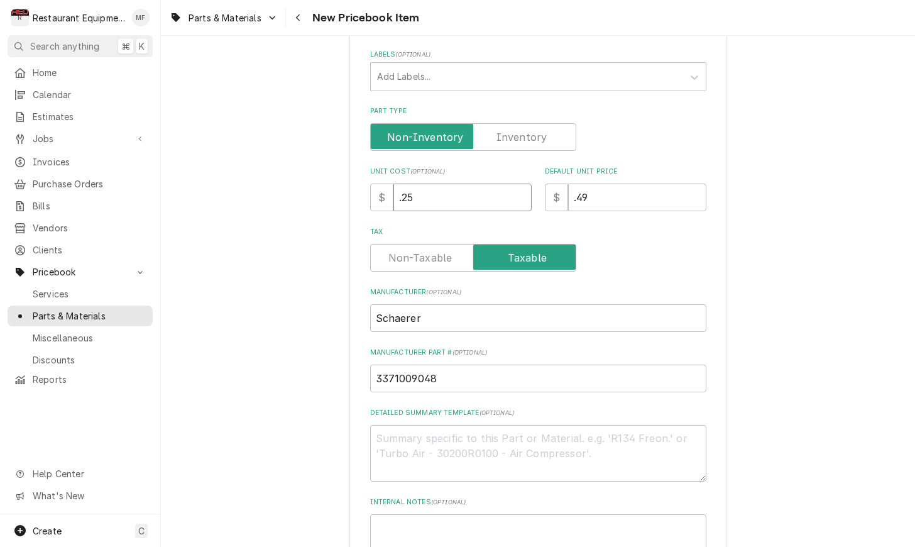
type input ".25"
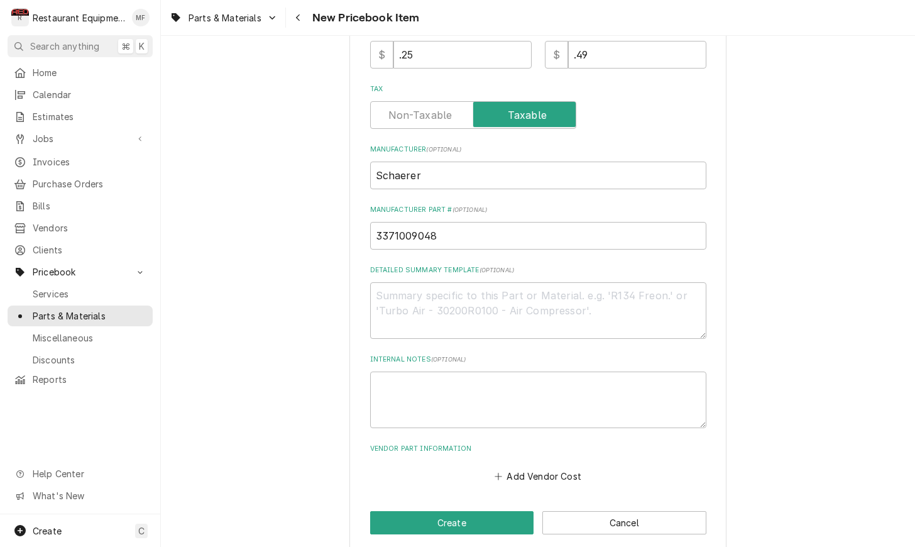
scroll to position [389, 0]
click at [528, 467] on button "Add Vendor Cost" at bounding box center [538, 476] width 91 height 18
type textarea "x"
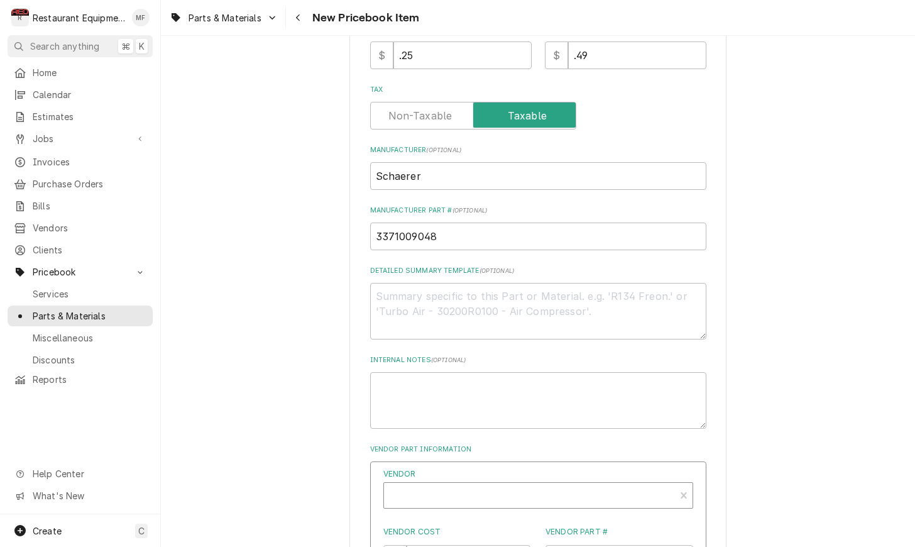
click at [531, 485] on div "Vendor" at bounding box center [529, 500] width 278 height 30
type input "parts tow"
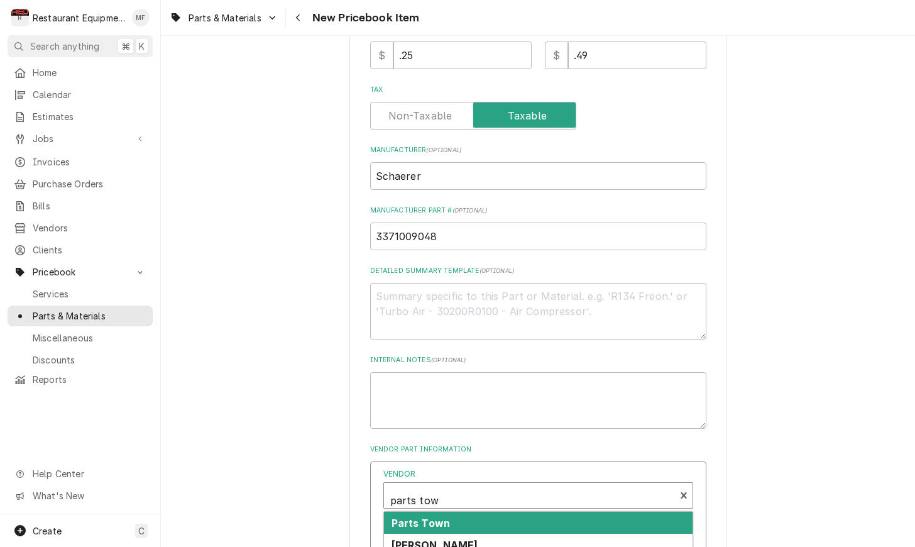
click at [529, 511] on div "Parts Town" at bounding box center [538, 522] width 308 height 22
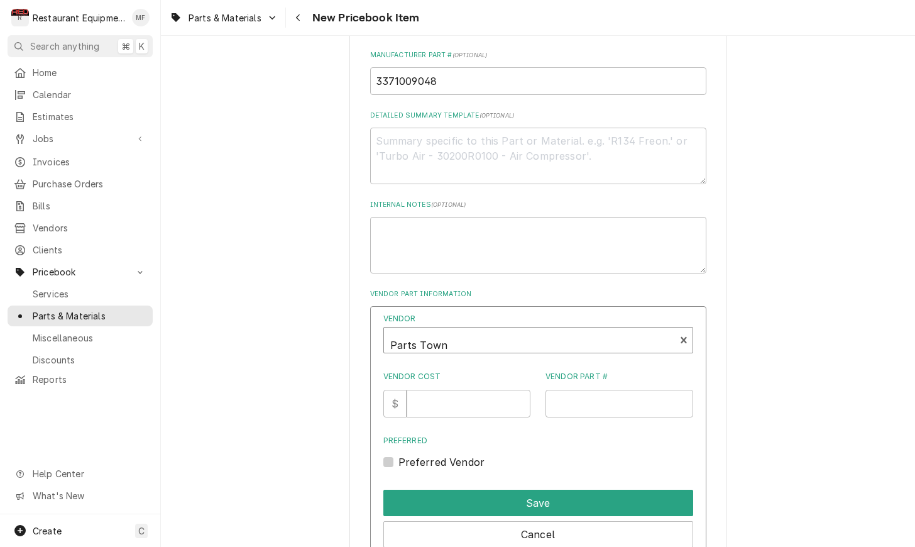
scroll to position [546, 0]
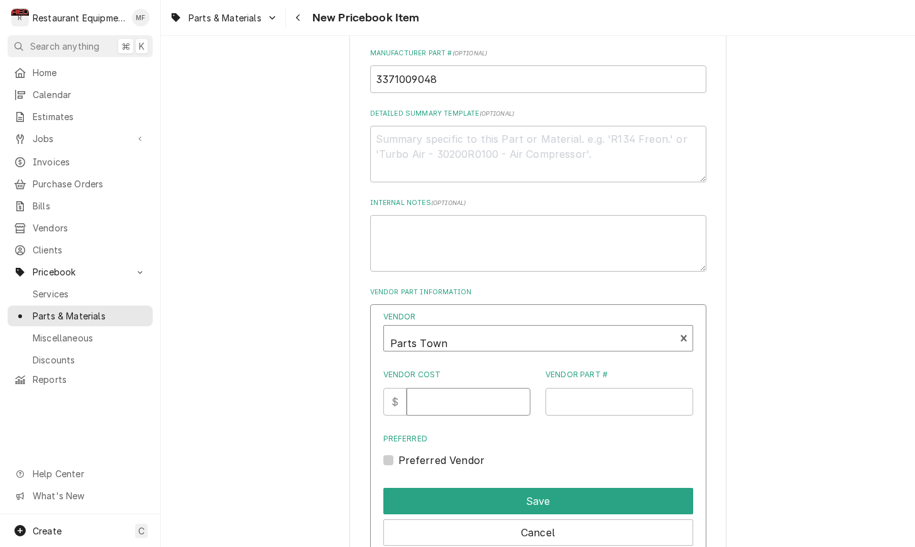
click at [455, 398] on input "Vendor Cost" at bounding box center [468, 402] width 124 height 28
type input ".25"
click at [575, 388] on input "Vendor Part #" at bounding box center [619, 402] width 148 height 28
paste input "SH3371009048"
type input "SH3371009048"
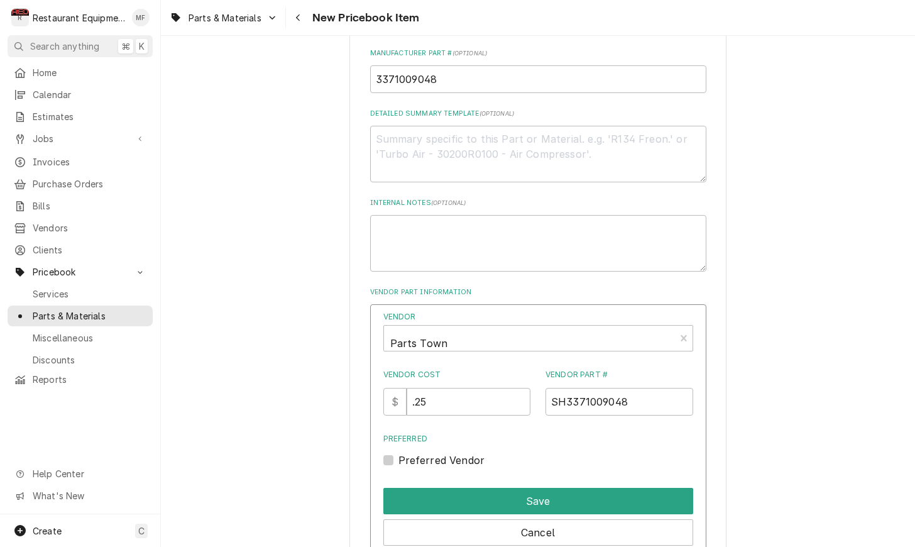
click at [398, 452] on label "Preferred Vendor" at bounding box center [441, 459] width 87 height 15
click at [398, 452] on input "Preferred" at bounding box center [553, 466] width 310 height 28
checkbox input "true"
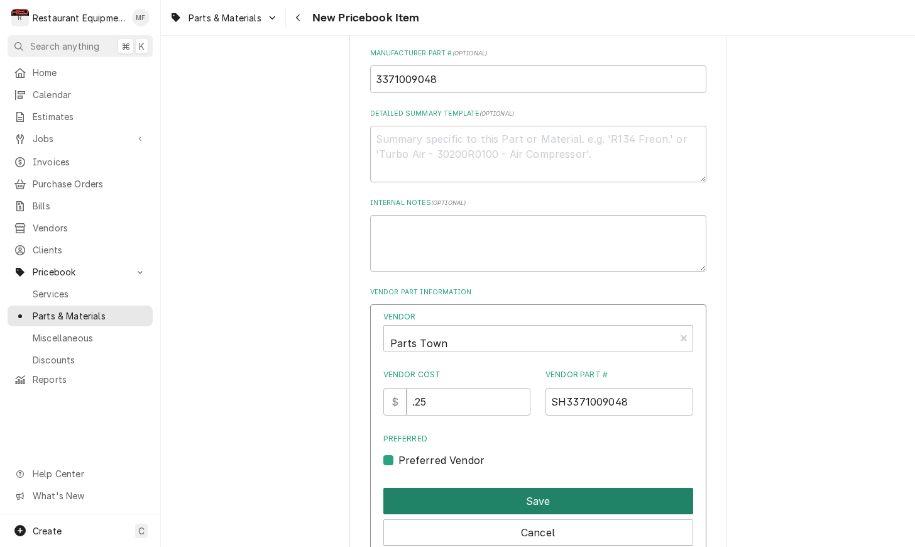
click at [444, 488] on button "Save" at bounding box center [538, 501] width 310 height 26
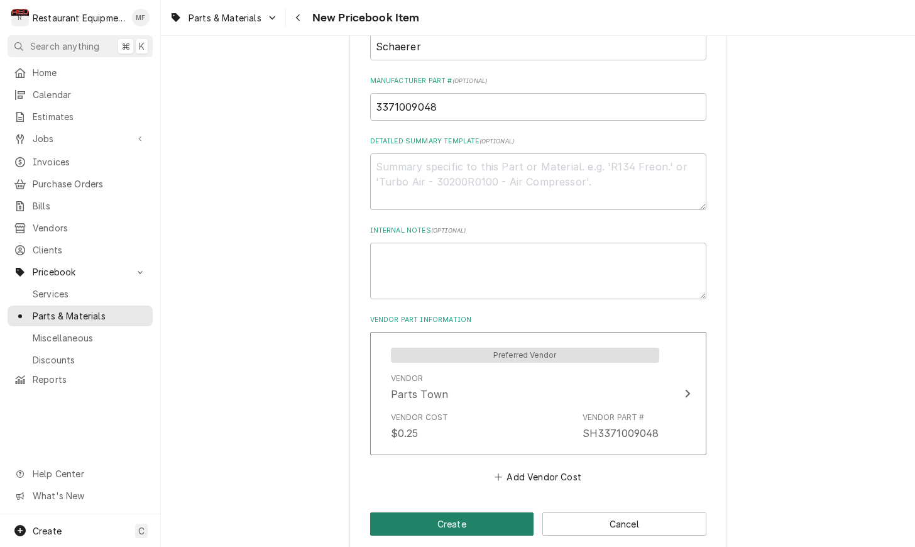
scroll to position [0, 0]
click at [462, 512] on button "Create" at bounding box center [452, 523] width 164 height 23
type textarea "x"
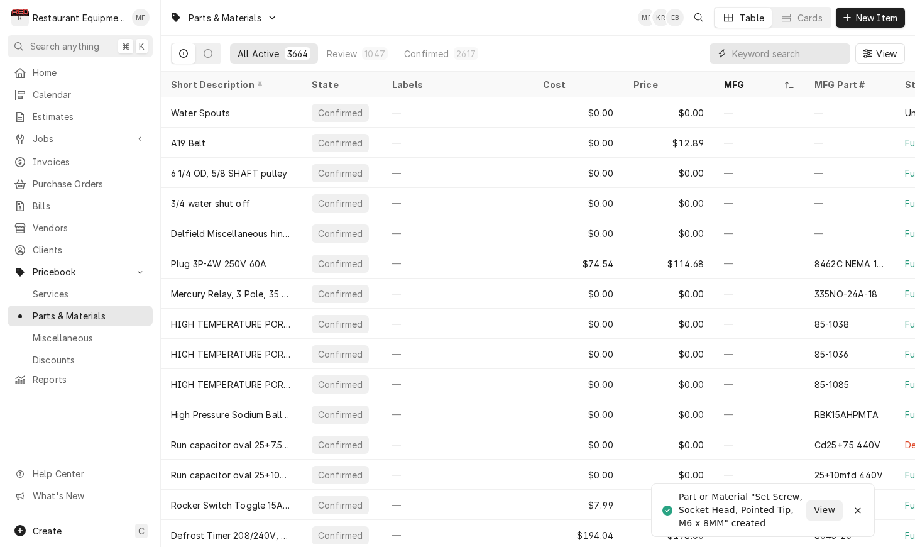
click at [780, 58] on input "Dynamic Content Wrapper" at bounding box center [788, 53] width 112 height 20
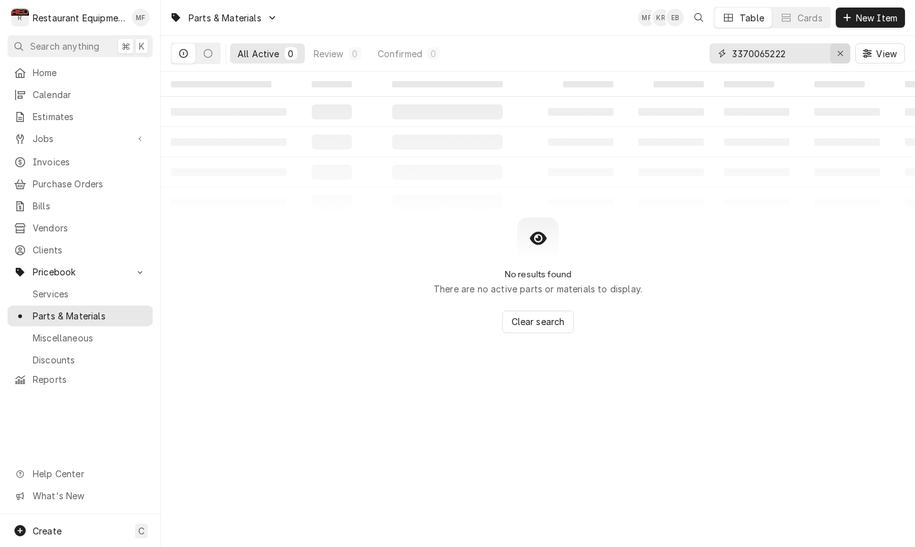
type input "3370065222"
click at [846, 55] on div "Erase input" at bounding box center [840, 53] width 13 height 13
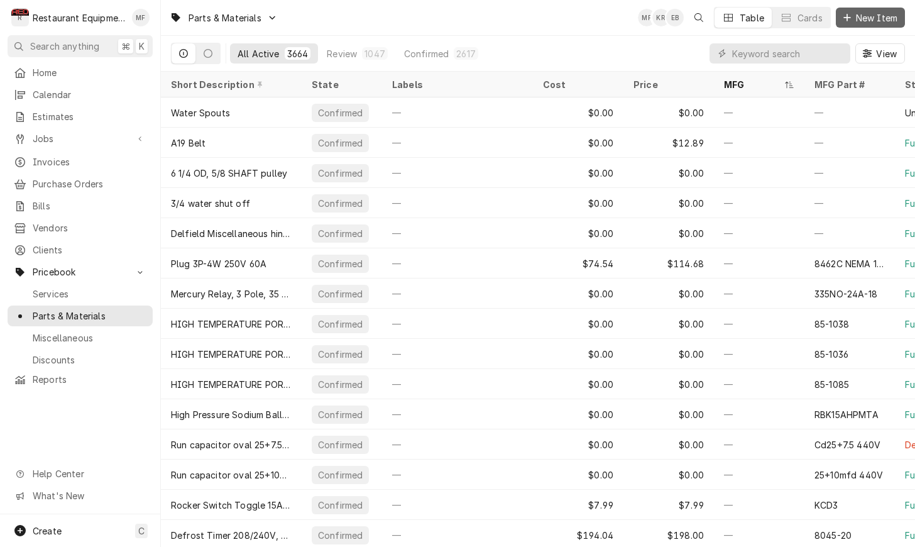
click at [866, 23] on span "New Item" at bounding box center [876, 17] width 46 height 13
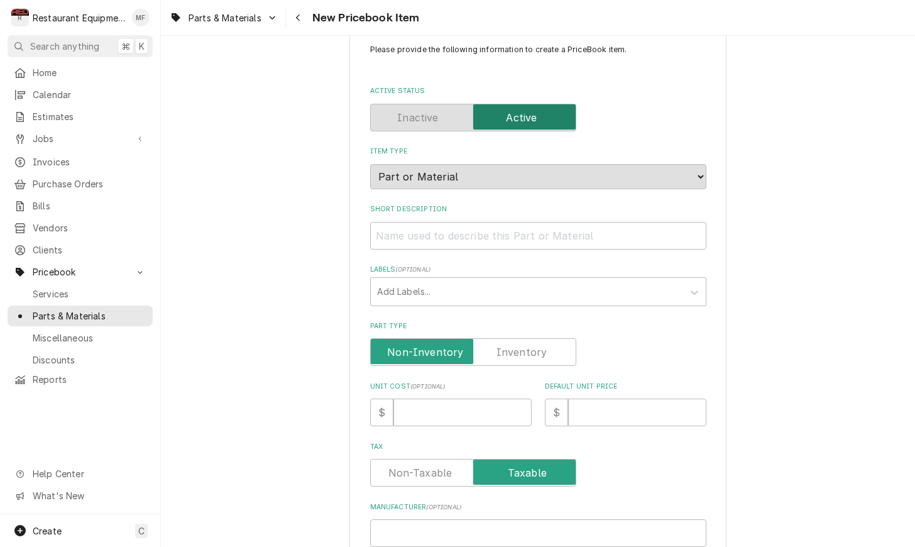
scroll to position [39, 0]
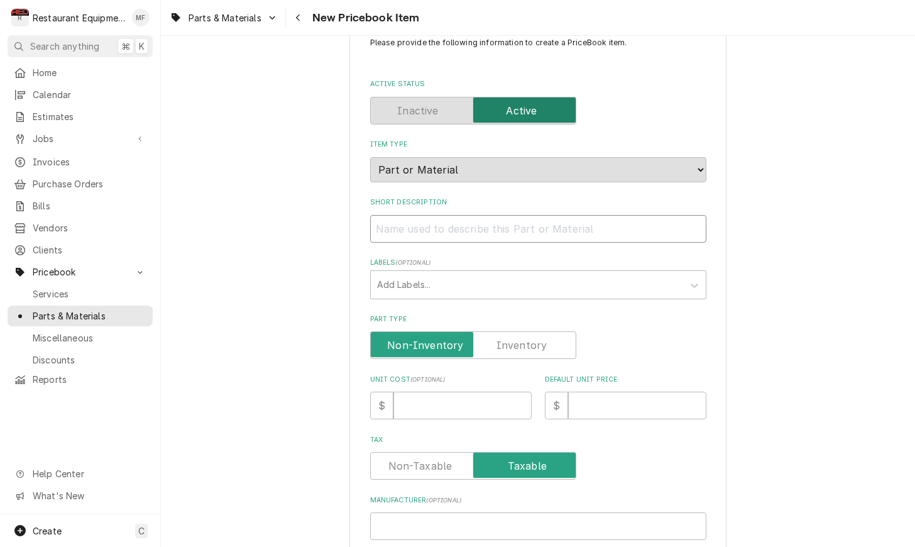
click at [467, 215] on input "Short Description" at bounding box center [538, 229] width 336 height 28
paste input "Schaerer 3370065222 Carrier, CM"
type textarea "x"
type input "Schaerer 3370065222 Carrier, CM"
click at [464, 400] on input "Unit Cost ( optional )" at bounding box center [462, 405] width 138 height 28
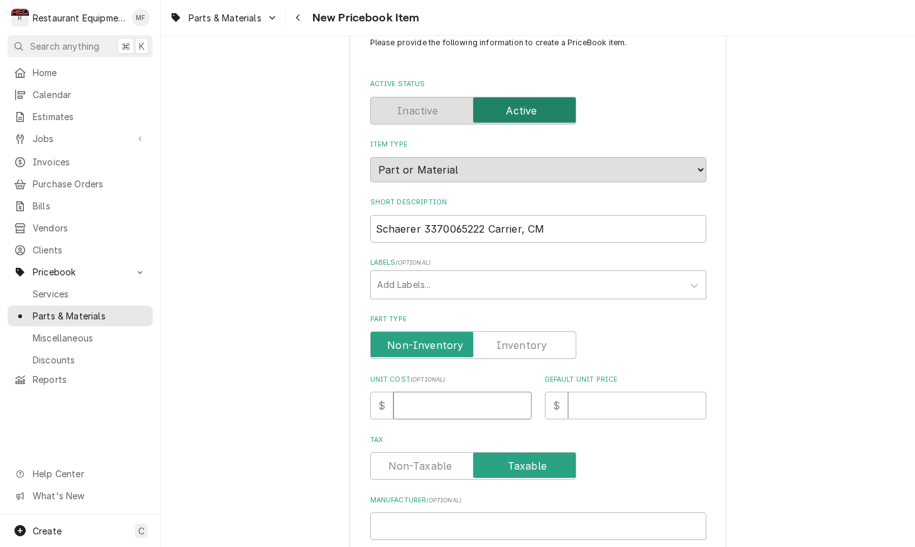
type textarea "x"
type input "1"
type textarea "x"
type input "12"
type textarea "x"
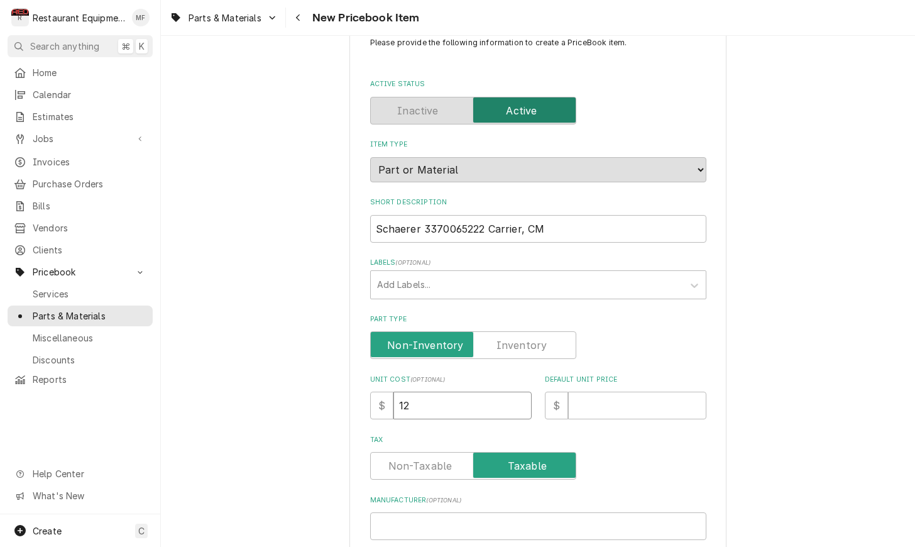
type input "12.0"
type textarea "x"
type input "12.01"
click at [589, 400] on input "Default Unit Price" at bounding box center [637, 405] width 138 height 28
type textarea "x"
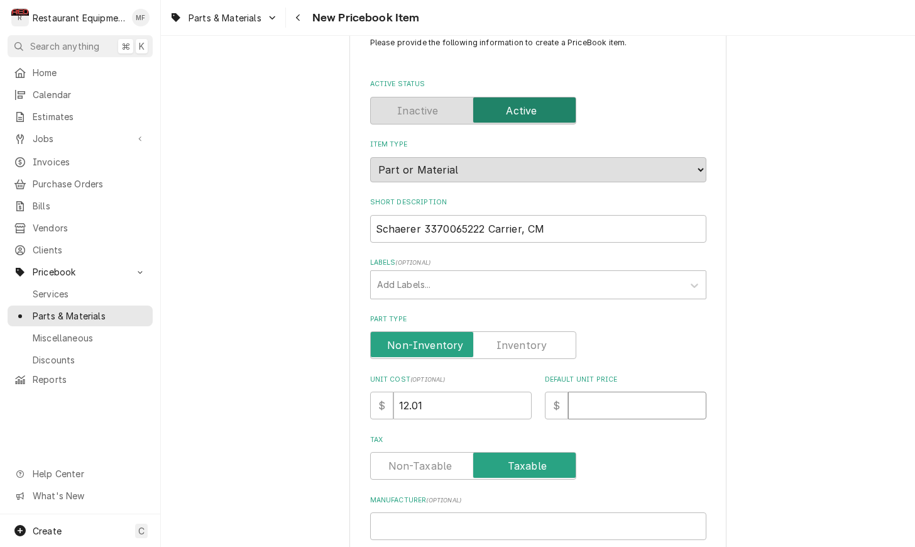
type input "2"
type textarea "x"
type input "24"
type textarea "x"
type input "24.0"
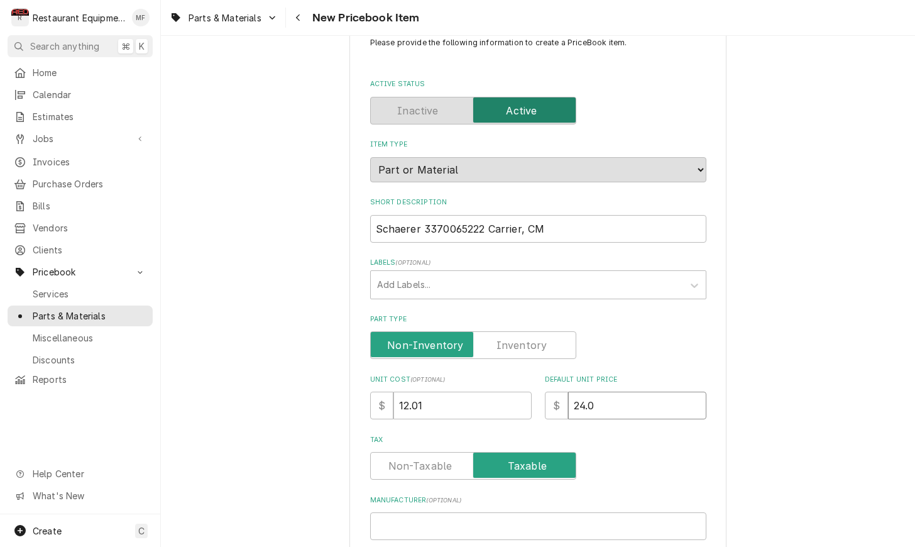
type textarea "x"
type input "24.02"
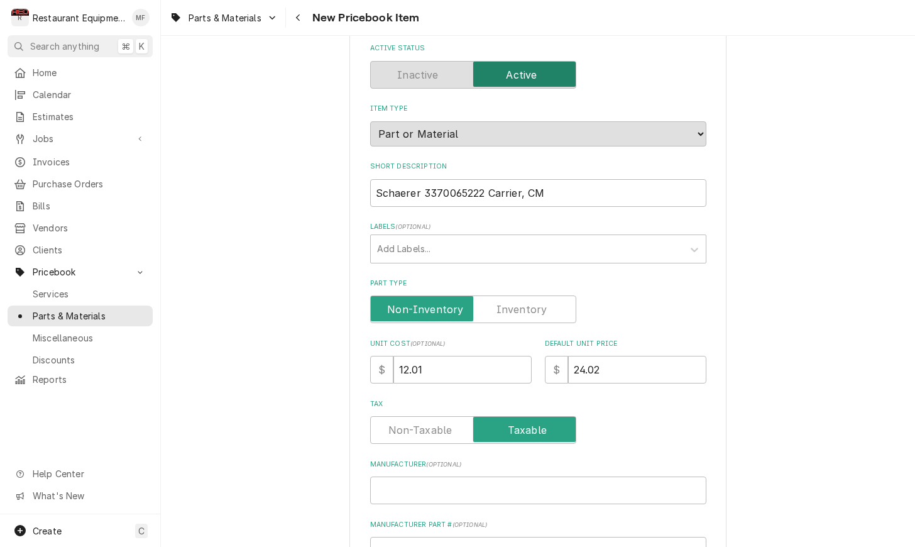
scroll to position [77, 0]
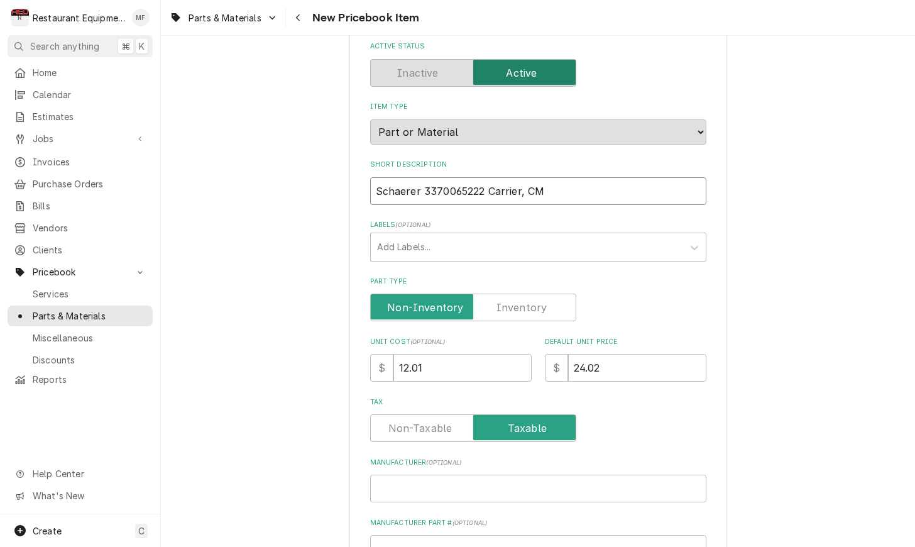
drag, startPoint x: 488, startPoint y: 177, endPoint x: 363, endPoint y: 182, distance: 124.5
click at [347, 173] on div "Please provide the following information to create a PriceBook item. Active Sta…" at bounding box center [538, 423] width 754 height 902
type textarea "x"
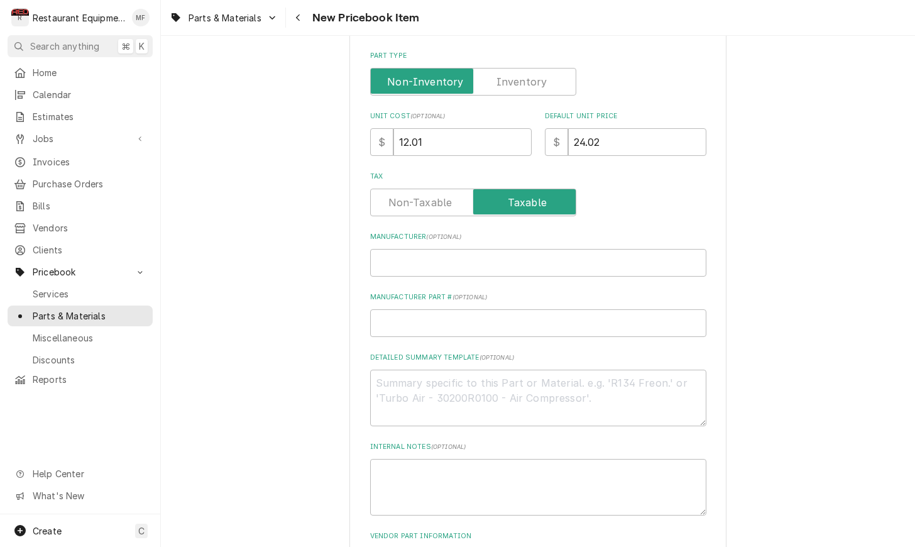
scroll to position [318, 0]
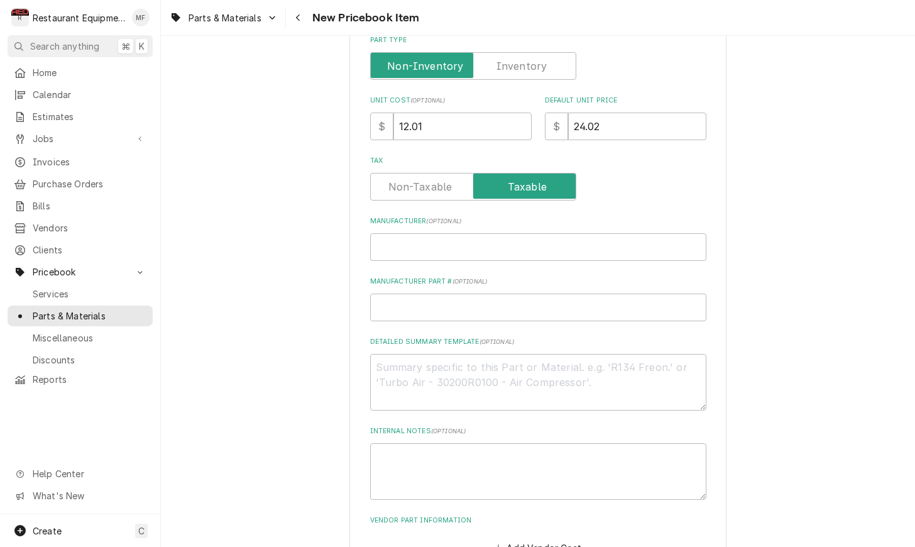
type input "Carrier, CM"
click at [475, 247] on div "Please provide the following information to create a PriceBook item. Active Sta…" at bounding box center [538, 157] width 336 height 798
click at [477, 239] on input "Manufacturer ( optional )" at bounding box center [538, 247] width 336 height 28
paste input "Schaerer 3370065222"
type textarea "x"
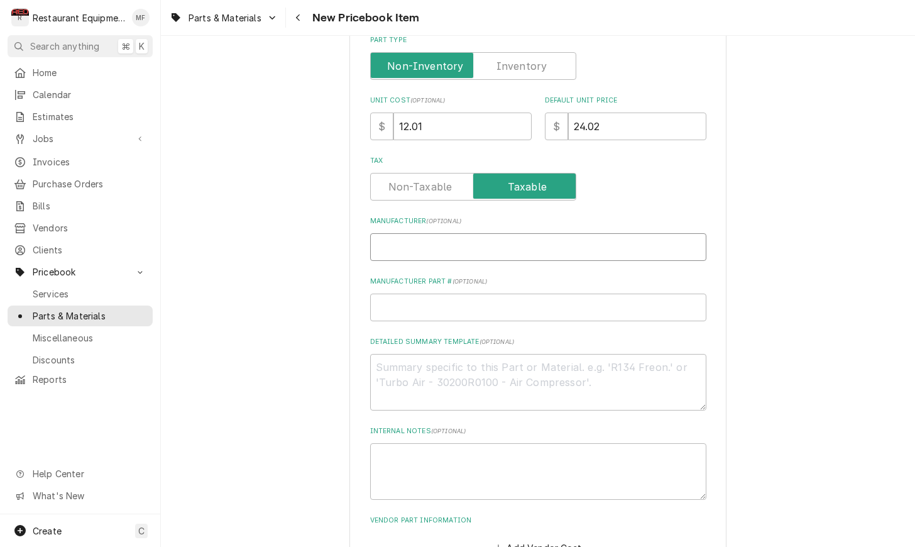
type input "Schaerer 3370065222"
drag, startPoint x: 485, startPoint y: 232, endPoint x: 425, endPoint y: 231, distance: 60.3
click at [425, 233] on input "Schaerer 3370065222" at bounding box center [538, 247] width 336 height 28
type textarea "x"
type input "Schaerer"
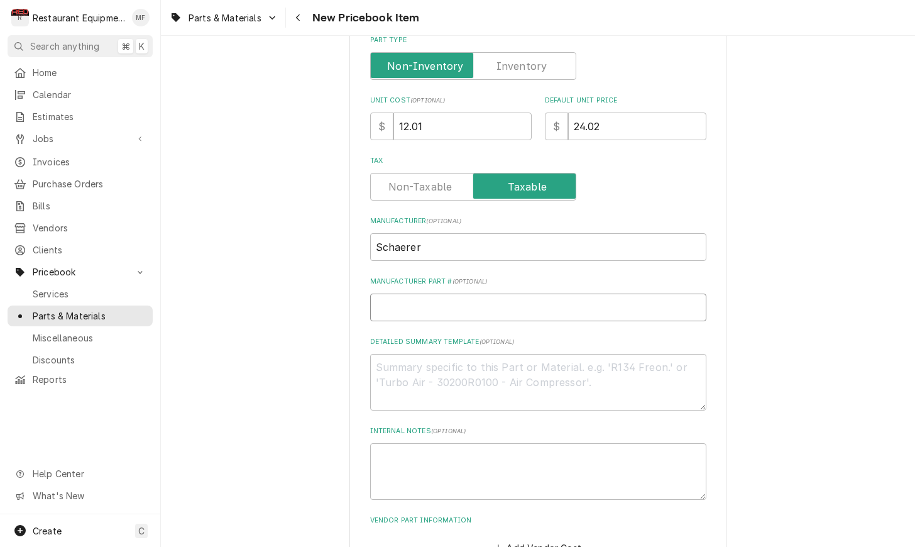
click at [476, 293] on input "Manufacturer Part # ( optional )" at bounding box center [538, 307] width 336 height 28
paste input "3370065222"
type textarea "x"
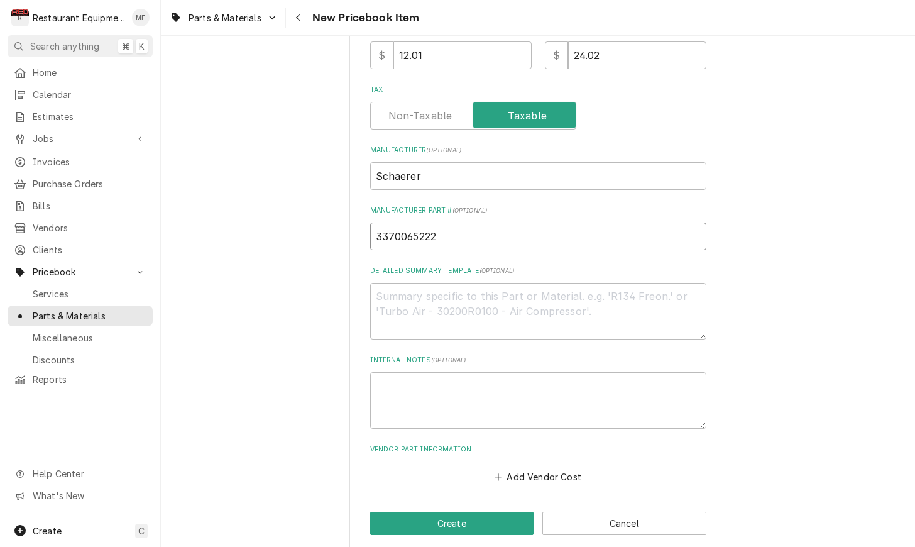
scroll to position [0, 0]
type input "3370065222"
click at [552, 467] on button "Add Vendor Cost" at bounding box center [538, 476] width 91 height 18
type textarea "x"
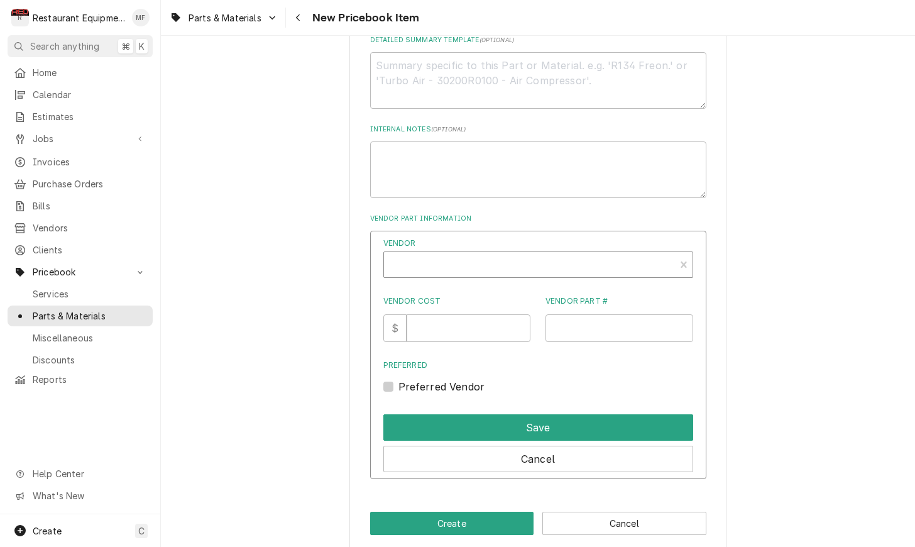
scroll to position [619, 0]
click at [547, 255] on div "Vendor" at bounding box center [529, 270] width 278 height 30
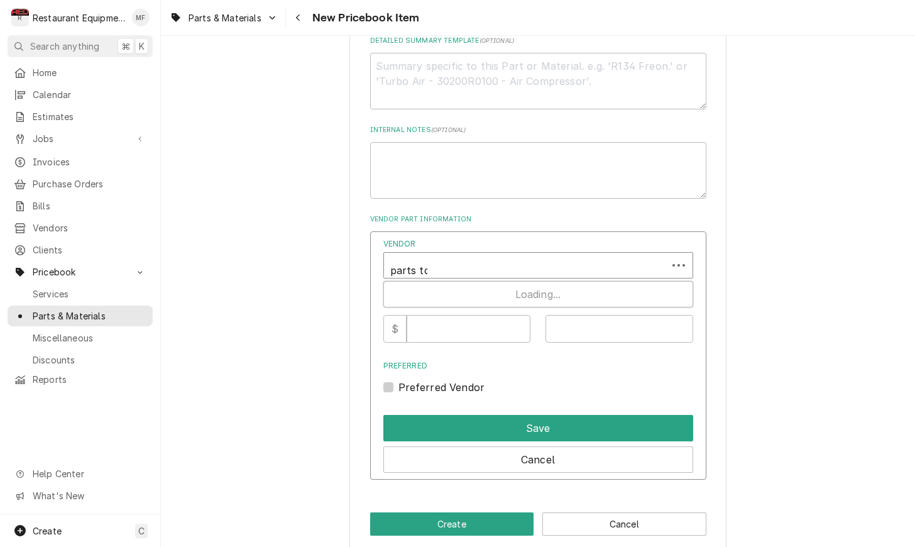
type input "parts tow"
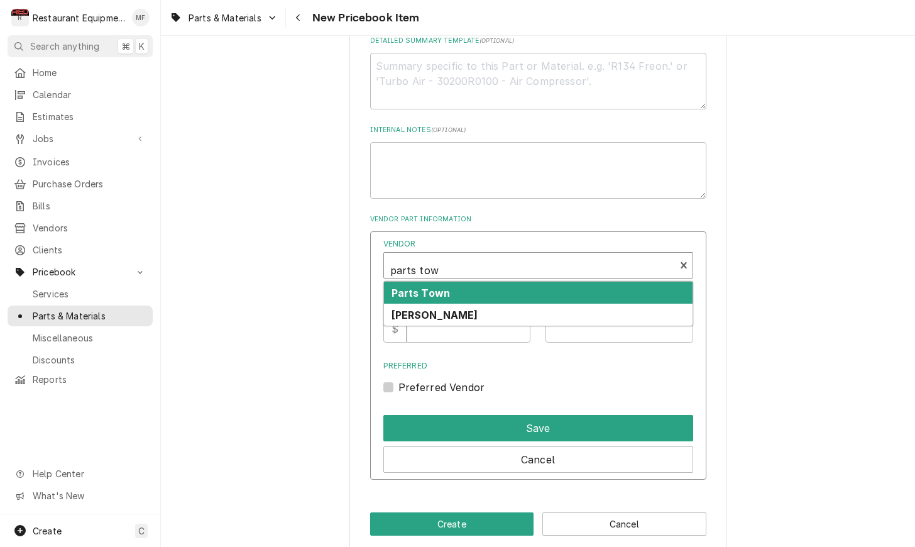
click at [589, 281] on div "Parts Town" at bounding box center [538, 292] width 308 height 22
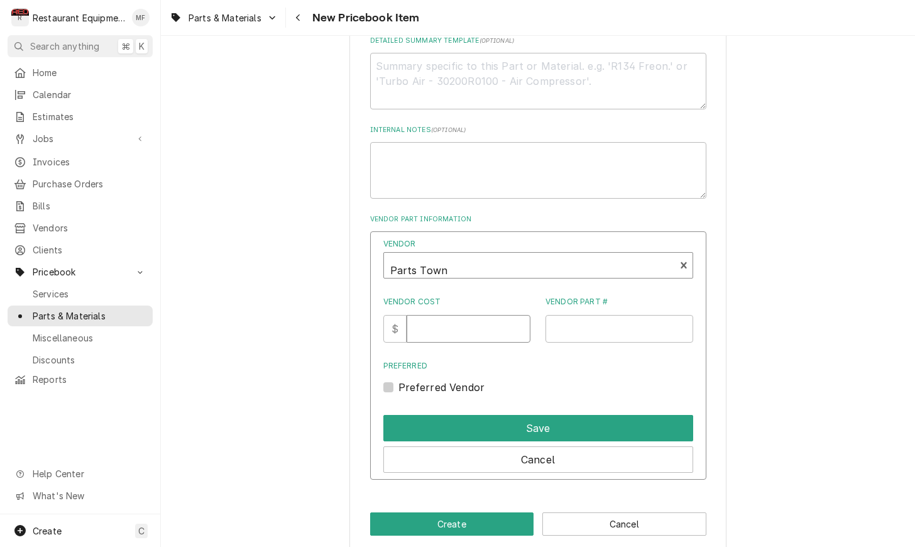
click at [463, 315] on input "Vendor Cost" at bounding box center [468, 329] width 124 height 28
type input "12.01"
click at [621, 322] on input "Vendor Part #" at bounding box center [619, 329] width 148 height 28
paste input "SH3370065222"
type input "SH3370065222"
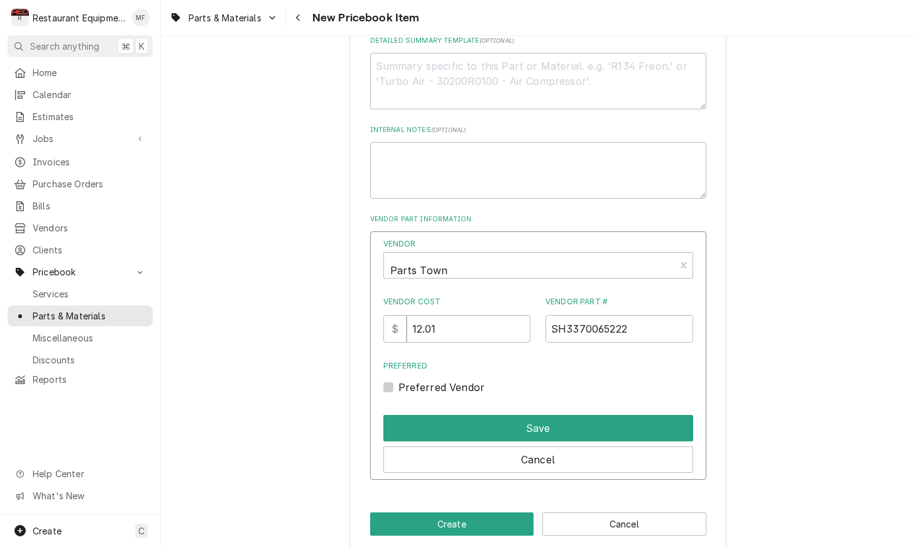
drag, startPoint x: 389, startPoint y: 374, endPoint x: 408, endPoint y: 380, distance: 19.9
click at [398, 379] on label "Preferred Vendor" at bounding box center [441, 386] width 87 height 15
click at [398, 379] on input "Preferred" at bounding box center [553, 393] width 310 height 28
checkbox input "true"
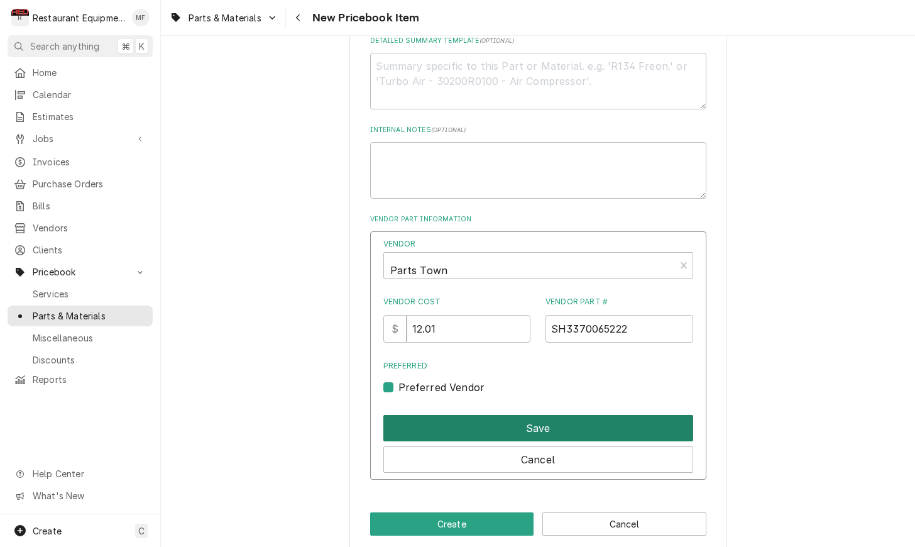
click at [452, 415] on button "Save" at bounding box center [538, 428] width 310 height 26
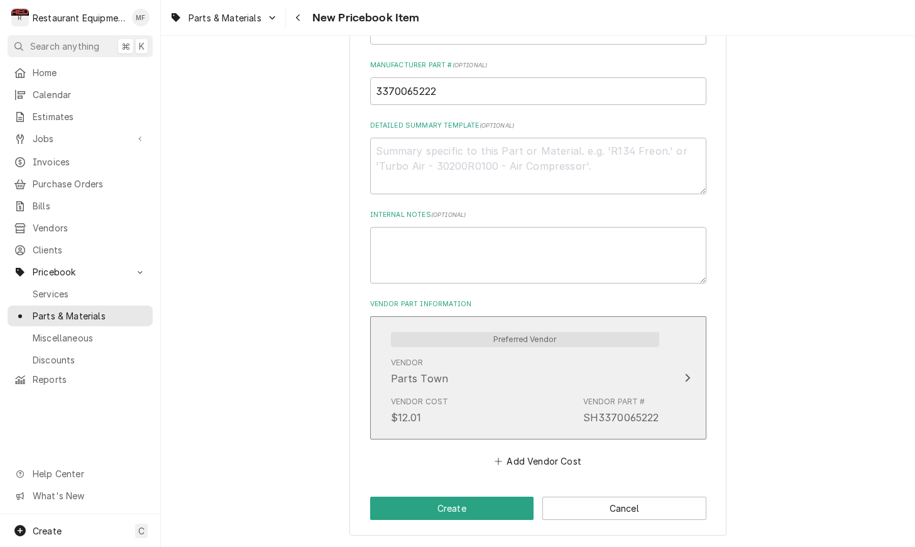
scroll to position [518, 0]
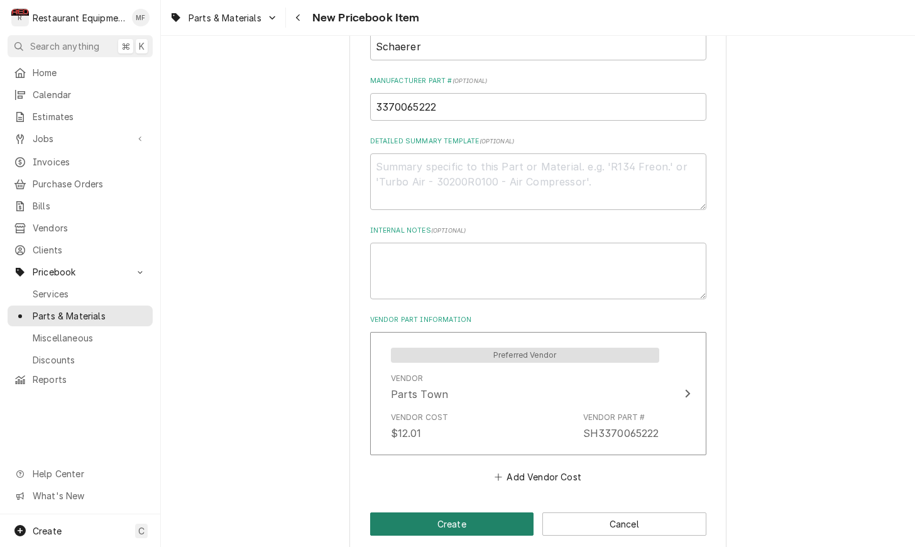
click at [503, 512] on button "Create" at bounding box center [452, 523] width 164 height 23
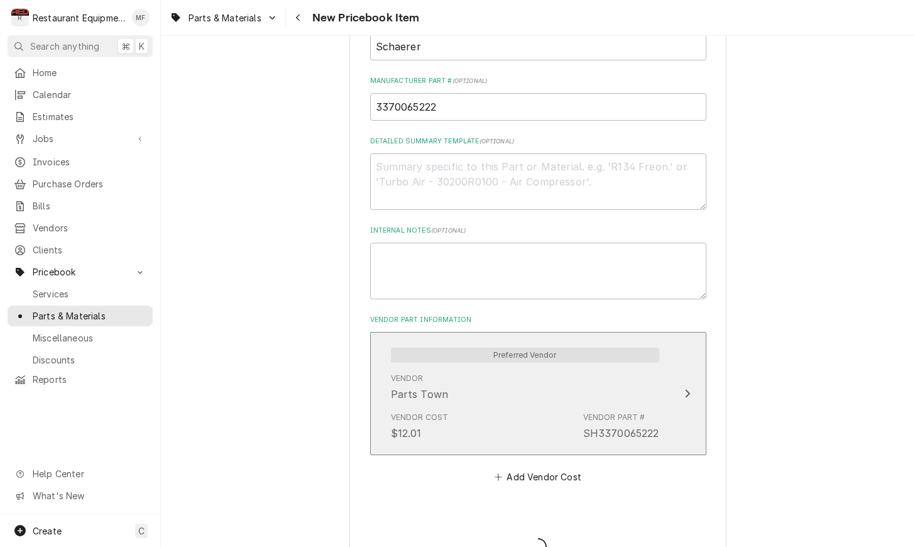
type textarea "x"
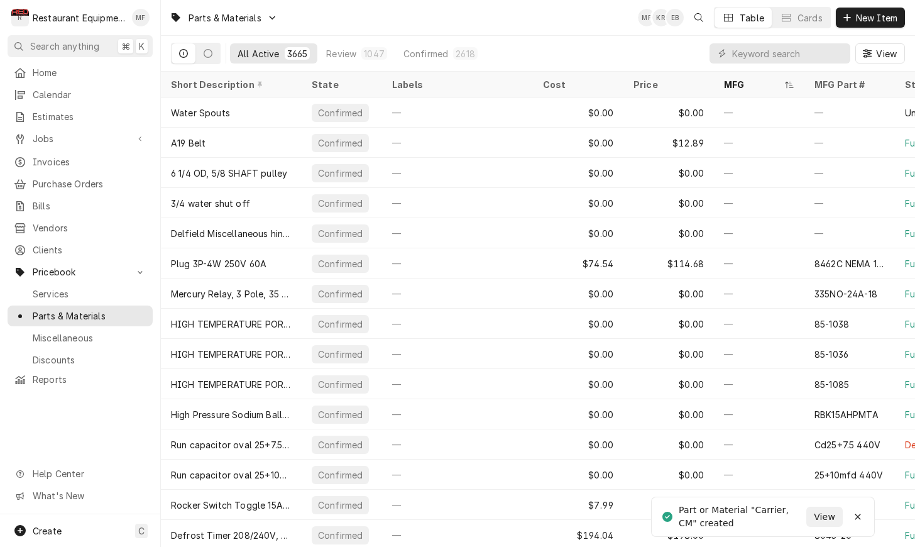
click at [792, 41] on div "View" at bounding box center [806, 53] width 195 height 35
click at [791, 44] on input "Dynamic Content Wrapper" at bounding box center [788, 53] width 112 height 20
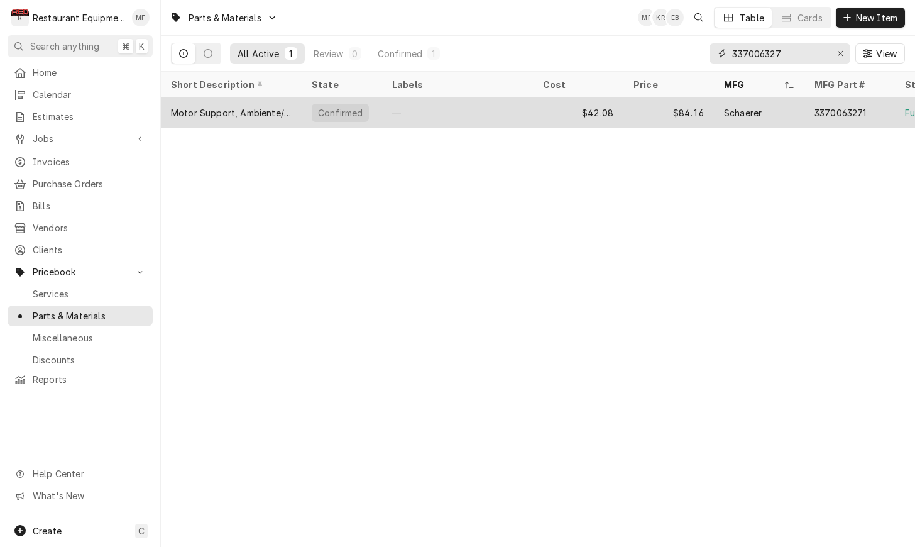
type input "337006327"
click at [832, 117] on div "3370063271" at bounding box center [849, 112] width 90 height 30
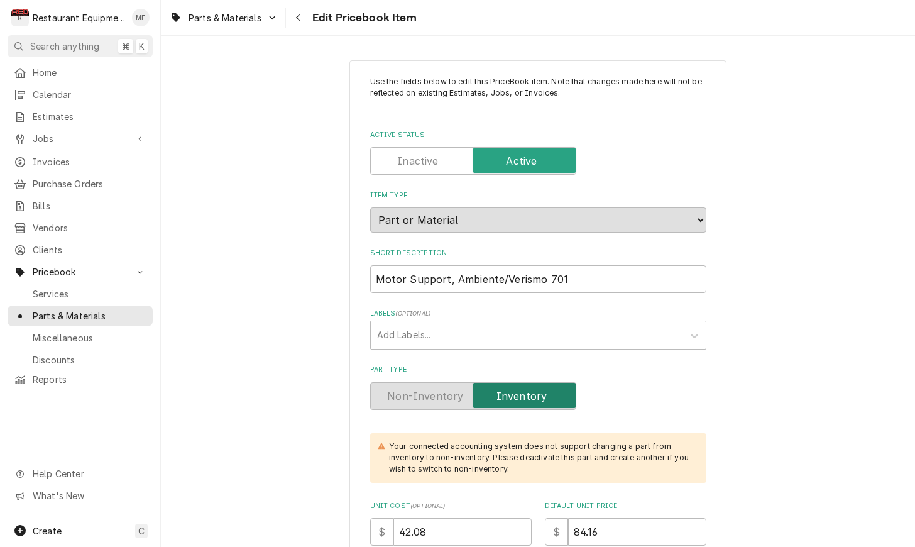
type textarea "x"
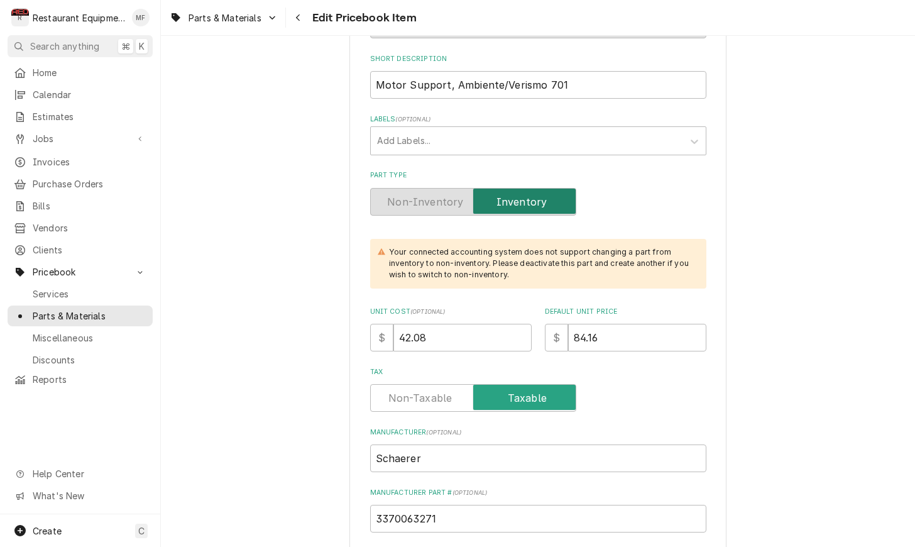
scroll to position [196, 0]
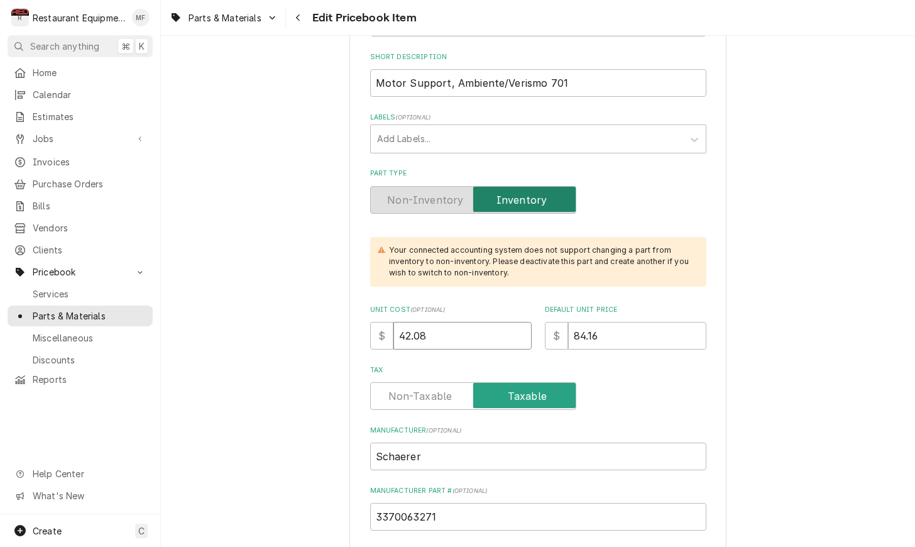
click at [465, 325] on input "42.08" at bounding box center [462, 336] width 138 height 28
type input "4"
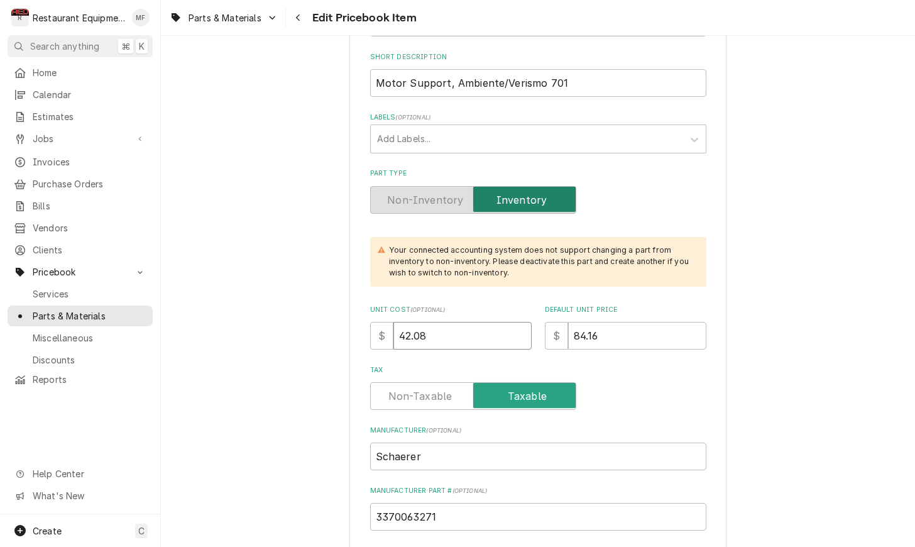
type textarea "x"
type input "45"
type textarea "x"
type input "45.8"
type textarea "x"
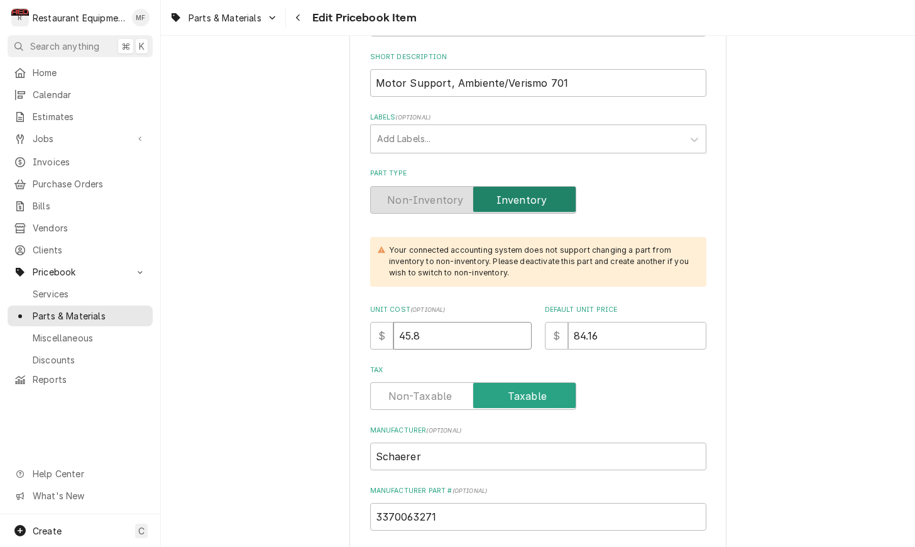
type input "45.87"
type textarea "x"
type input "45.87"
click at [648, 322] on input "84.16" at bounding box center [637, 336] width 138 height 28
click at [649, 322] on input "84.16" at bounding box center [637, 336] width 138 height 28
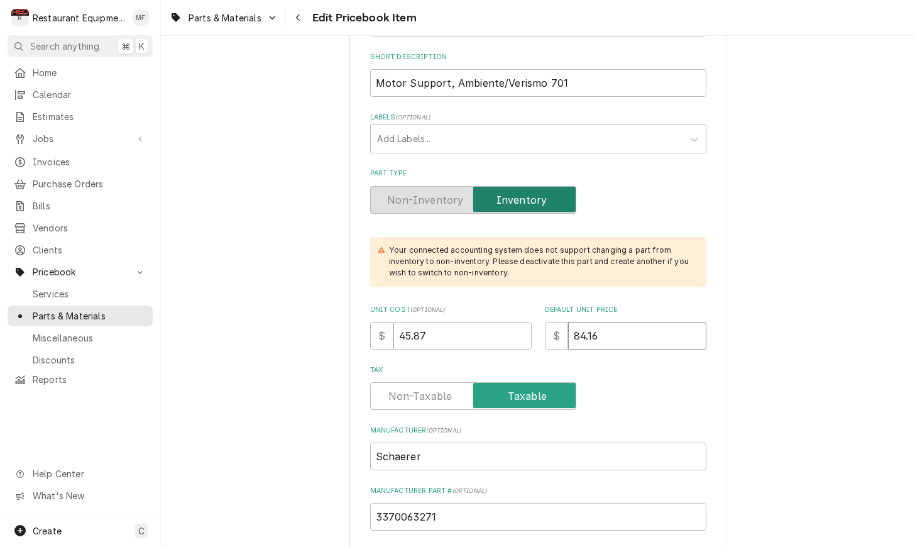
type input "9"
type textarea "x"
type input "91"
type textarea "x"
type input "91.7"
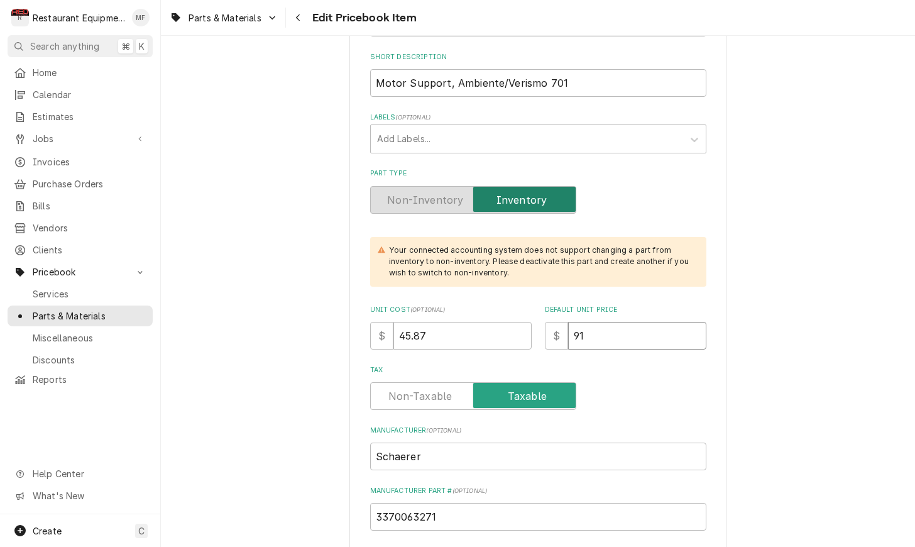
type textarea "x"
type input "91.73"
type textarea "x"
type input "91.73"
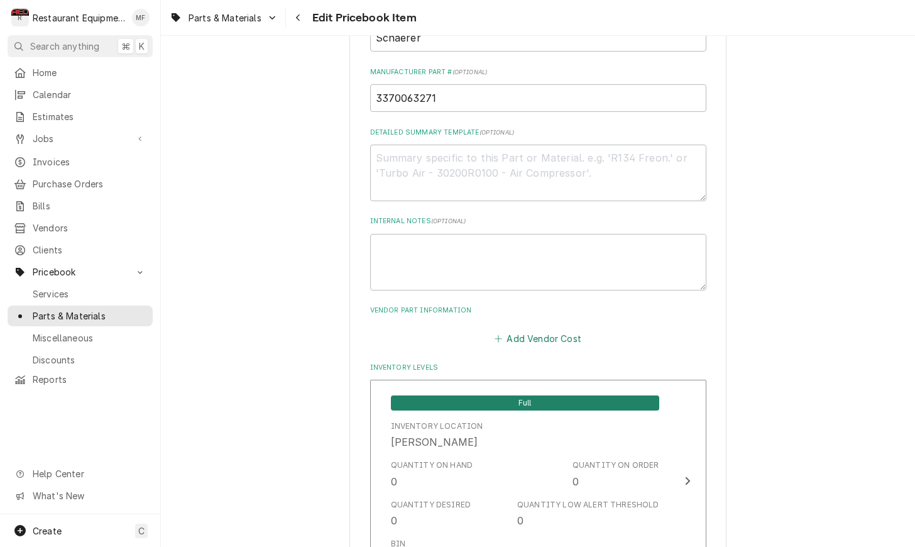
click at [537, 329] on button "Add Vendor Cost" at bounding box center [538, 338] width 91 height 18
type textarea "x"
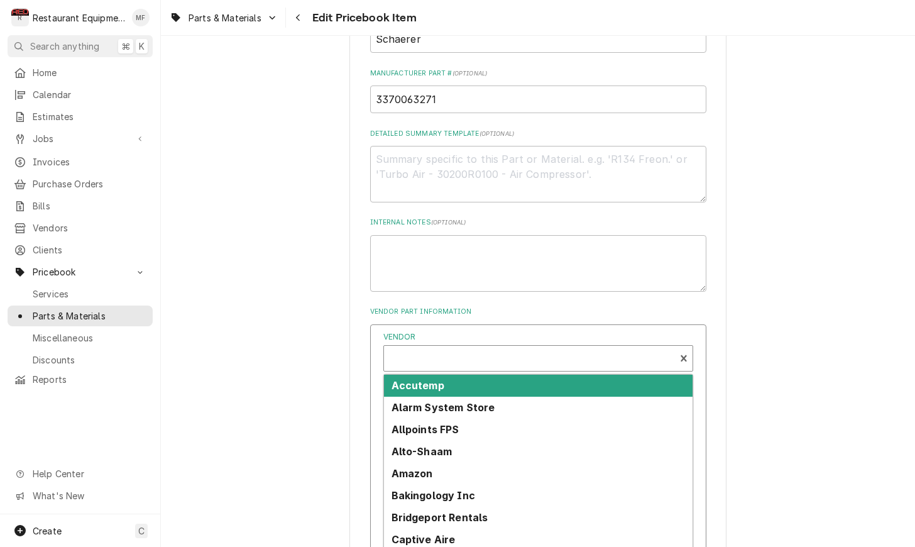
click at [537, 348] on div "Vendor" at bounding box center [529, 363] width 278 height 30
type input "parts to"
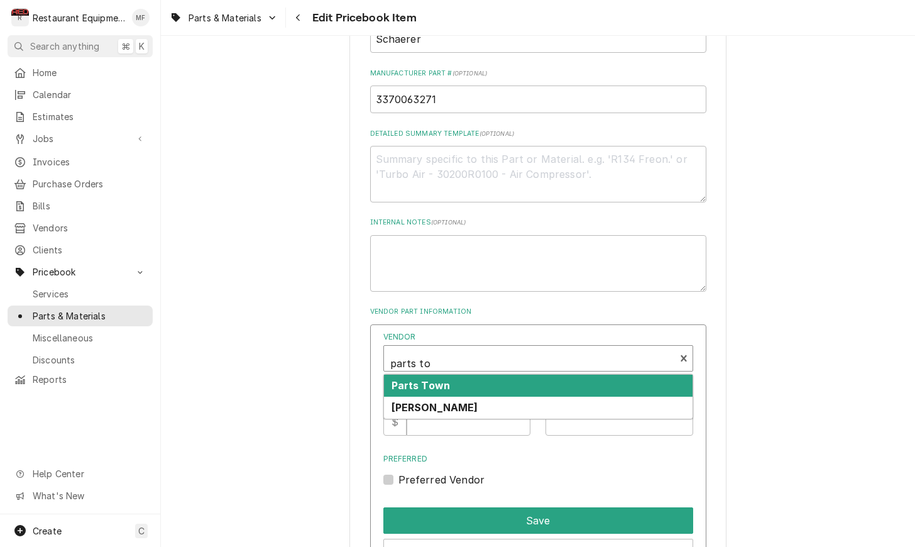
click at [540, 374] on div "Parts Town" at bounding box center [538, 385] width 308 height 22
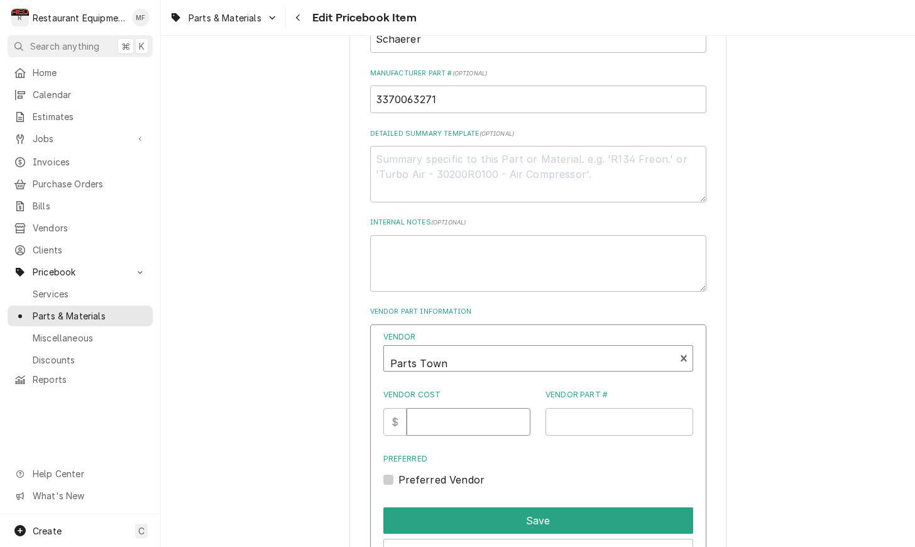
click at [471, 408] on input "Vendor Cost" at bounding box center [468, 422] width 124 height 28
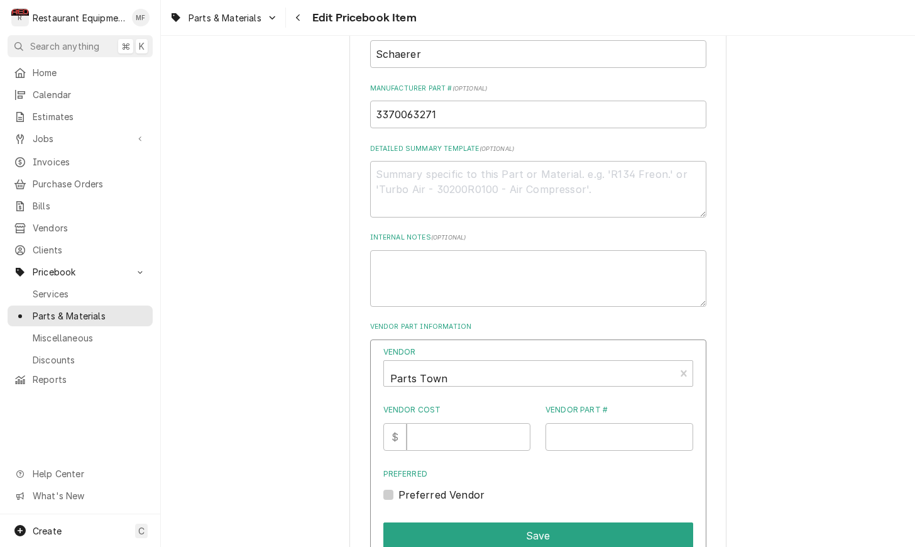
scroll to position [604, 0]
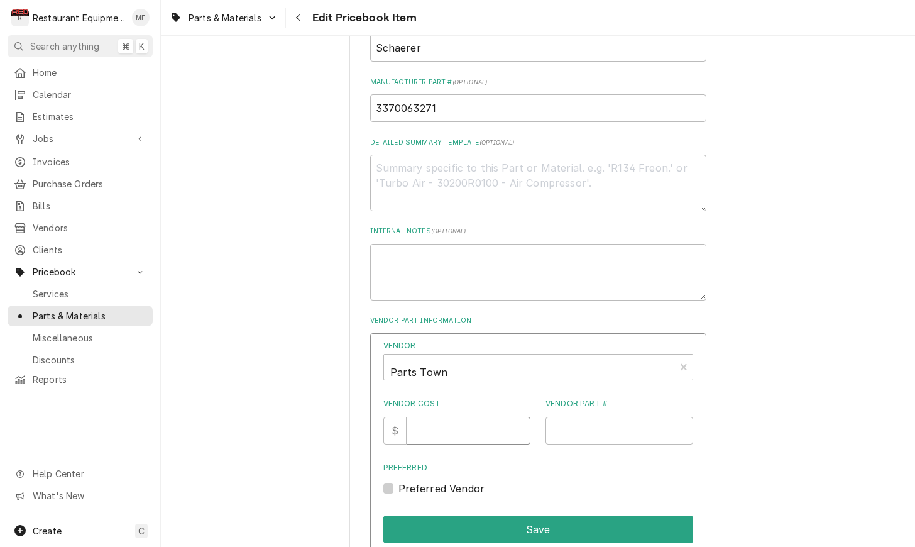
click at [473, 423] on input "Vendor Cost" at bounding box center [468, 431] width 124 height 28
type input "45.87"
click at [596, 418] on input "Vendor Part #" at bounding box center [619, 431] width 148 height 28
paste input "SH3370063271"
type input "SH3370063271"
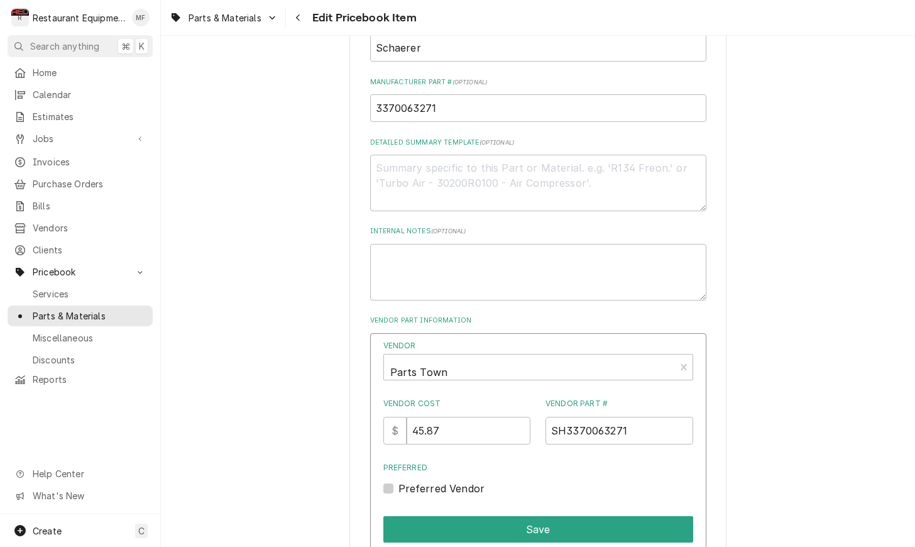
click at [413, 481] on label "Preferred Vendor" at bounding box center [441, 488] width 87 height 15
click at [413, 481] on input "Preferred" at bounding box center [553, 495] width 310 height 28
checkbox input "true"
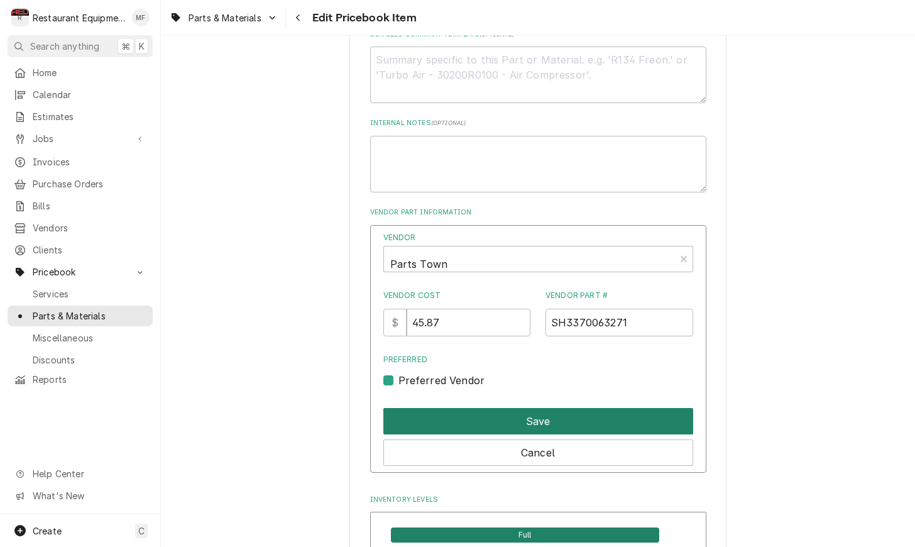
scroll to position [714, 0]
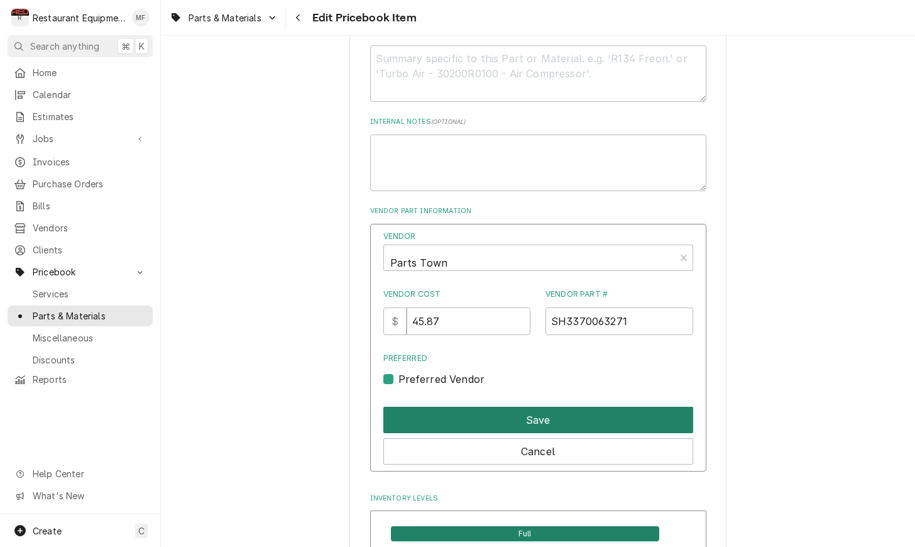
click at [553, 406] on button "Save" at bounding box center [538, 419] width 310 height 26
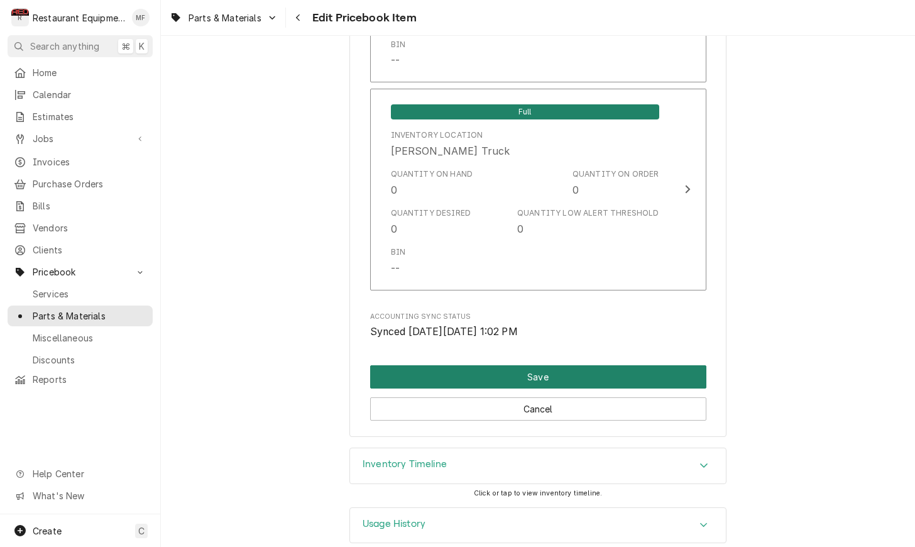
click at [560, 367] on button "Save" at bounding box center [538, 376] width 336 height 23
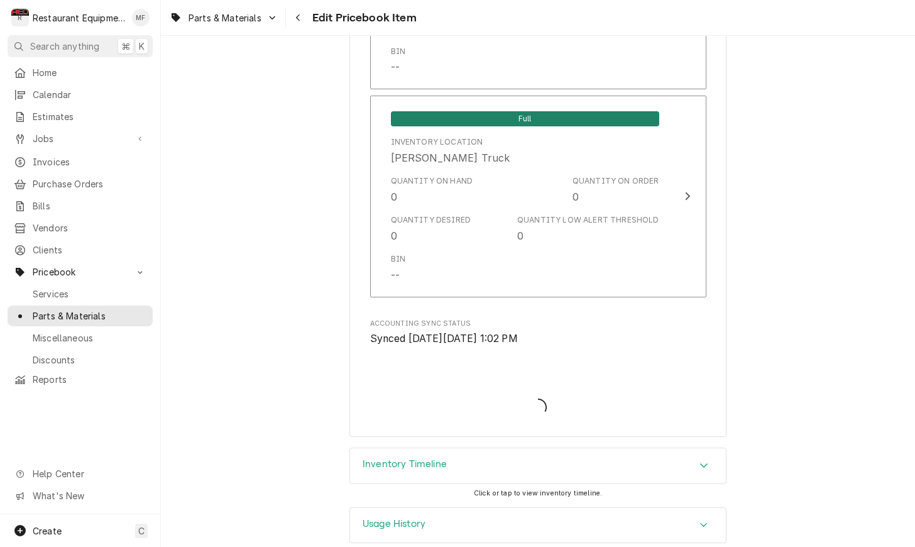
type textarea "x"
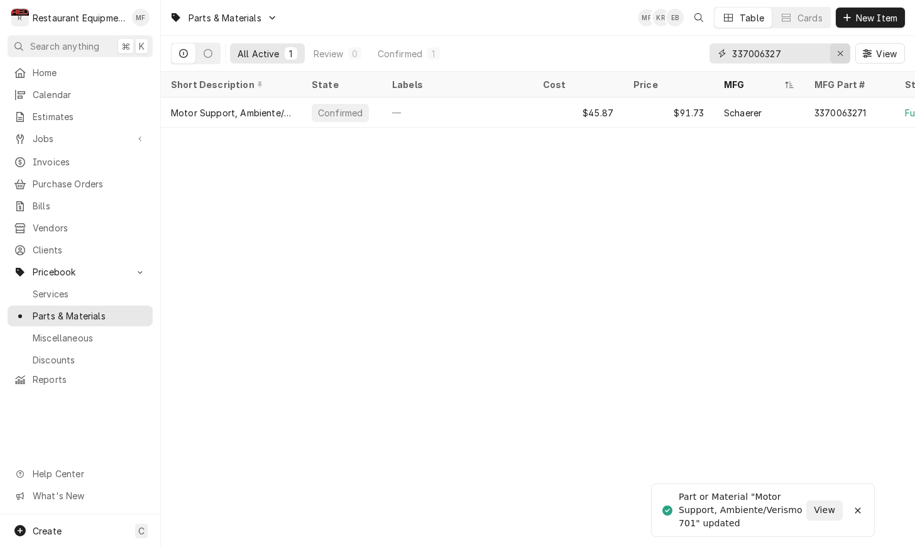
click at [843, 54] on icon "Erase input" at bounding box center [840, 53] width 7 height 9
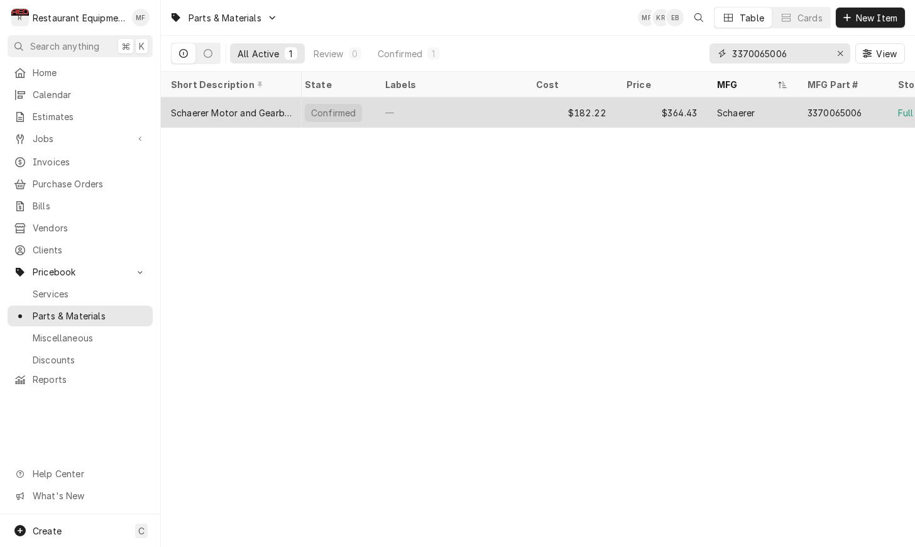
scroll to position [0, 8]
type input "3370065006"
click at [792, 107] on div "Schaerer" at bounding box center [751, 112] width 90 height 30
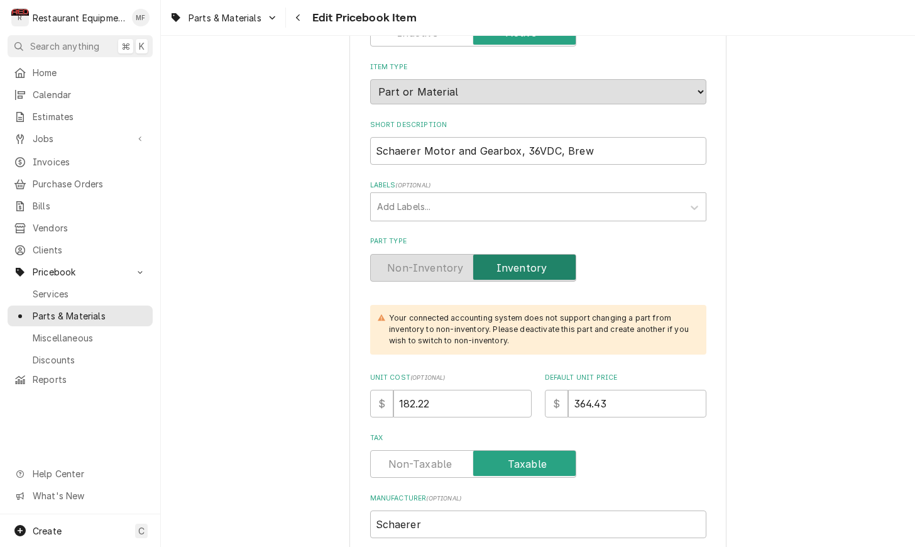
scroll to position [130, 0]
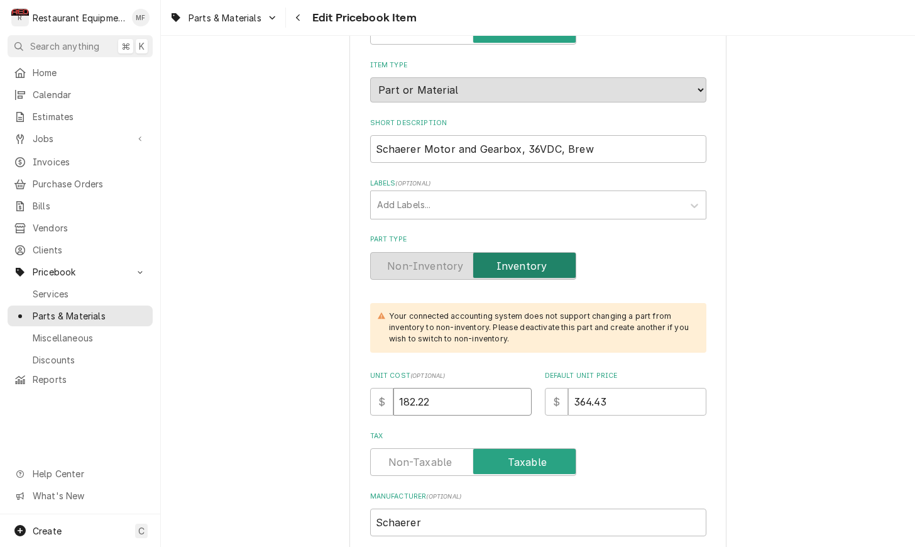
click at [466, 388] on input "182.22" at bounding box center [462, 402] width 138 height 28
type textarea "x"
type input "1"
type textarea "x"
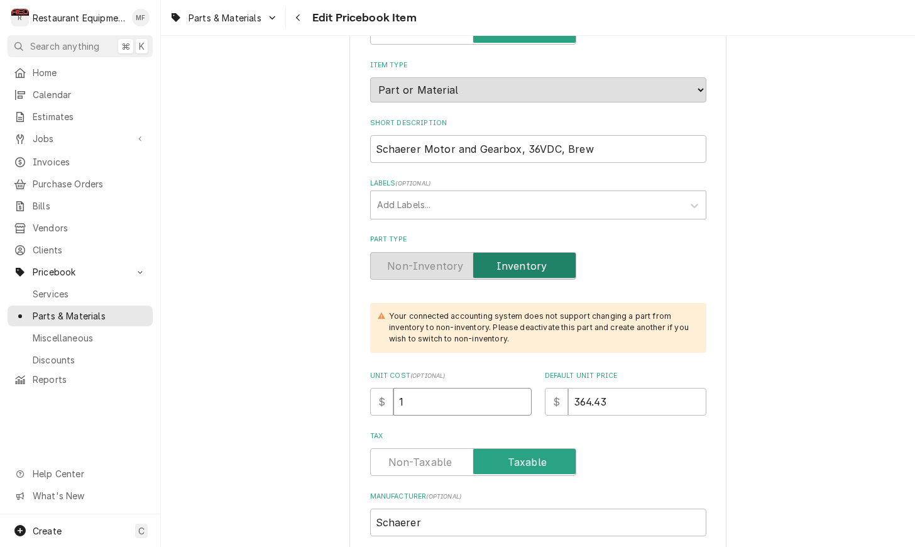
type input "19"
type textarea "x"
type input "198"
type textarea "x"
type input "198.6"
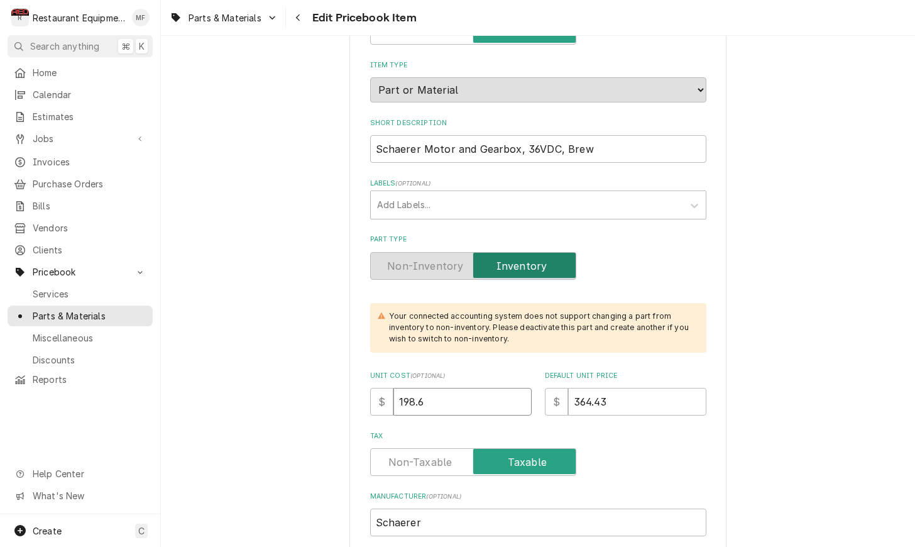
type textarea "x"
type input "198.62"
click at [618, 393] on input "364.43" at bounding box center [637, 402] width 138 height 28
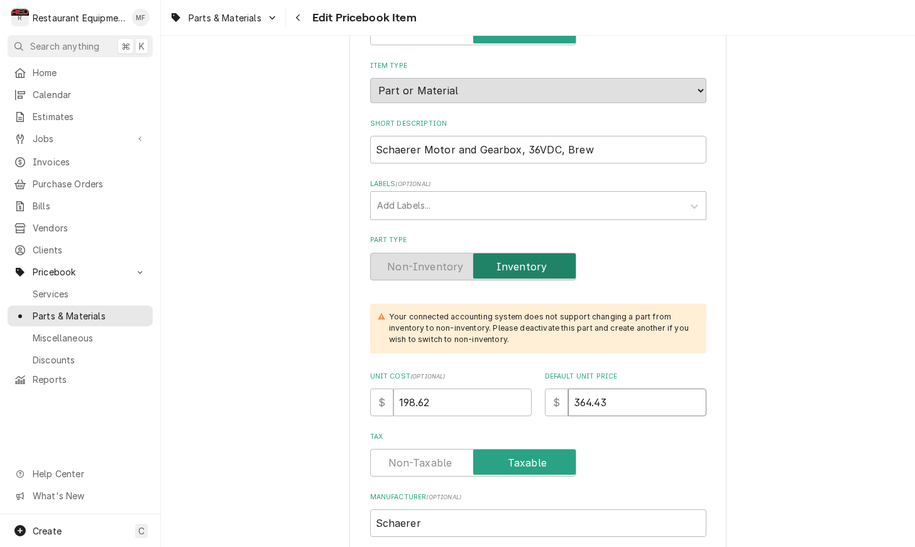
click at [618, 394] on input "364.43" at bounding box center [637, 402] width 138 height 28
type textarea "x"
type input "3"
type textarea "x"
type input "39"
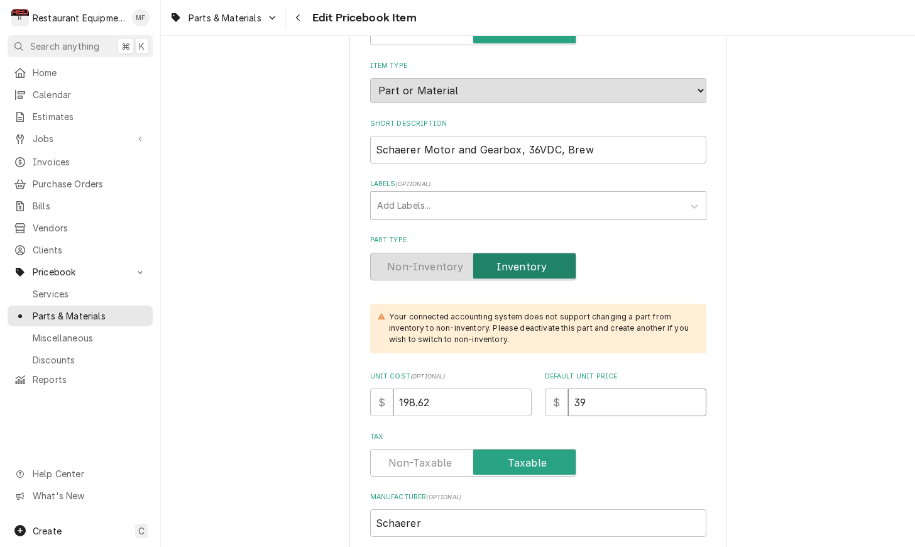
type textarea "x"
type input "397"
type textarea "x"
type input "397.2"
type textarea "x"
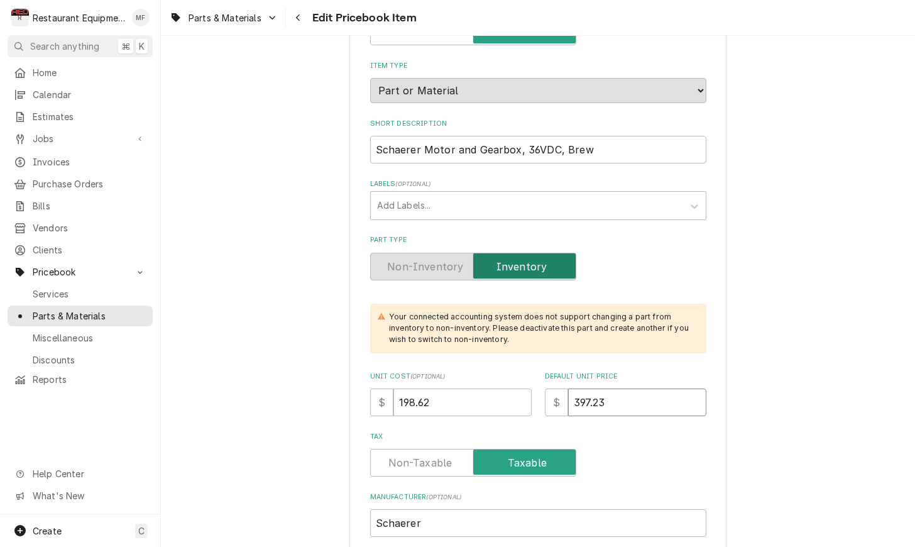
type input "397.23"
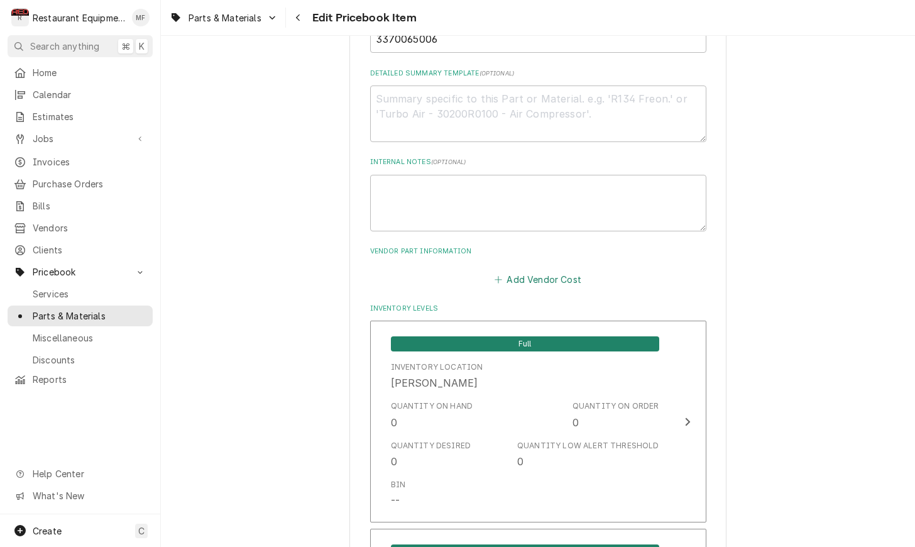
scroll to position [675, 0]
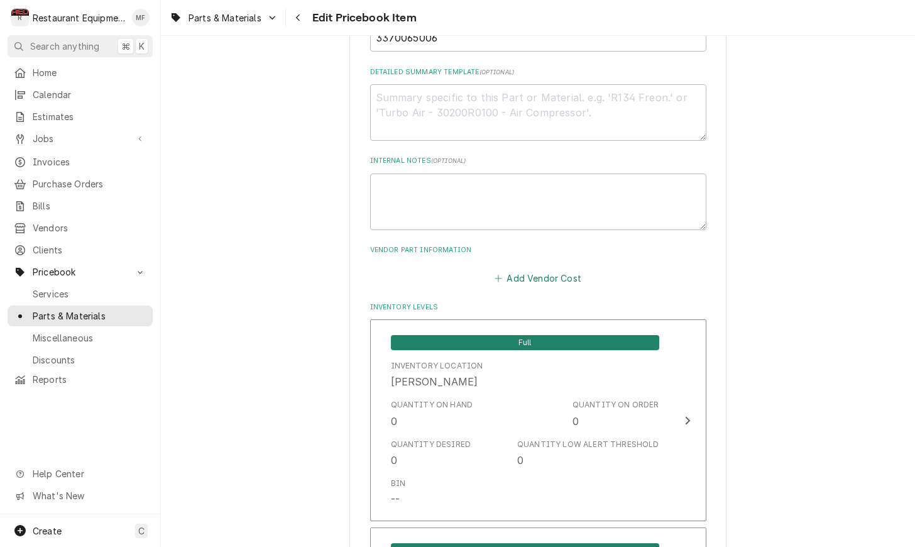
click at [529, 269] on button "Add Vendor Cost" at bounding box center [538, 278] width 91 height 18
type textarea "x"
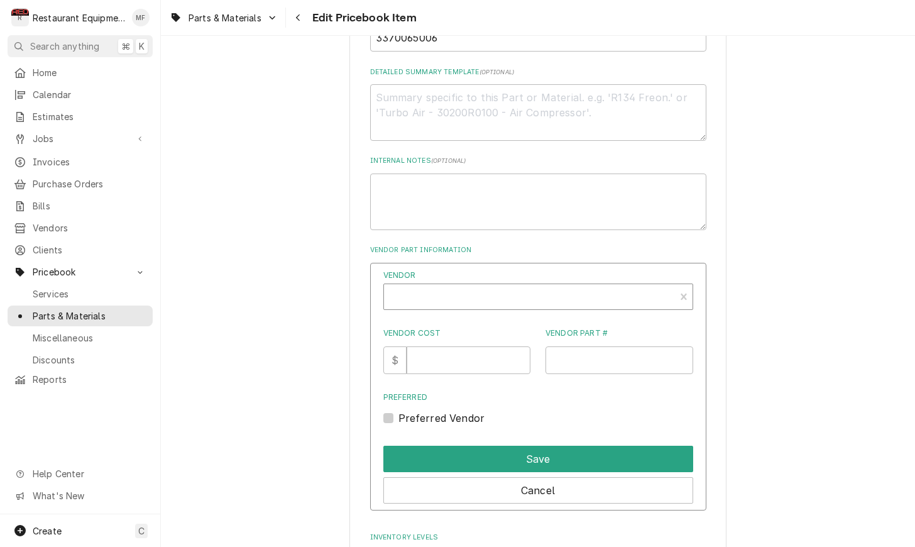
click at [522, 284] on div "Vendor" at bounding box center [529, 296] width 291 height 25
type input "parts to"
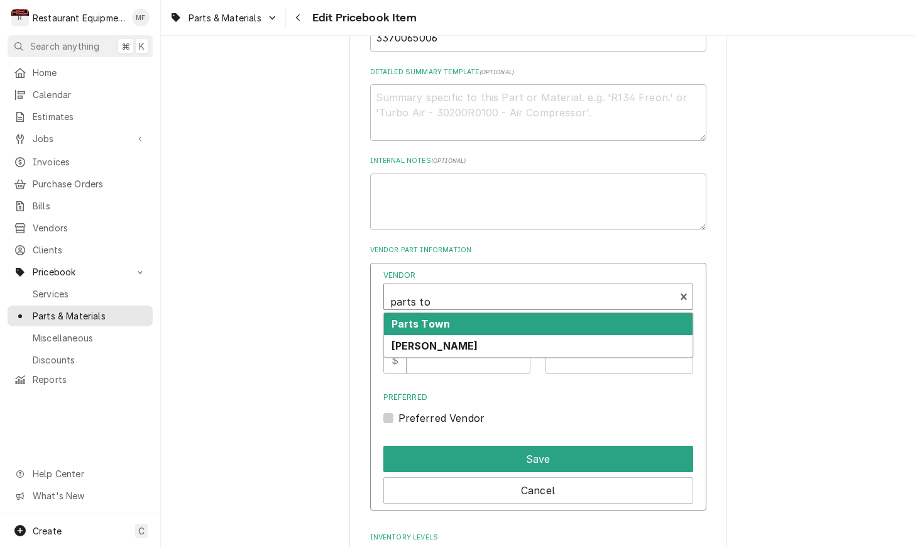
click at [540, 313] on div "Parts Town" at bounding box center [538, 324] width 308 height 22
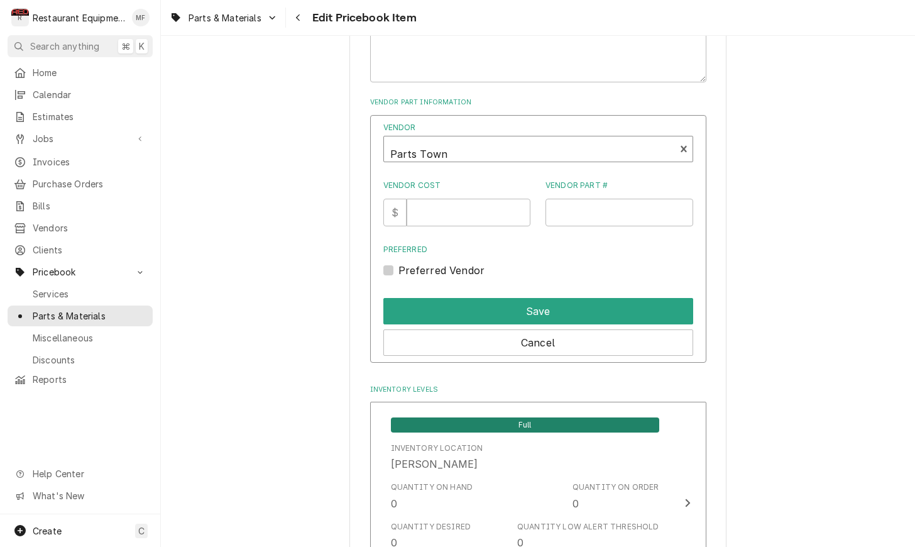
scroll to position [826, 0]
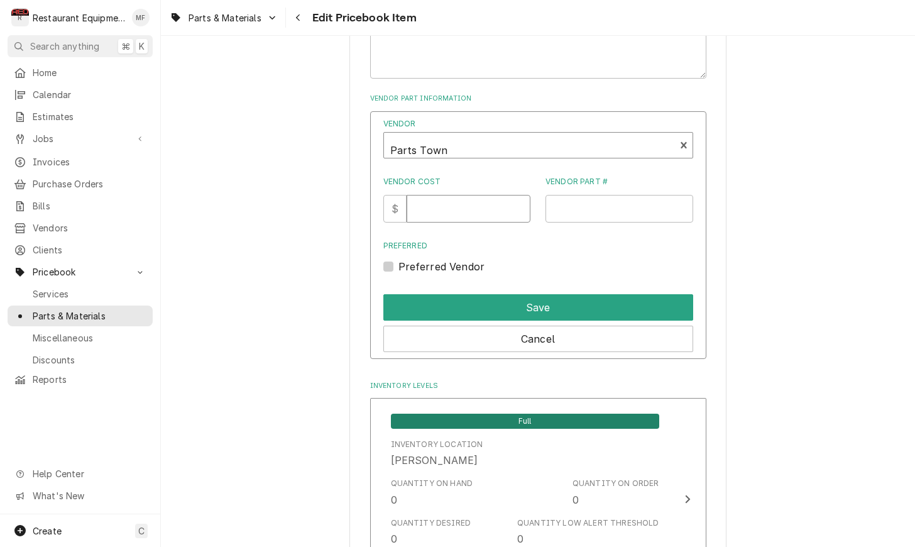
click at [461, 195] on input "Vendor Cost" at bounding box center [468, 209] width 124 height 28
type input "198.62"
click at [596, 202] on input "Vendor Part #" at bounding box center [619, 209] width 148 height 28
paste input "SH3370065006"
type input "SH3370065006"
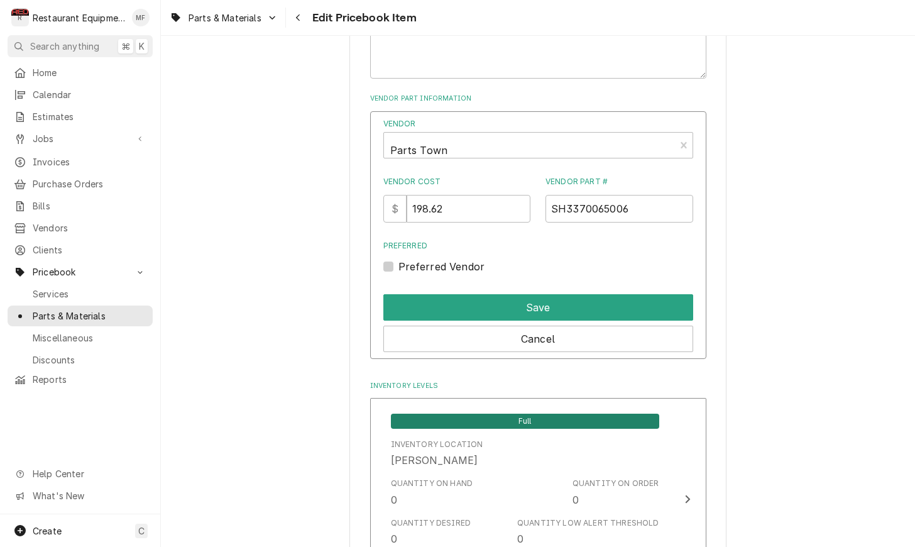
click at [398, 259] on label "Preferred Vendor" at bounding box center [441, 266] width 87 height 15
click at [398, 259] on input "Preferred" at bounding box center [553, 273] width 310 height 28
checkbox input "true"
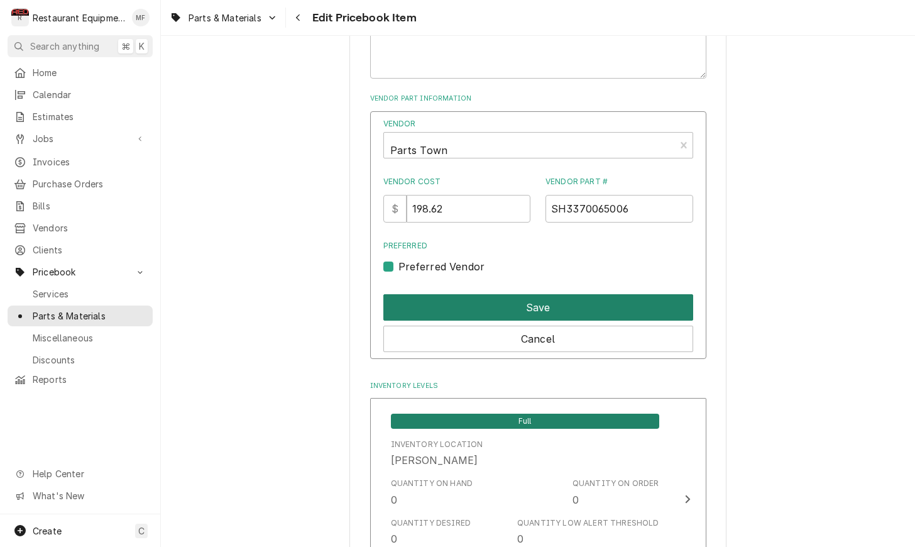
click at [471, 296] on button "Save" at bounding box center [538, 307] width 310 height 26
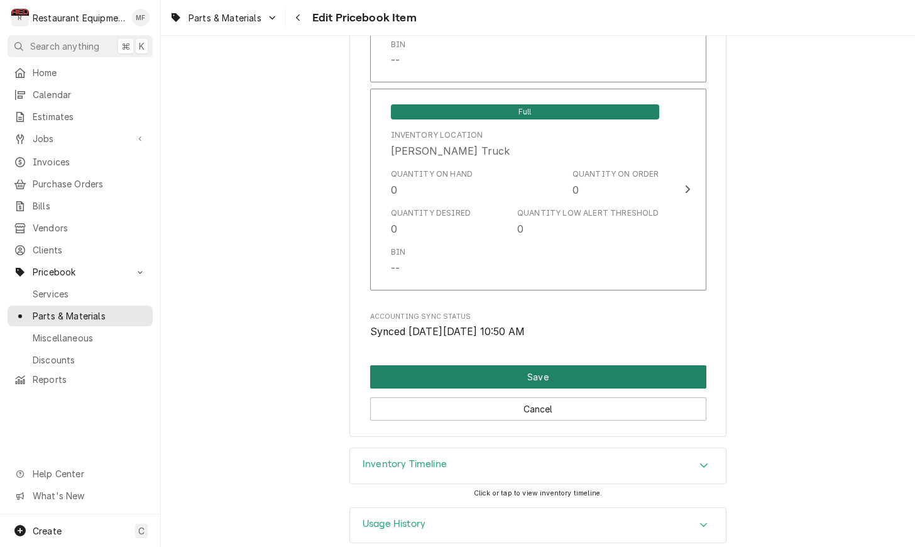
click at [532, 365] on button "Save" at bounding box center [538, 376] width 336 height 23
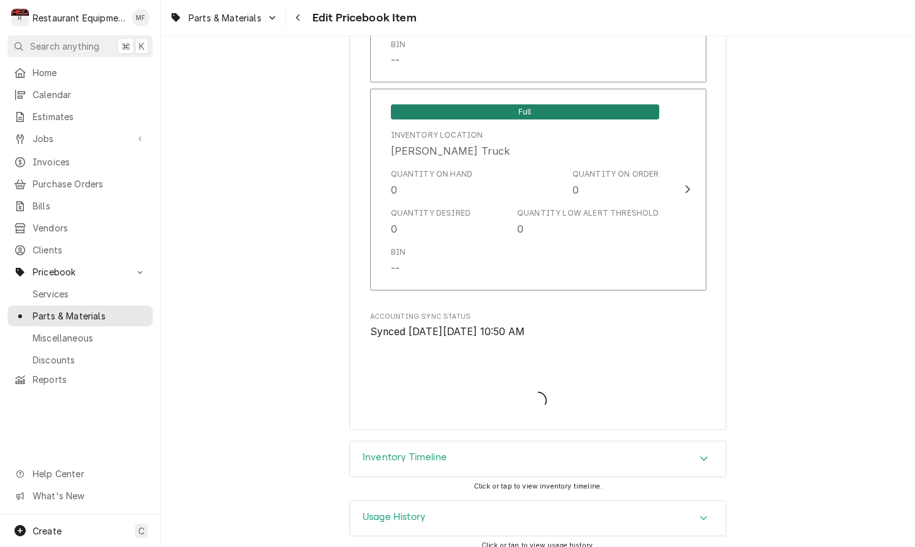
scroll to position [8301, 0]
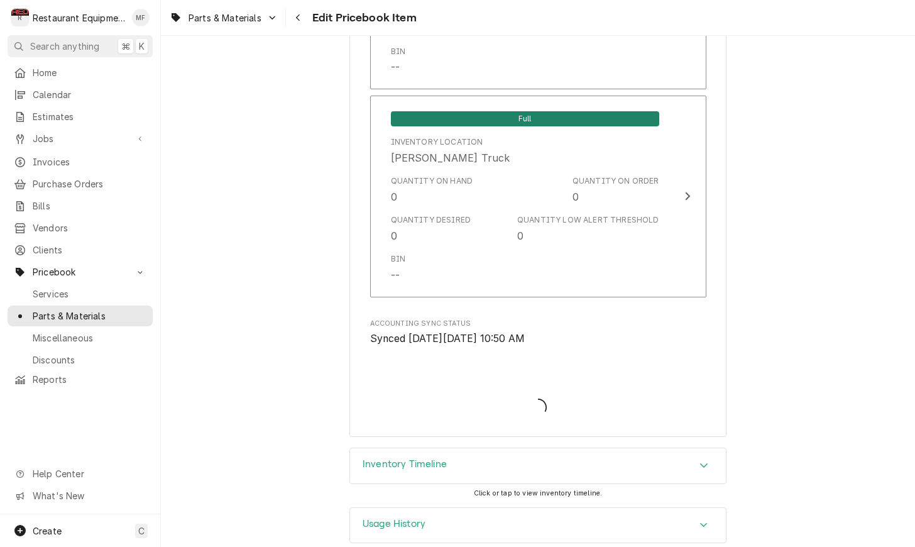
type textarea "x"
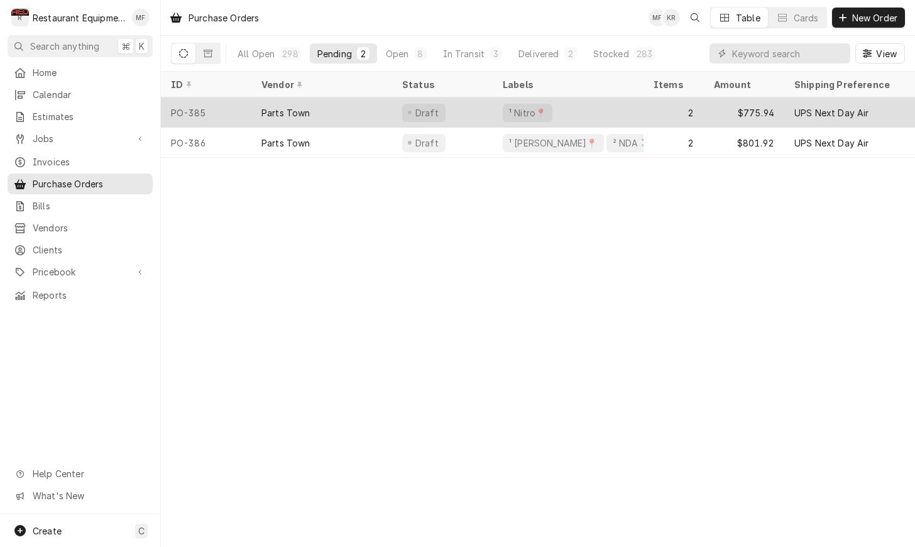
click at [605, 116] on div "¹ Nitro📍" at bounding box center [568, 112] width 151 height 30
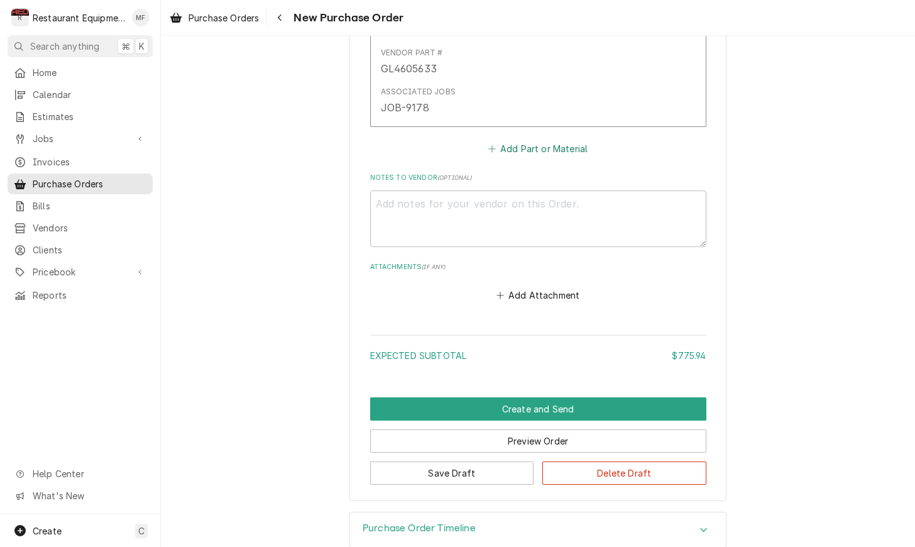
scroll to position [896, 0]
click at [545, 141] on button "Add Part or Material" at bounding box center [538, 150] width 104 height 18
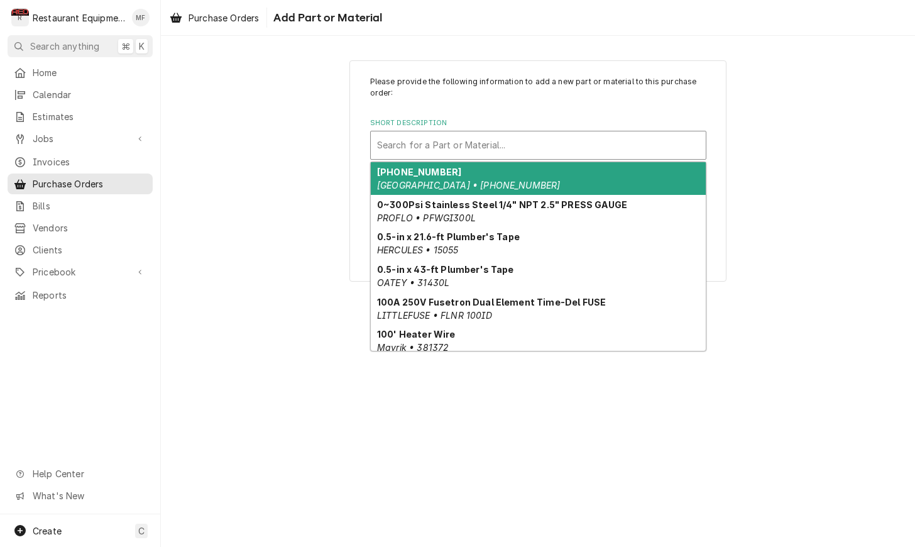
click at [543, 146] on div "Short Description" at bounding box center [538, 145] width 322 height 23
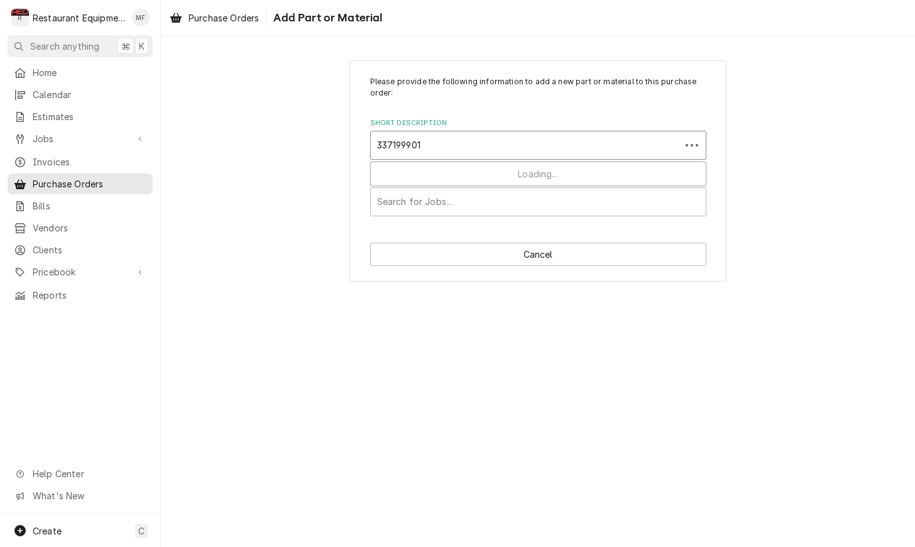
type input "3371999012"
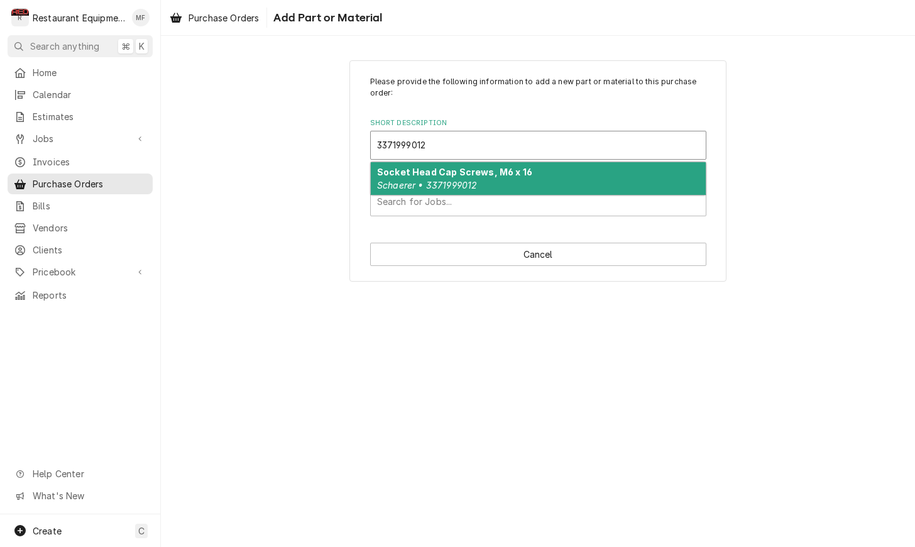
click at [540, 163] on div "Socket Head Cap Screws, M6 x 16 Schaerer • 3371999012" at bounding box center [538, 178] width 335 height 33
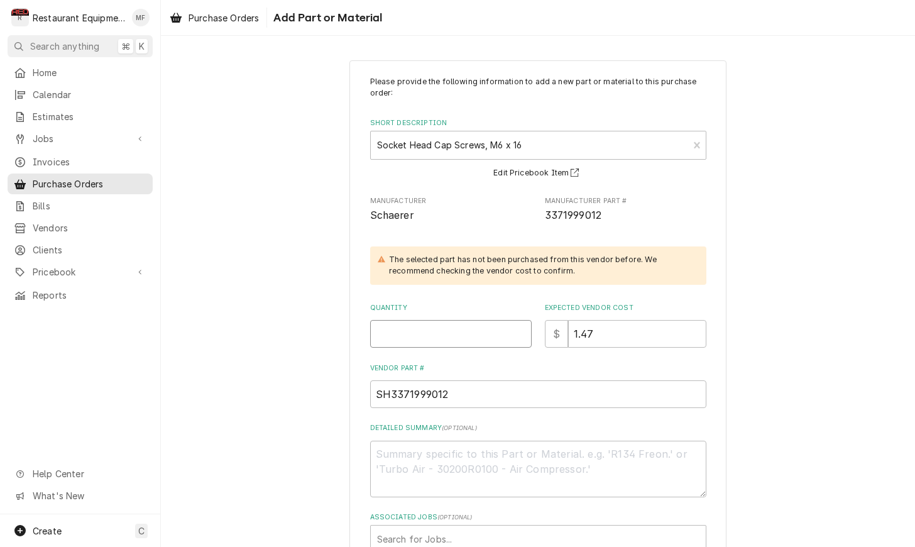
click at [492, 327] on input "Quantity" at bounding box center [450, 334] width 161 height 28
type textarea "x"
type input "3"
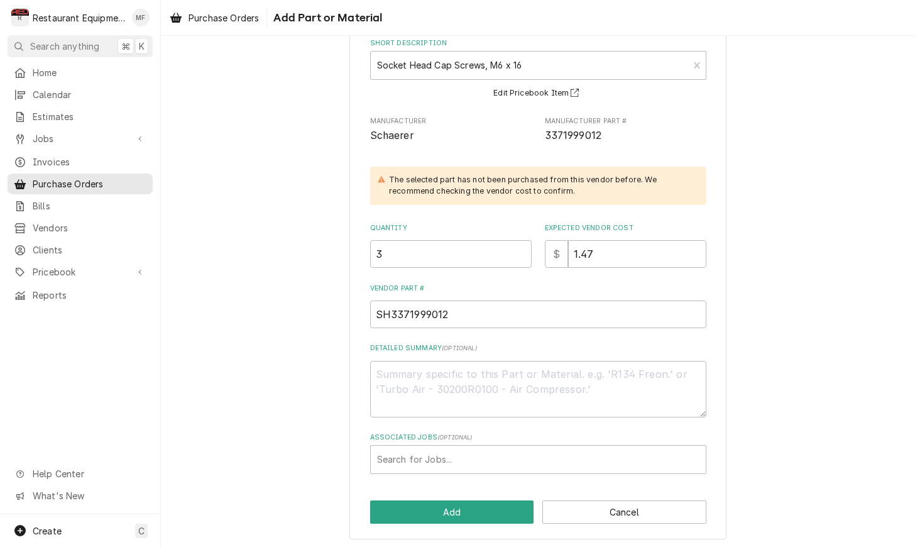
scroll to position [79, 0]
click at [626, 457] on div "Associated Jobs" at bounding box center [538, 460] width 322 height 23
type input "9204"
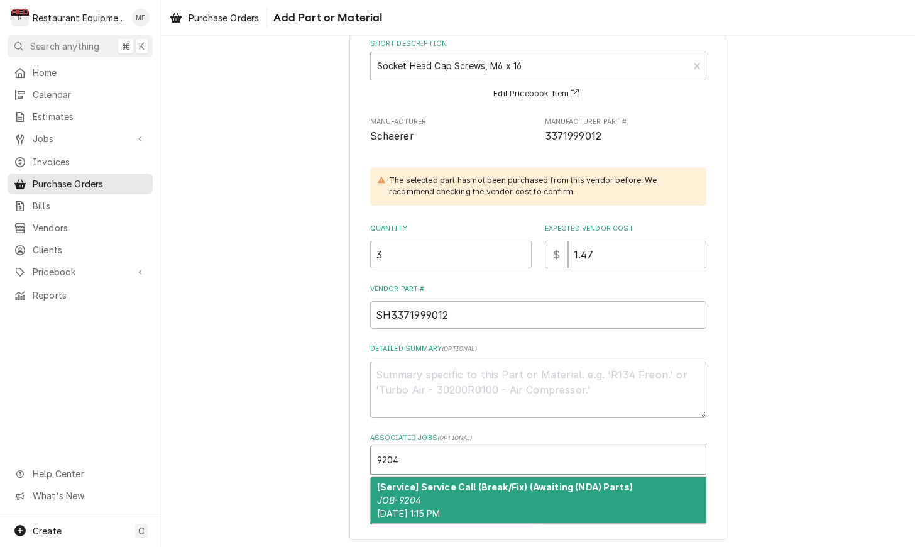
click at [598, 482] on strong "[Service] Service Call (Break/Fix) (Awaiting (NDA) Parts)" at bounding box center [505, 486] width 256 height 11
type textarea "x"
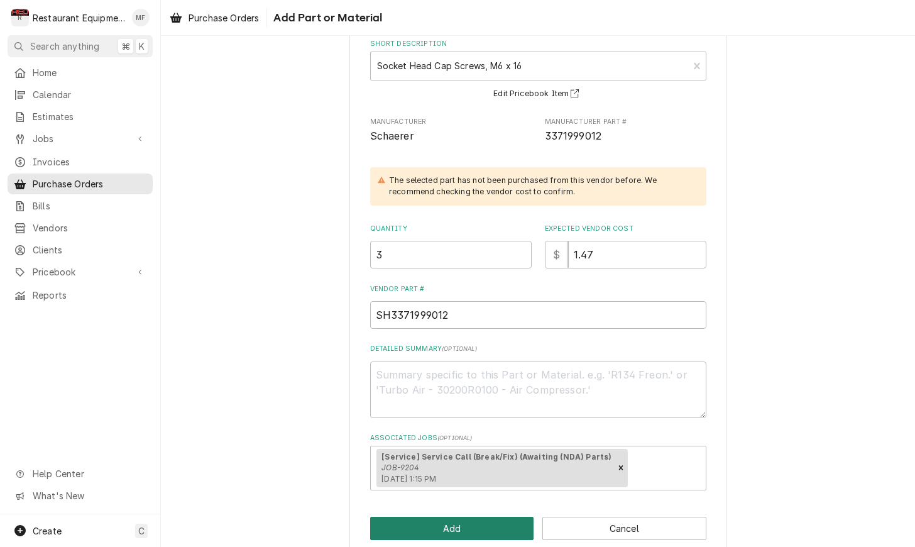
click at [433, 516] on button "Add" at bounding box center [452, 527] width 164 height 23
type textarea "x"
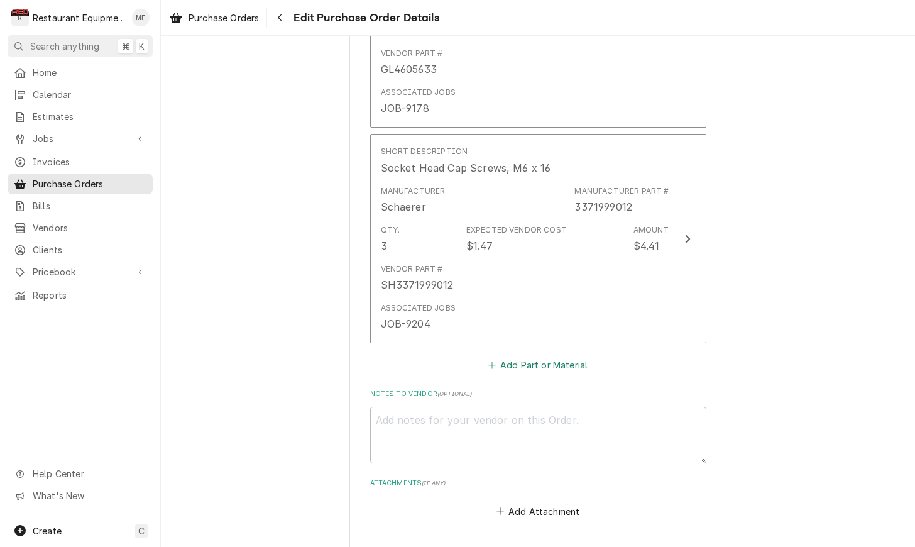
click at [564, 356] on button "Add Part or Material" at bounding box center [538, 365] width 104 height 18
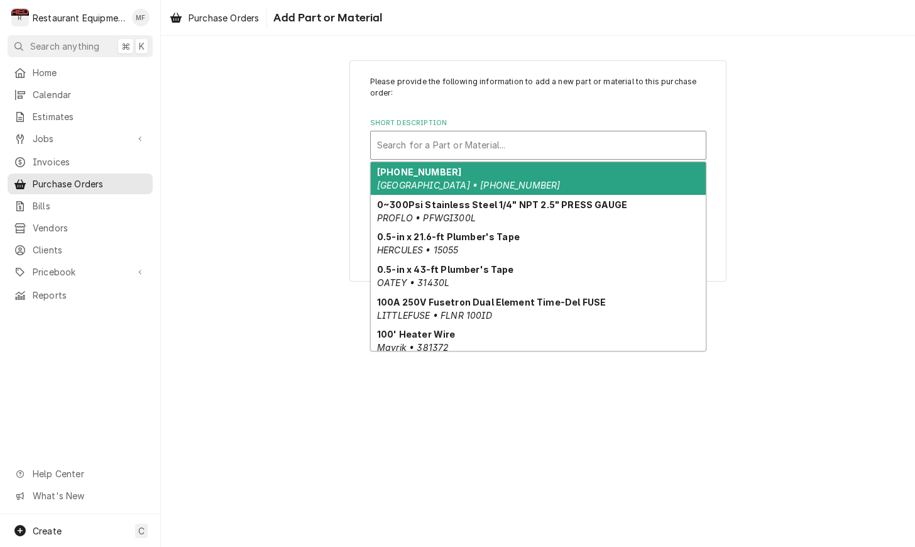
click at [557, 151] on div "Short Description" at bounding box center [538, 145] width 322 height 23
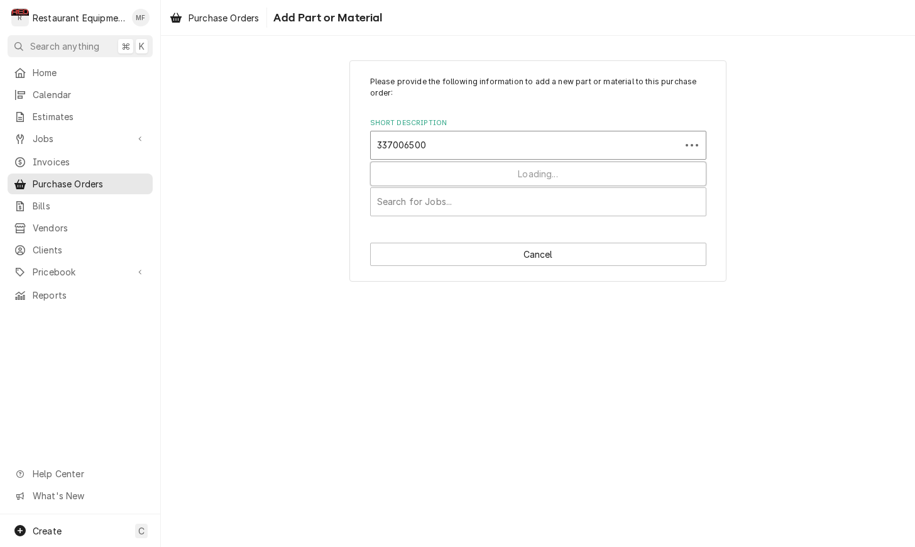
type input "3370065006"
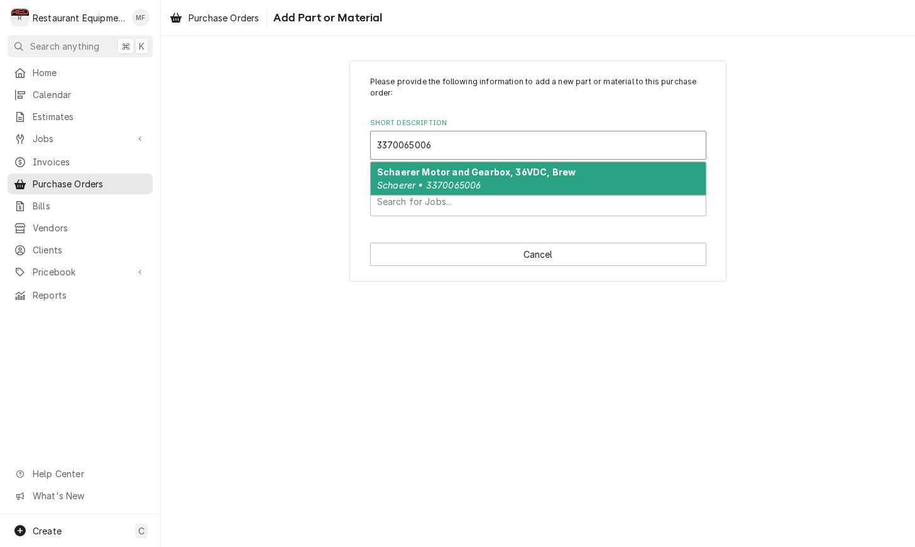
click at [577, 173] on div "Schaerer Motor and Gearbox, 36VDC, Brew Schaerer • 3370065006" at bounding box center [538, 178] width 335 height 33
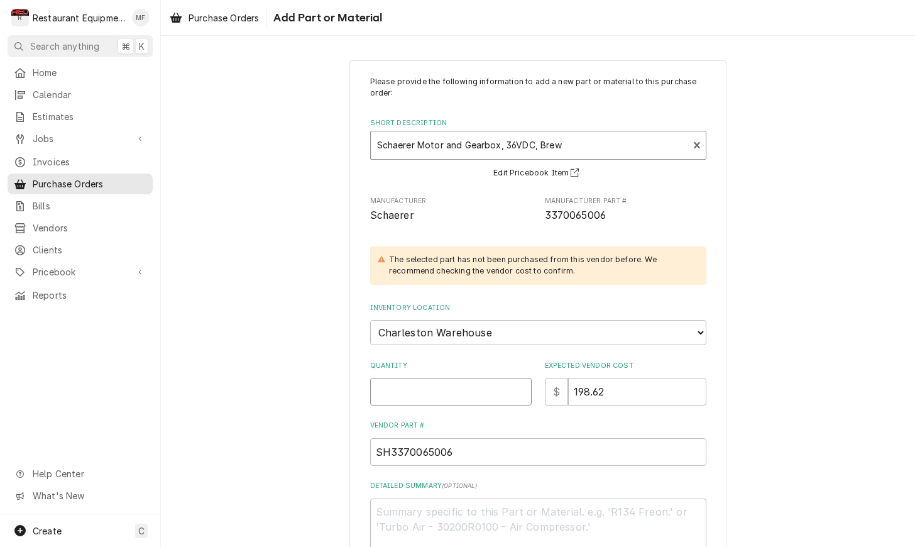
click at [448, 378] on input "Quantity" at bounding box center [450, 392] width 161 height 28
type textarea "x"
type input "1"
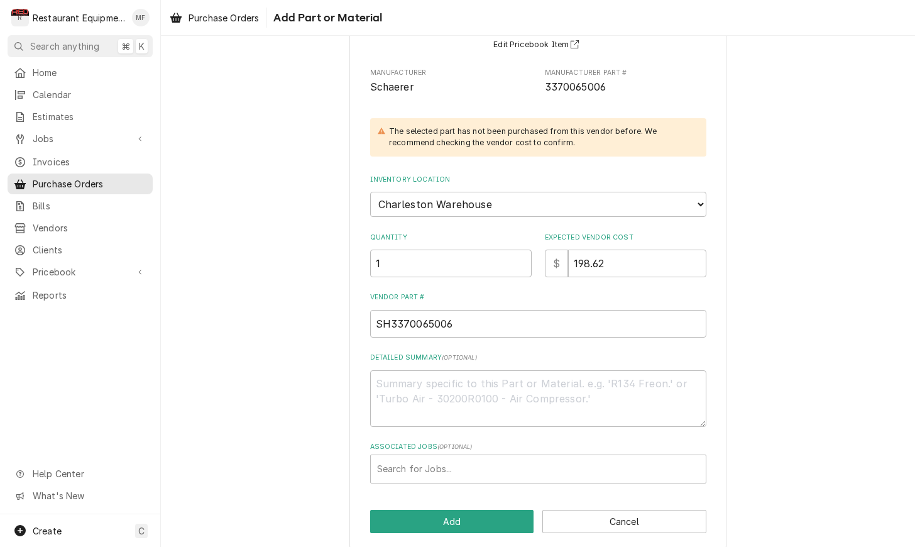
scroll to position [127, 0]
click at [479, 459] on div "Associated Jobs" at bounding box center [538, 470] width 322 height 23
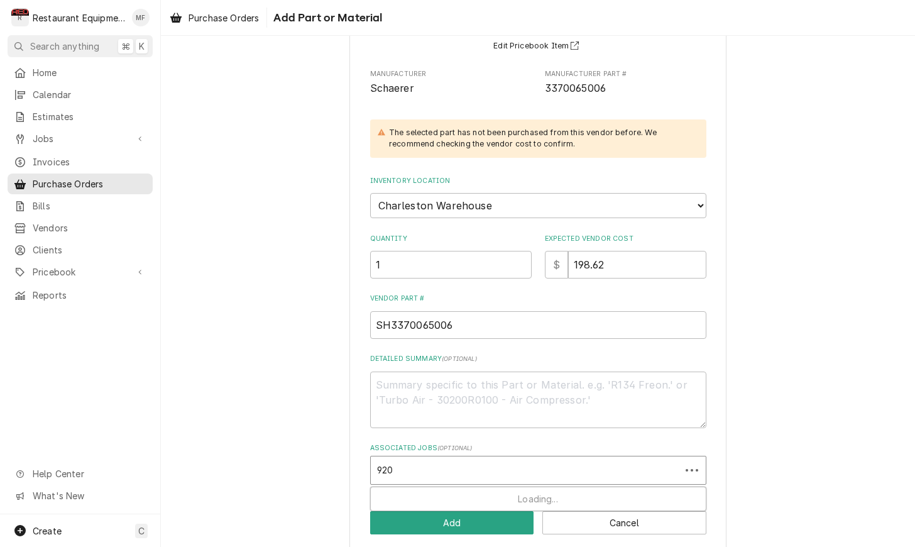
type input "9204"
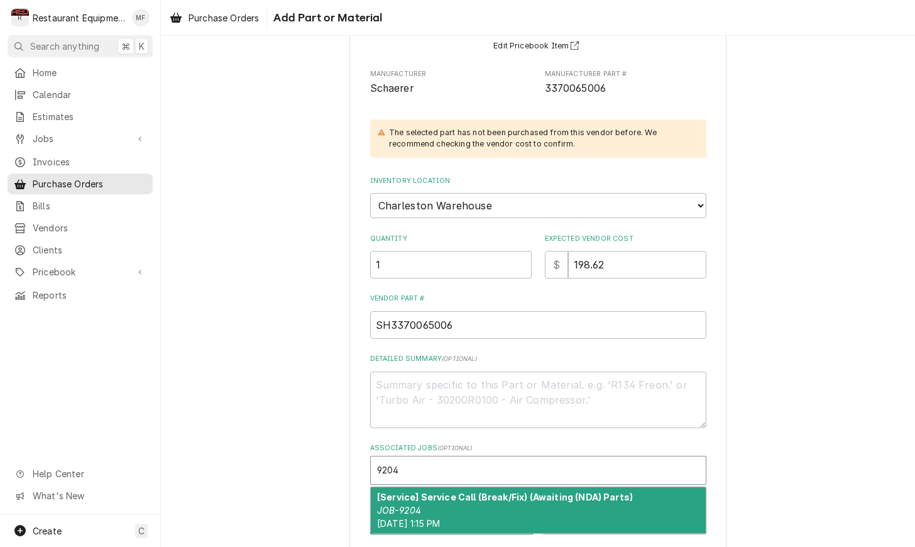
click at [479, 491] on strong "[Service] Service Call (Break/Fix) (Awaiting (NDA) Parts)" at bounding box center [505, 496] width 256 height 11
type textarea "x"
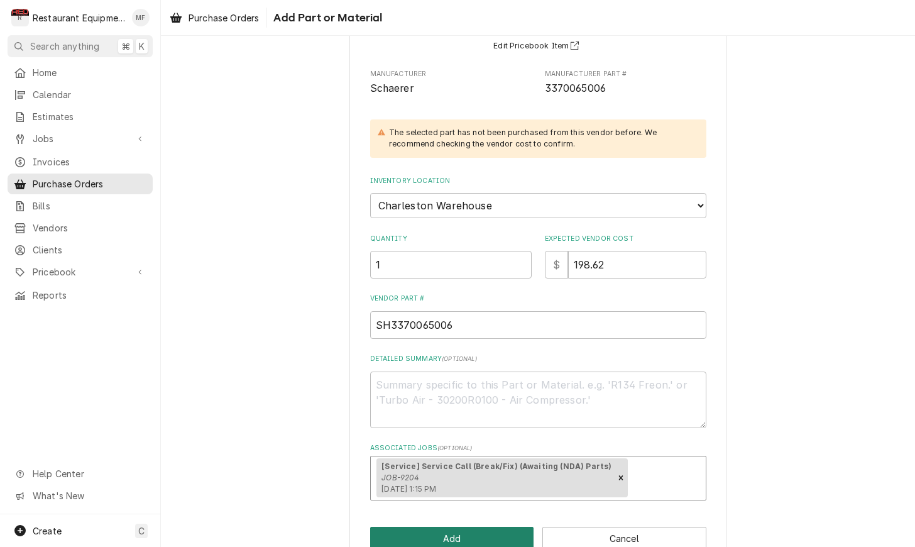
click at [510, 526] on button "Add" at bounding box center [452, 537] width 164 height 23
type textarea "x"
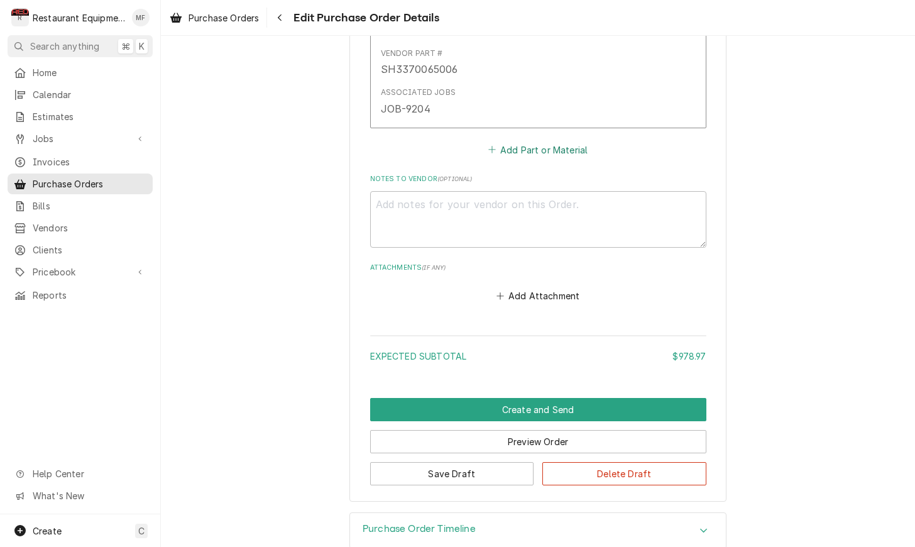
click at [552, 141] on button "Add Part or Material" at bounding box center [538, 150] width 104 height 18
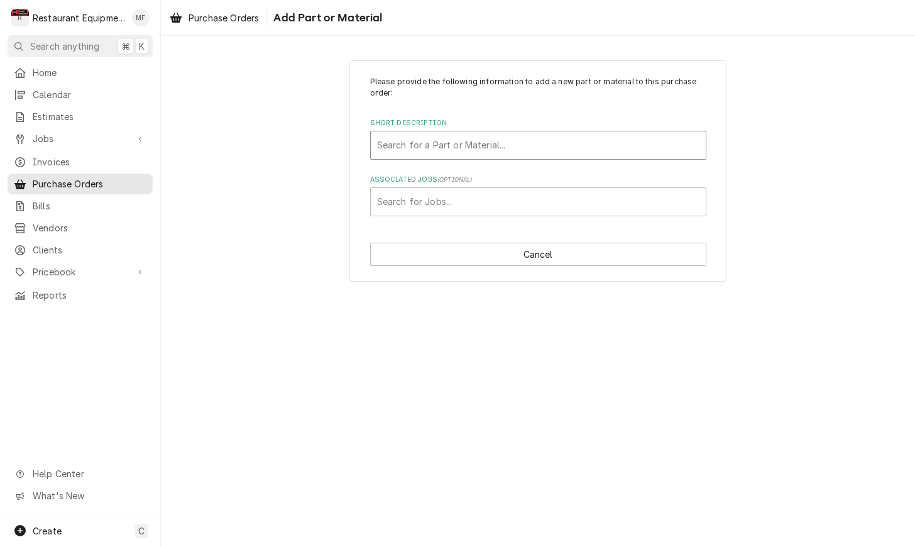
click at [506, 142] on div "Short Description" at bounding box center [538, 145] width 322 height 23
type input "3370063271"
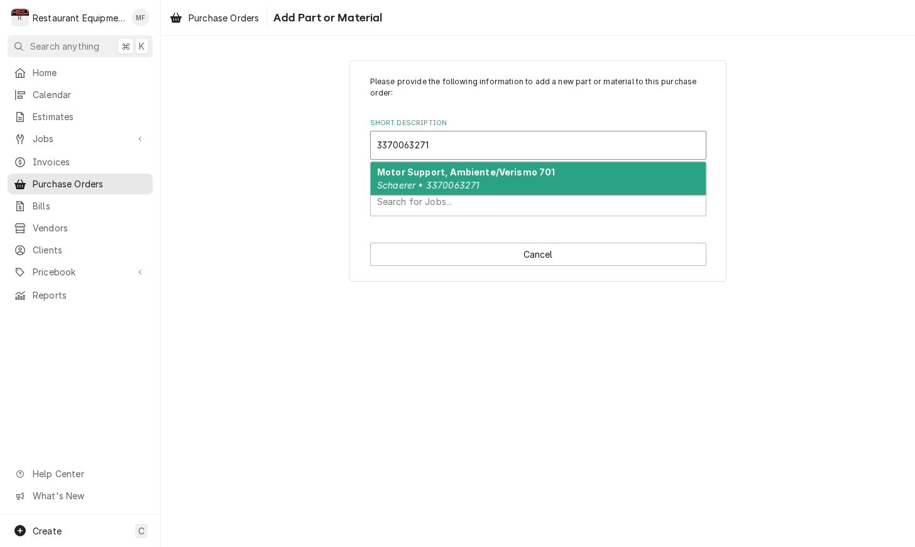
click at [547, 177] on div "Motor Support, Ambiente/Verismo 701 Schaerer • 3370063271" at bounding box center [538, 178] width 335 height 33
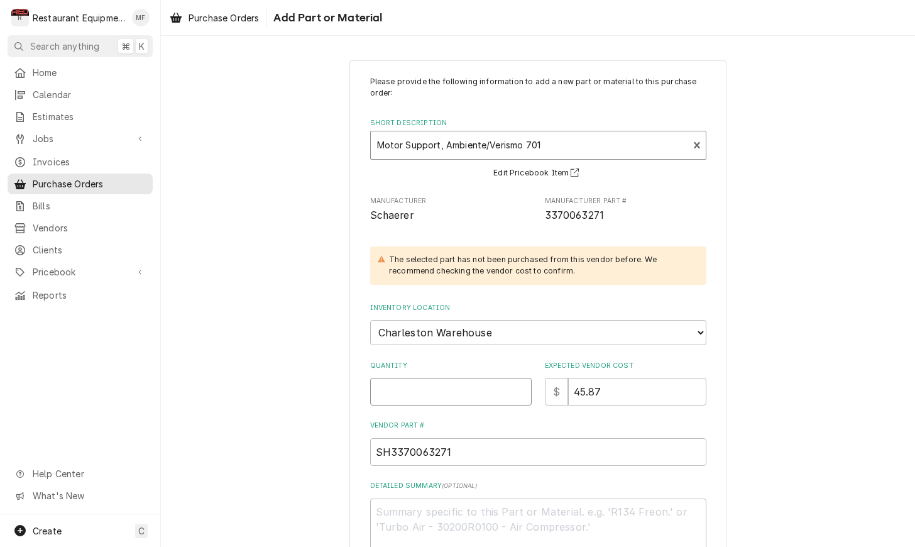
click at [414, 378] on input "Quantity" at bounding box center [450, 392] width 161 height 28
type textarea "x"
type input "1"
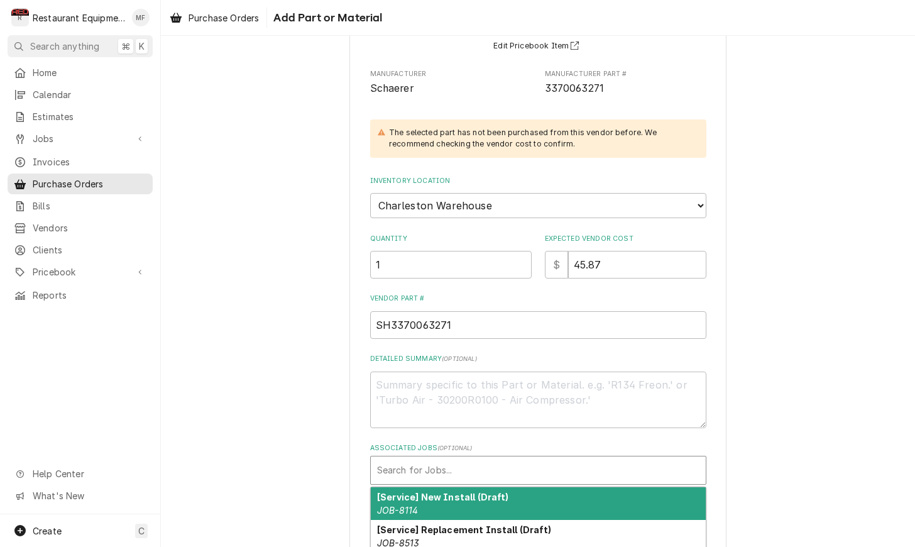
click at [619, 464] on div "Associated Jobs" at bounding box center [538, 470] width 322 height 23
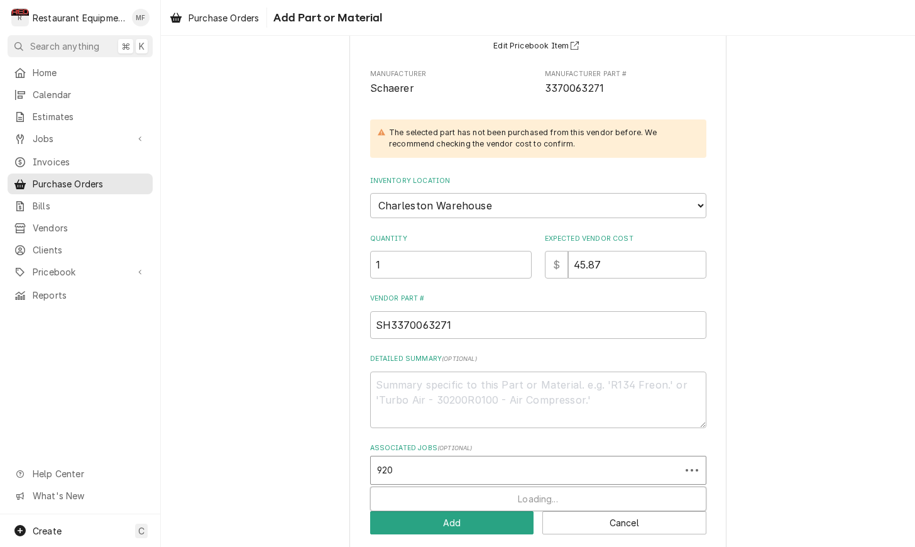
type input "9204"
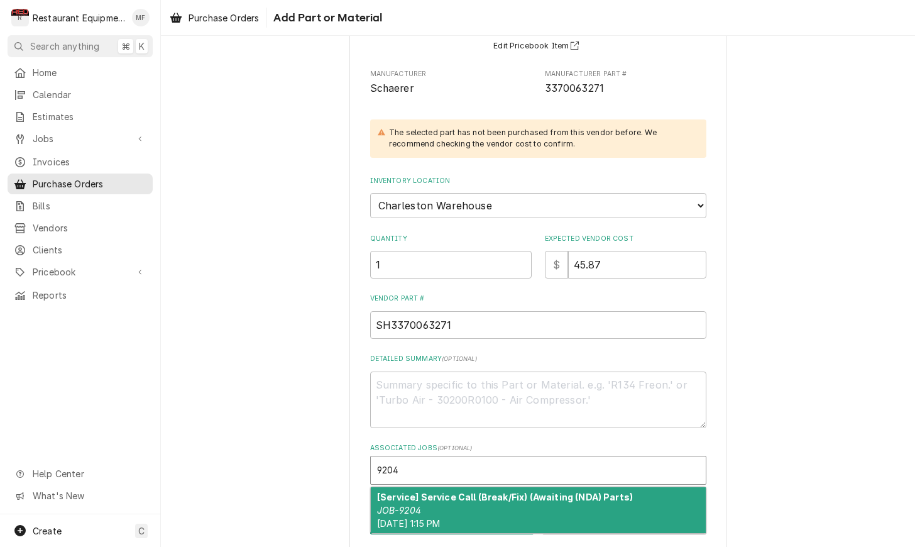
click at [611, 492] on div "[Service] Service Call (Break/Fix) (Awaiting (NDA) Parts) JOB-9204 [DATE] 1:15 …" at bounding box center [538, 510] width 335 height 46
type textarea "x"
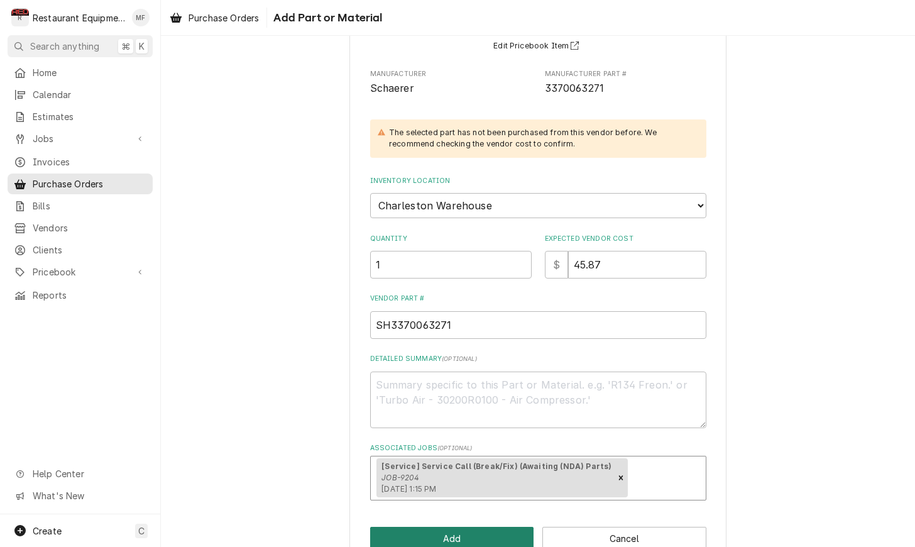
click at [506, 526] on button "Add" at bounding box center [452, 537] width 164 height 23
type textarea "x"
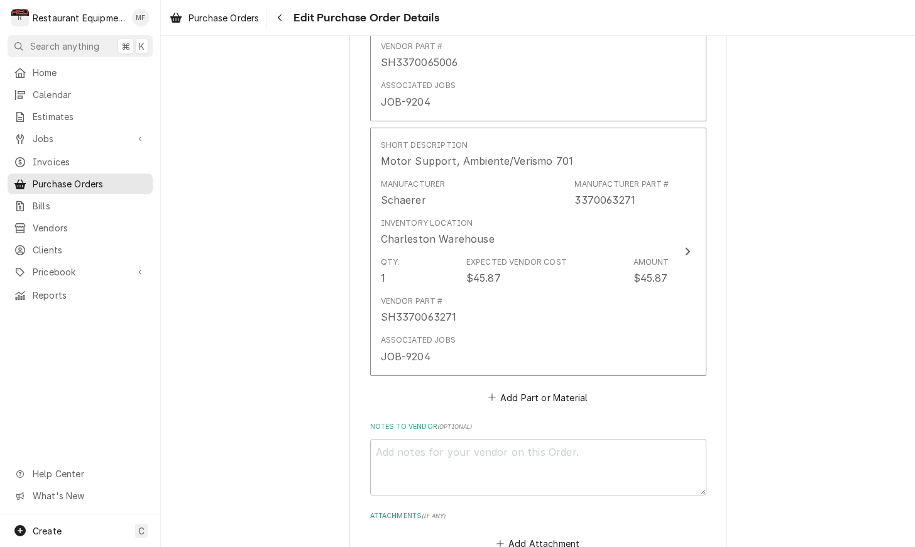
scroll to position [1390, 0]
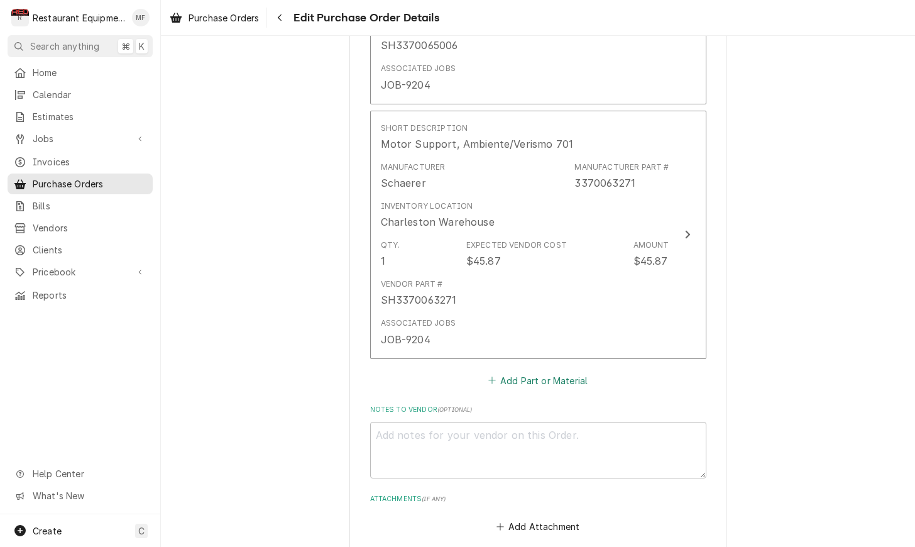
click at [555, 371] on button "Add Part or Material" at bounding box center [538, 380] width 104 height 18
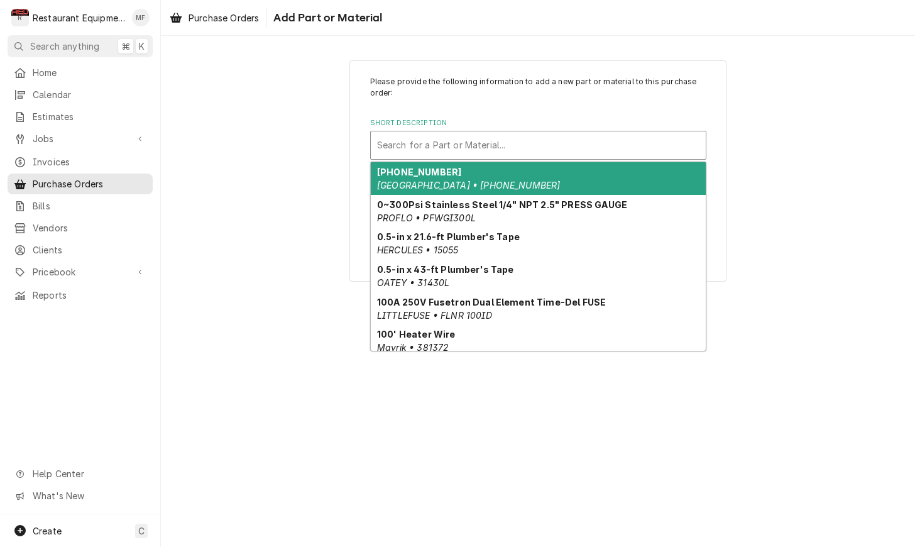
click at [537, 140] on div "Short Description" at bounding box center [538, 145] width 322 height 23
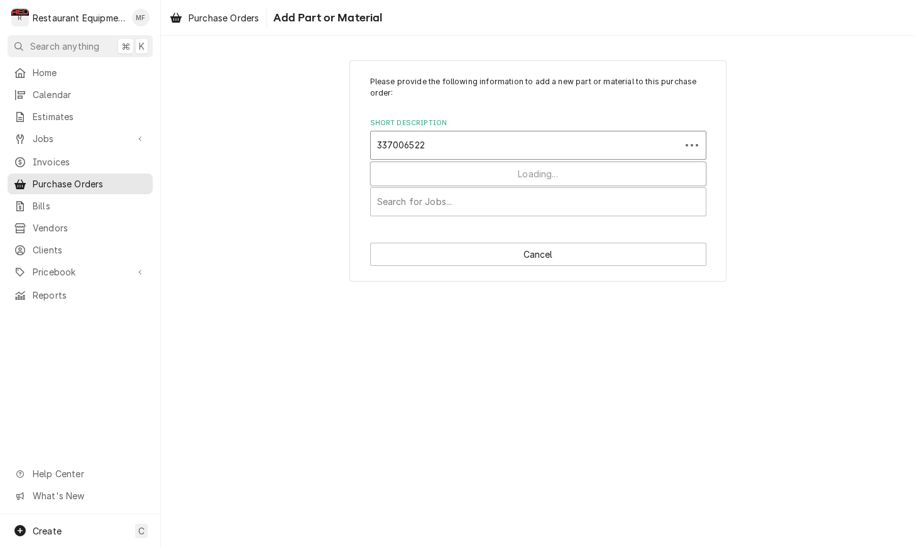
type input "3370065222"
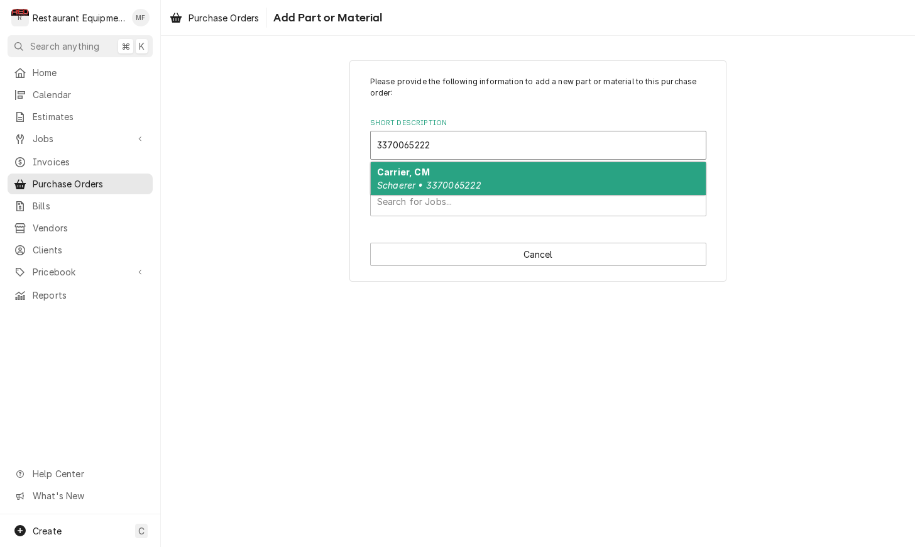
click at [557, 175] on div "Carrier, [PERSON_NAME] • 3370065222" at bounding box center [538, 178] width 335 height 33
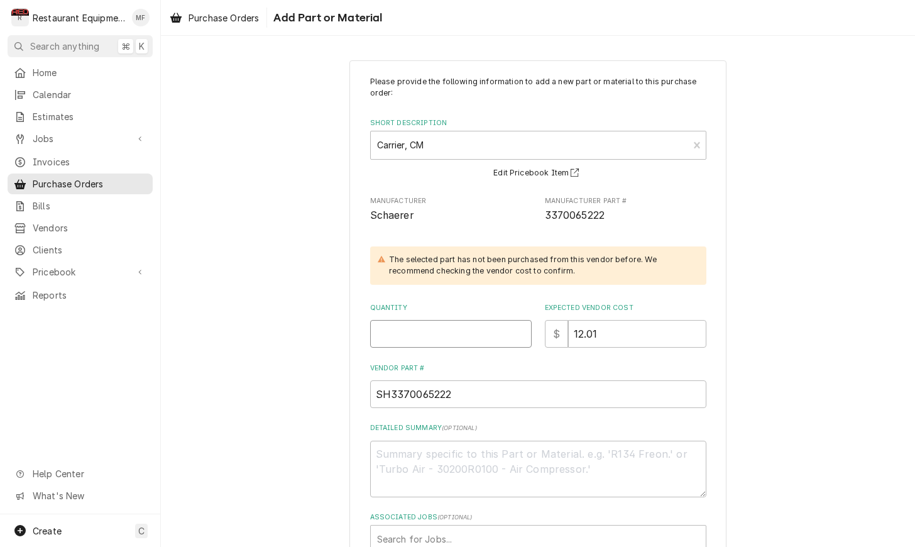
click at [467, 322] on input "Quantity" at bounding box center [450, 334] width 161 height 28
type textarea "x"
type input "1"
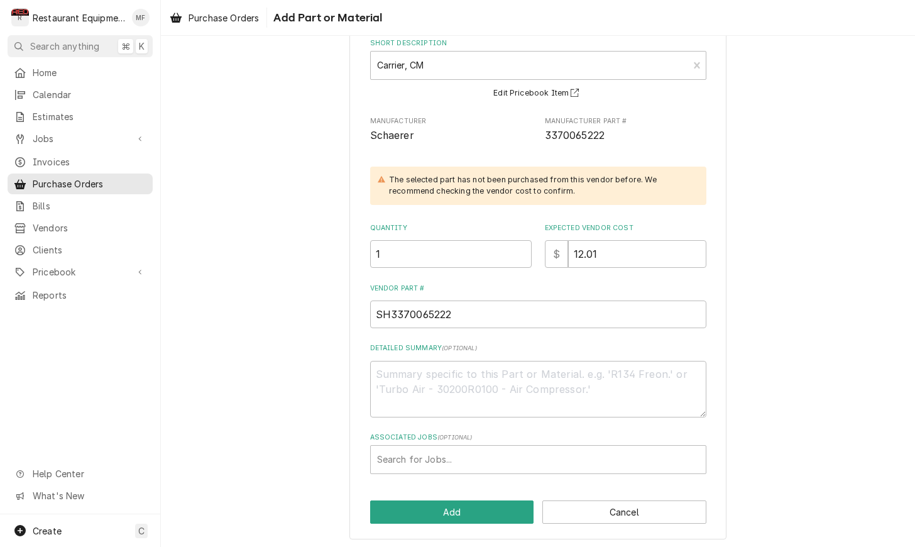
scroll to position [79, 0]
click at [667, 439] on label "Associated Jobs ( optional )" at bounding box center [538, 438] width 336 height 10
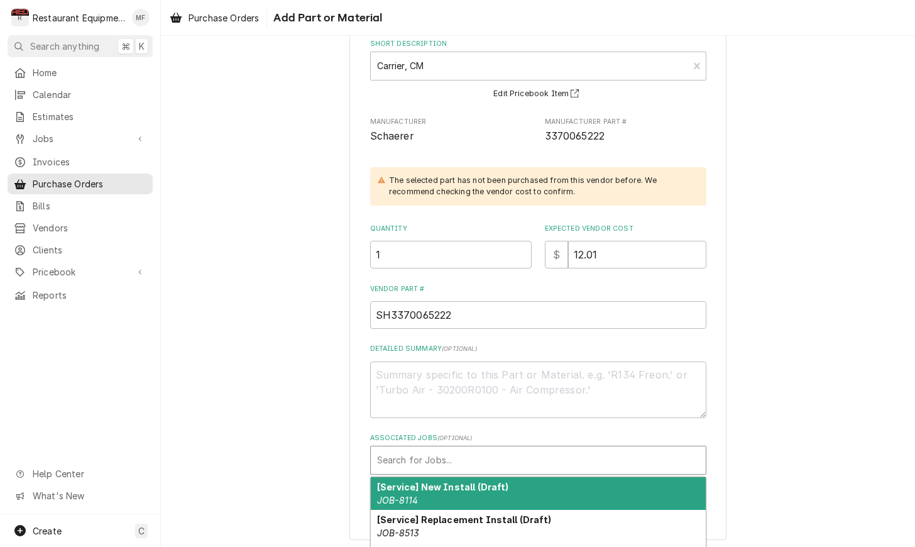
click at [668, 446] on div "Search for Jobs..." at bounding box center [538, 460] width 335 height 28
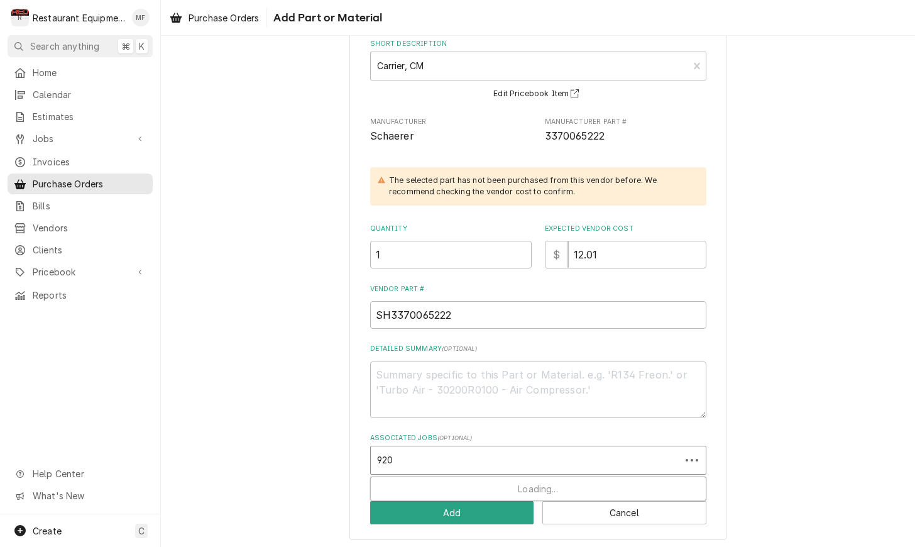
type input "9204"
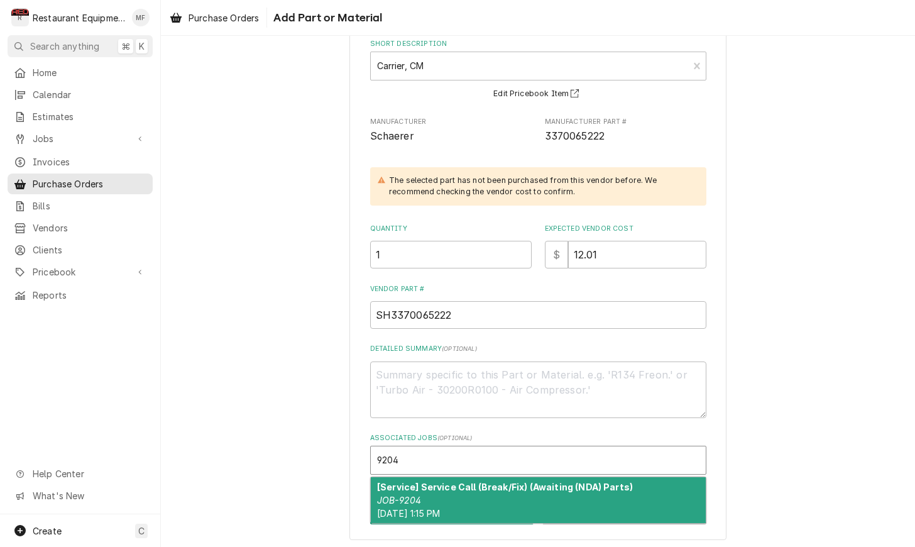
click at [611, 483] on strong "[Service] Service Call (Break/Fix) (Awaiting (NDA) Parts)" at bounding box center [505, 486] width 256 height 11
type textarea "x"
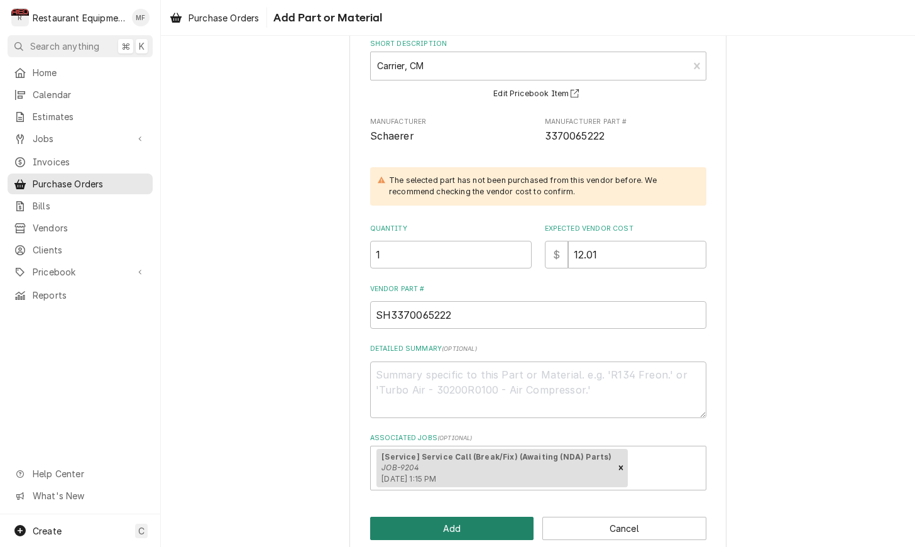
click at [471, 520] on button "Add" at bounding box center [452, 527] width 164 height 23
type textarea "x"
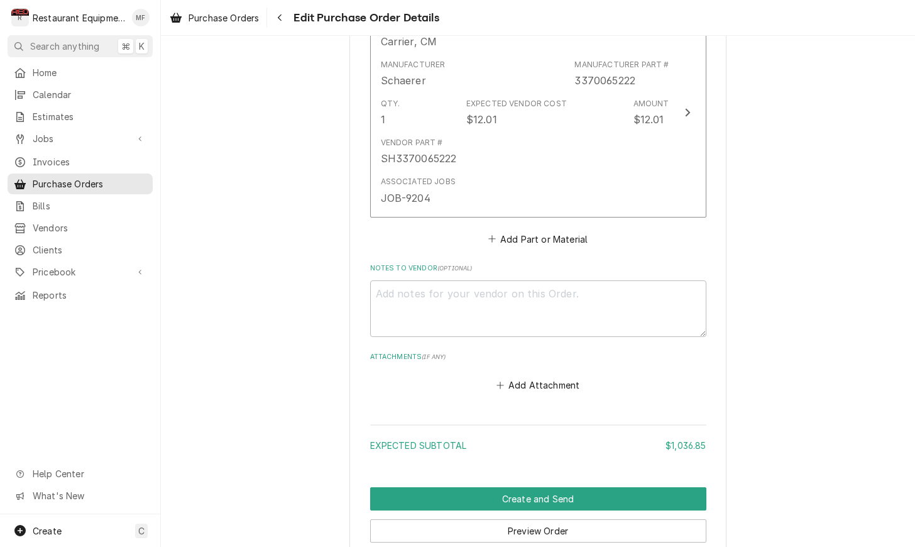
scroll to position [1764, 0]
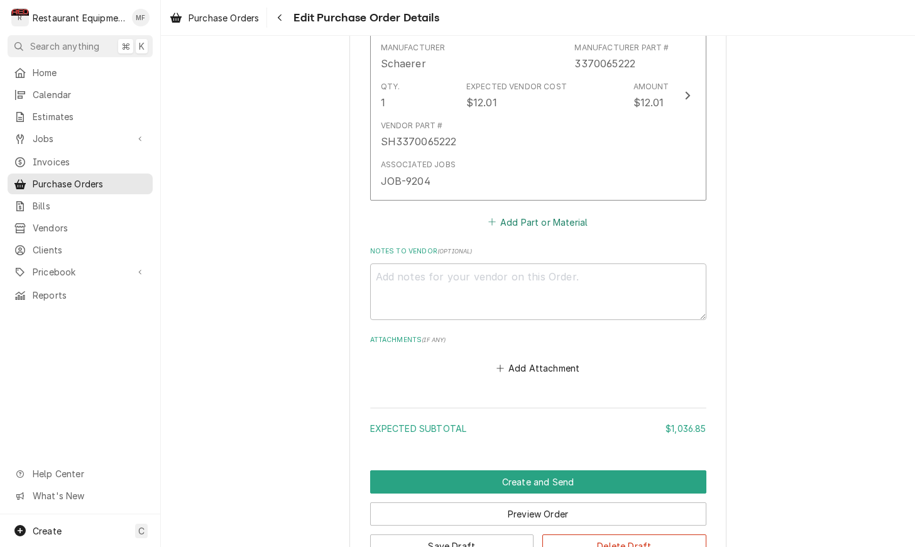
click at [558, 213] on button "Add Part or Material" at bounding box center [538, 222] width 104 height 18
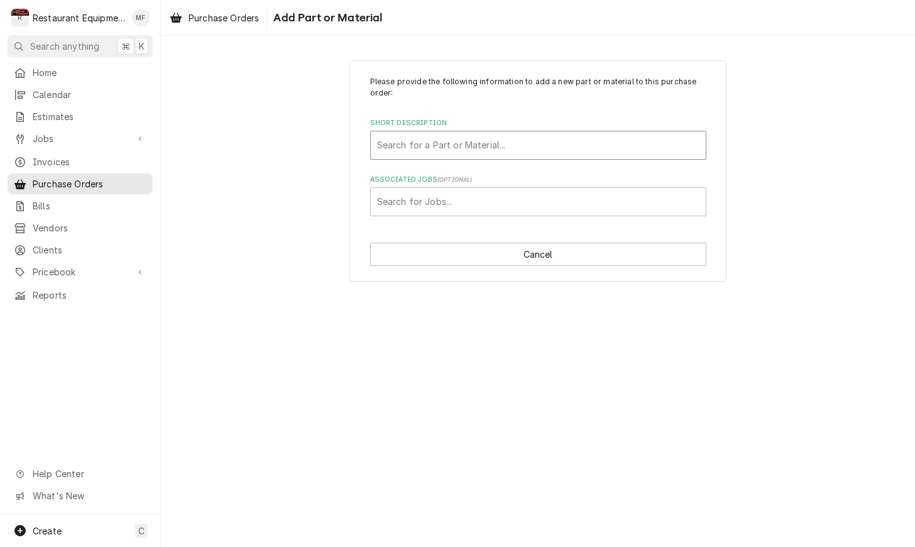
click at [528, 149] on div "Short Description" at bounding box center [538, 145] width 322 height 23
type input "3371009048"
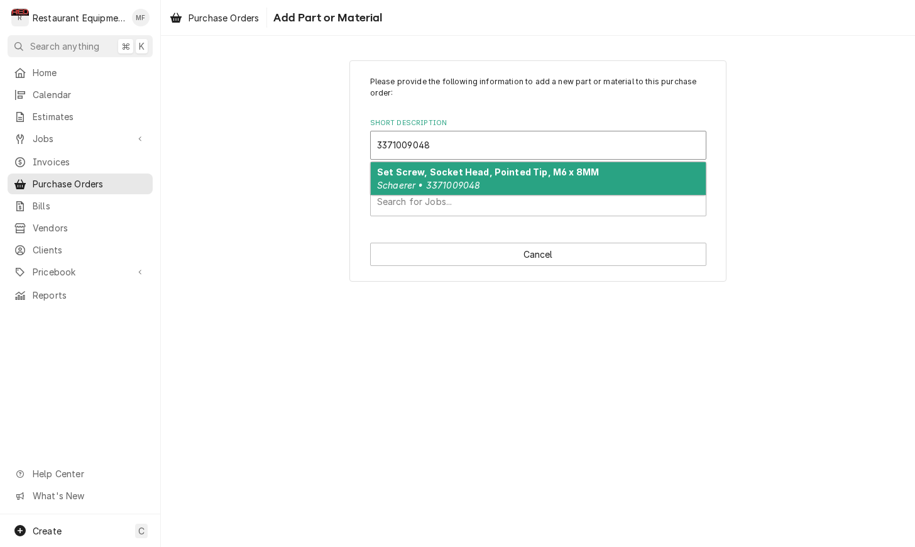
click at [525, 180] on div "Set Screw, Socket Head, Pointed Tip, M6 x 8MM Schaerer • 3371009048" at bounding box center [538, 178] width 335 height 33
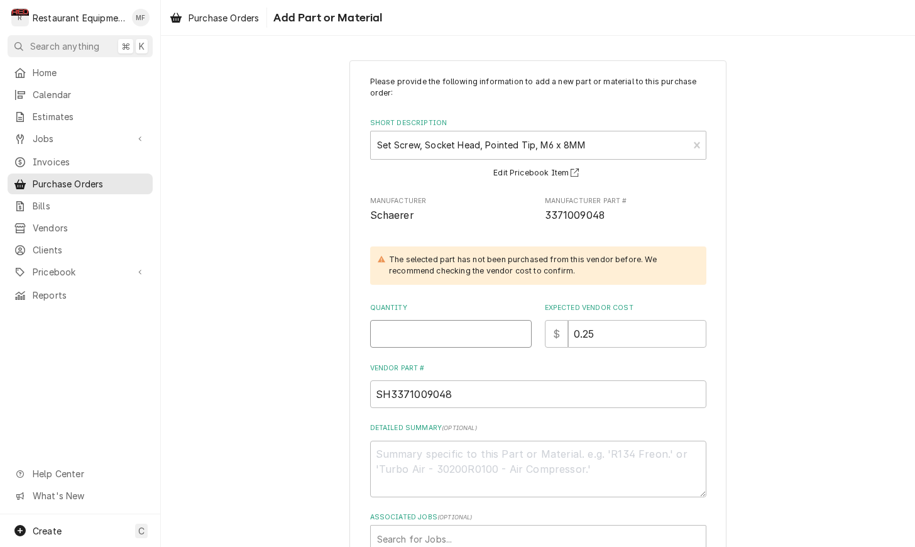
click at [452, 324] on input "Quantity" at bounding box center [450, 334] width 161 height 28
type textarea "x"
type input "1"
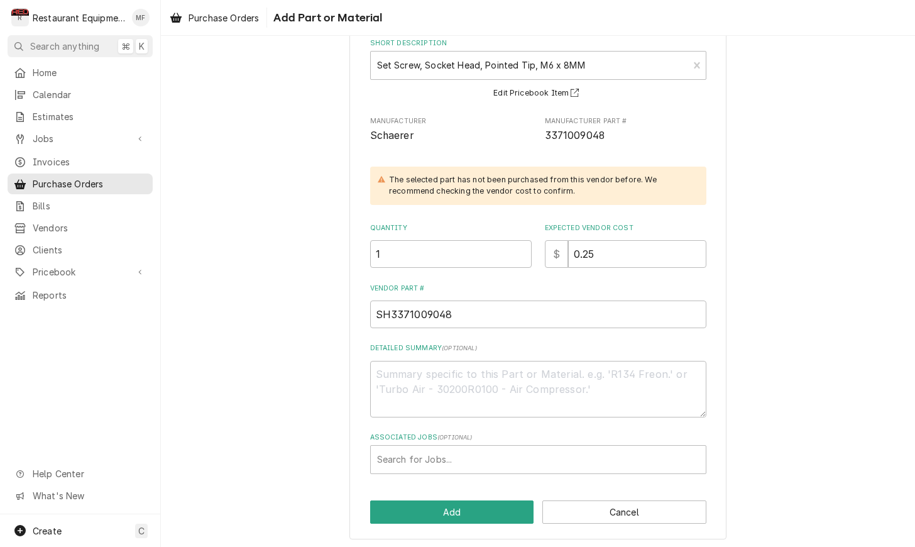
scroll to position [79, 0]
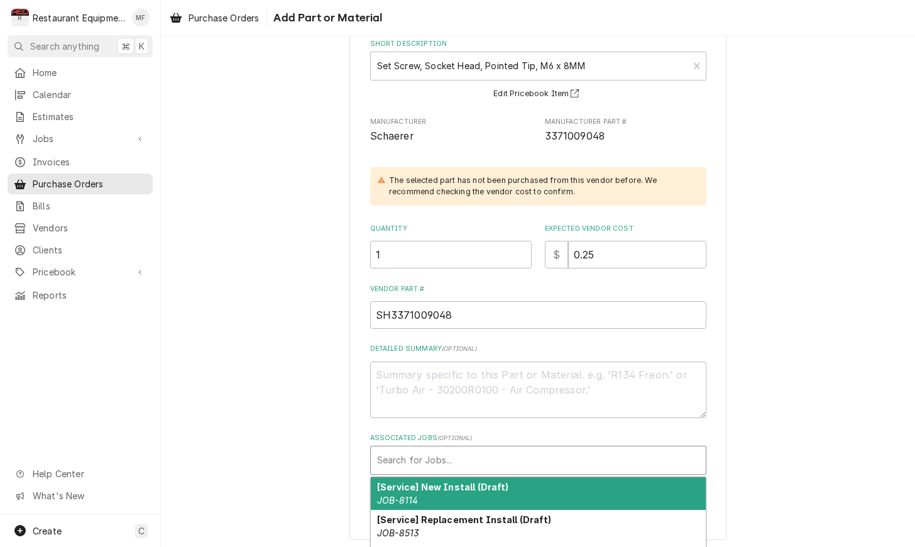
click at [470, 449] on div "Associated Jobs" at bounding box center [538, 460] width 322 height 23
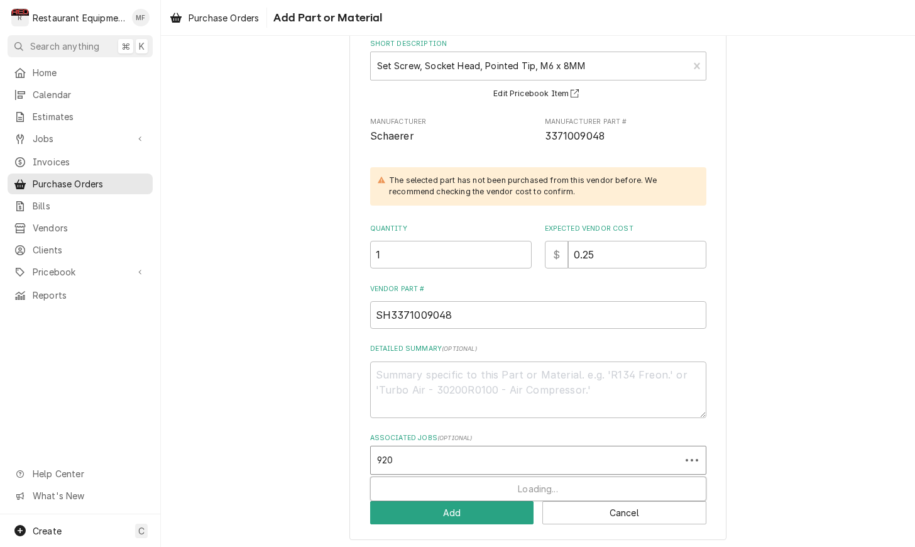
type input "9204"
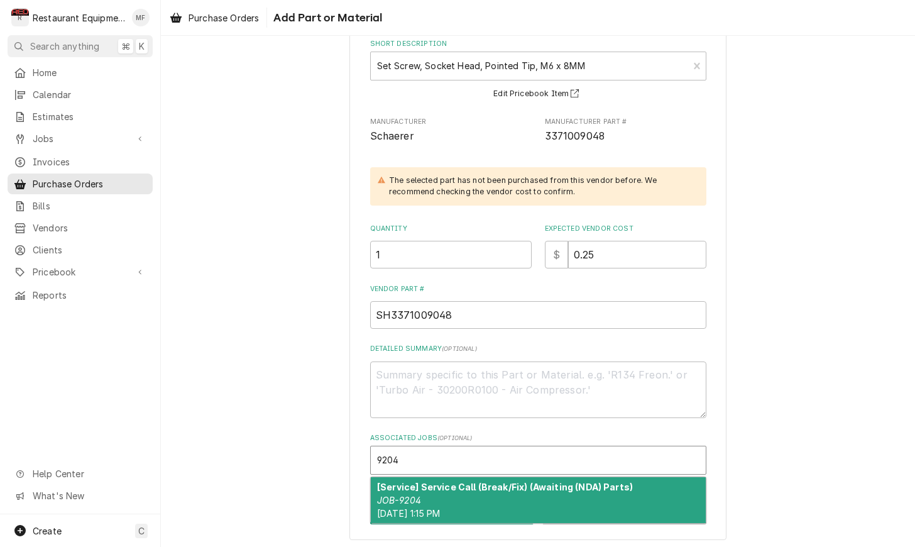
click at [545, 477] on div "[Service] Service Call (Break/Fix) (Awaiting (NDA) Parts) JOB-9204 [DATE] 1:15 …" at bounding box center [538, 500] width 335 height 46
type textarea "x"
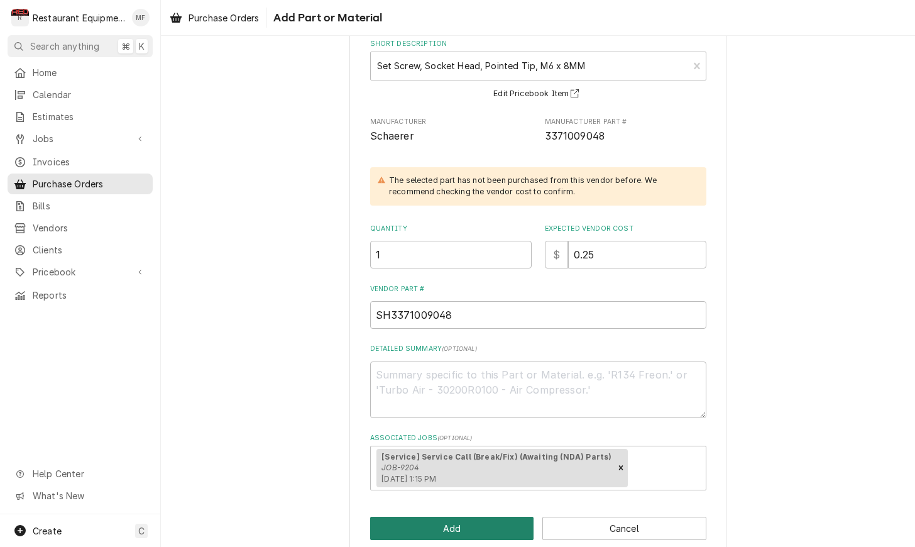
click at [507, 517] on button "Add" at bounding box center [452, 527] width 164 height 23
type textarea "x"
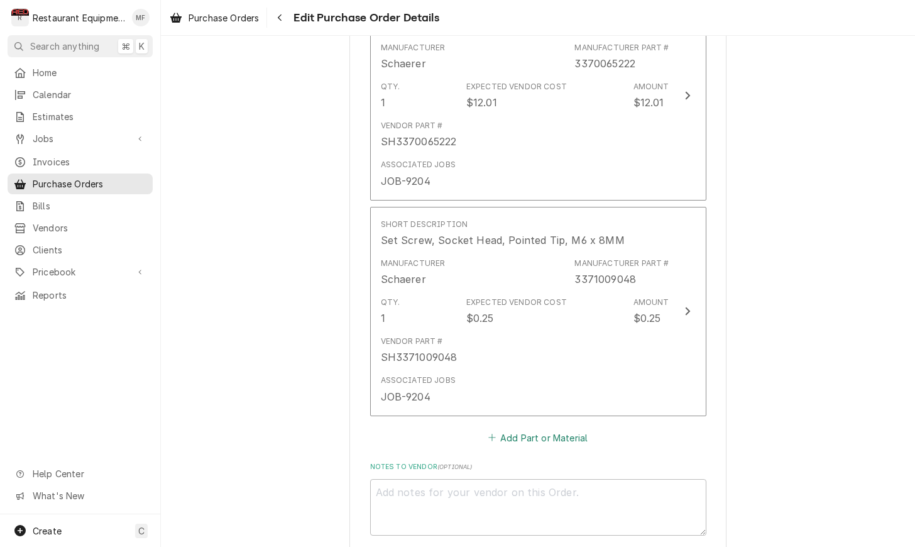
click at [554, 428] on button "Add Part or Material" at bounding box center [538, 437] width 104 height 18
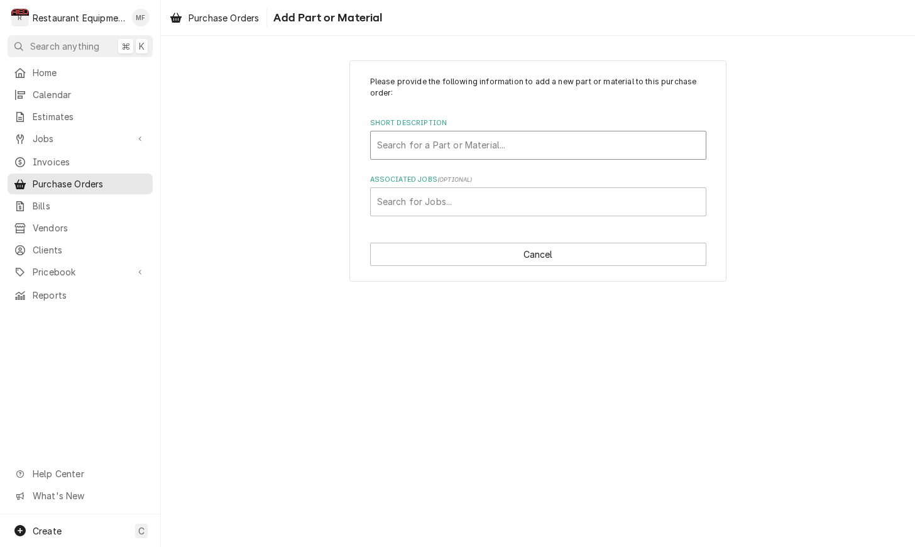
click at [527, 148] on div "Short Description" at bounding box center [538, 145] width 322 height 23
type input "3371009047"
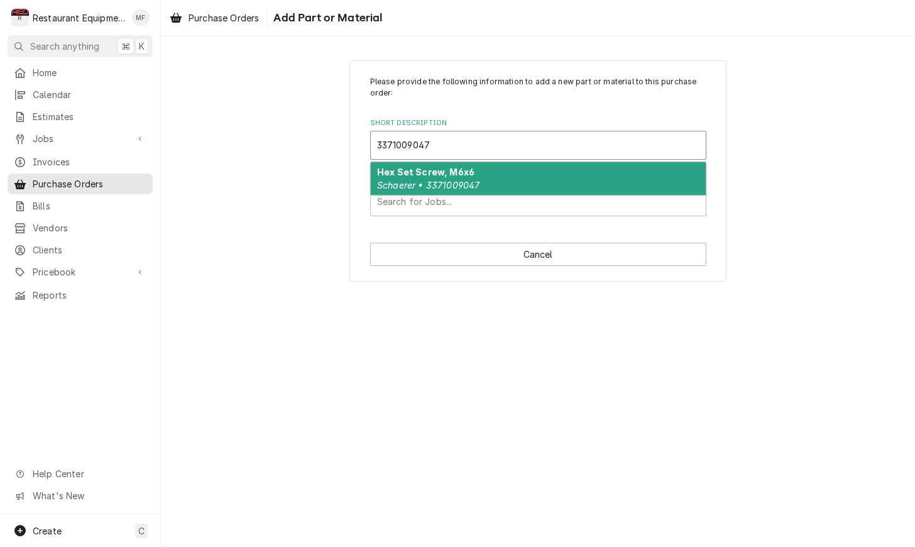
click at [528, 177] on div "Hex Set Screw, M6x6 Schaerer • 3371009047" at bounding box center [538, 178] width 335 height 33
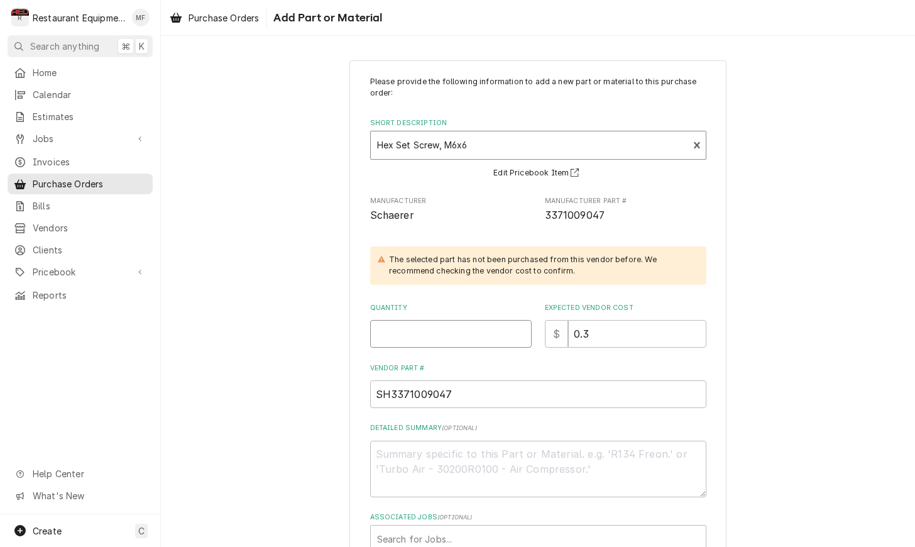
click at [448, 335] on input "Quantity" at bounding box center [450, 334] width 161 height 28
type textarea "x"
type input "1"
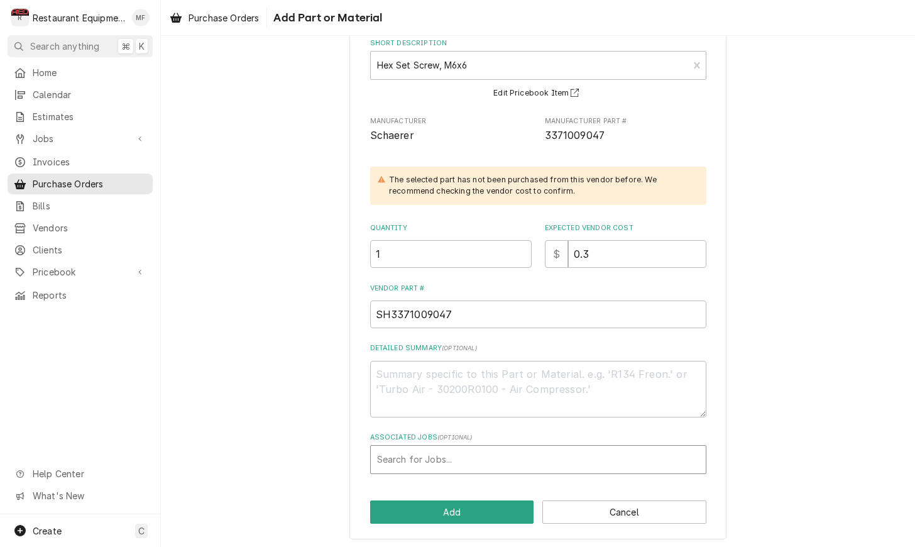
scroll to position [79, 0]
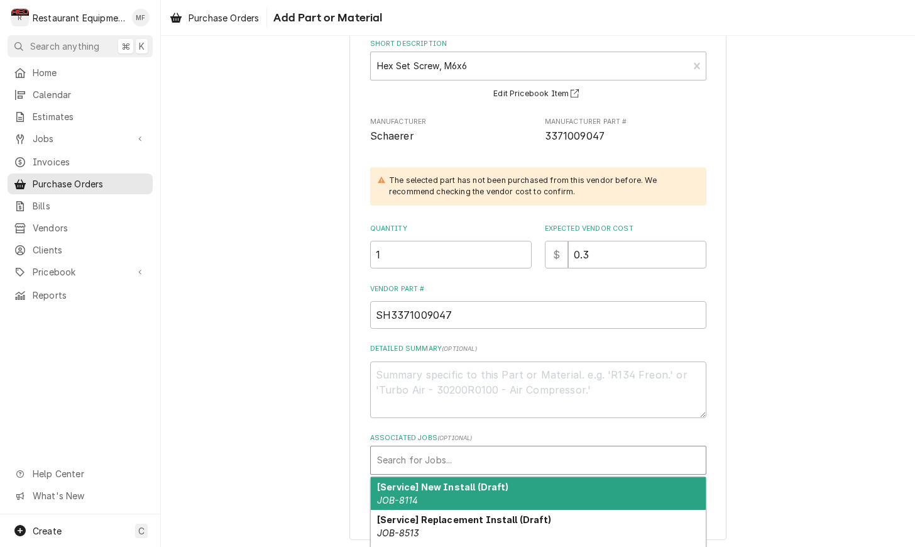
click at [513, 449] on div "Associated Jobs" at bounding box center [538, 460] width 322 height 23
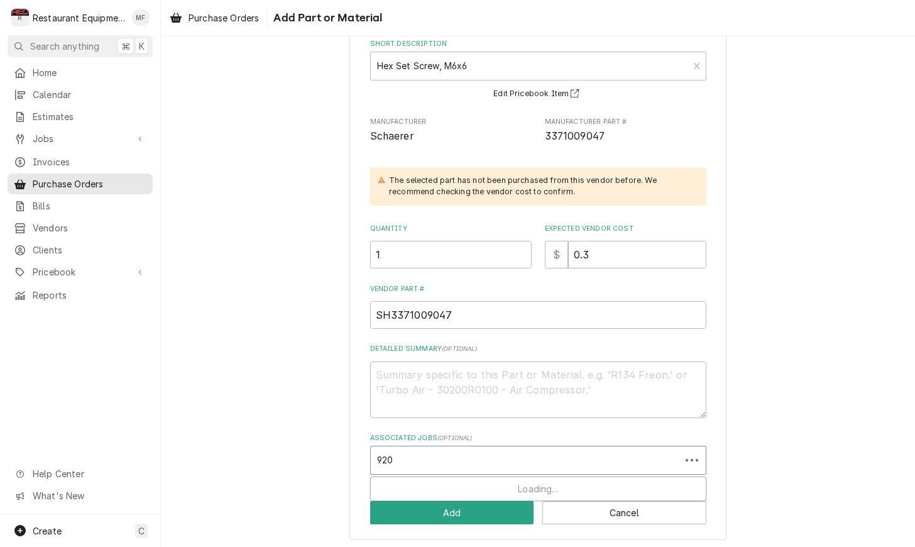
type input "9204"
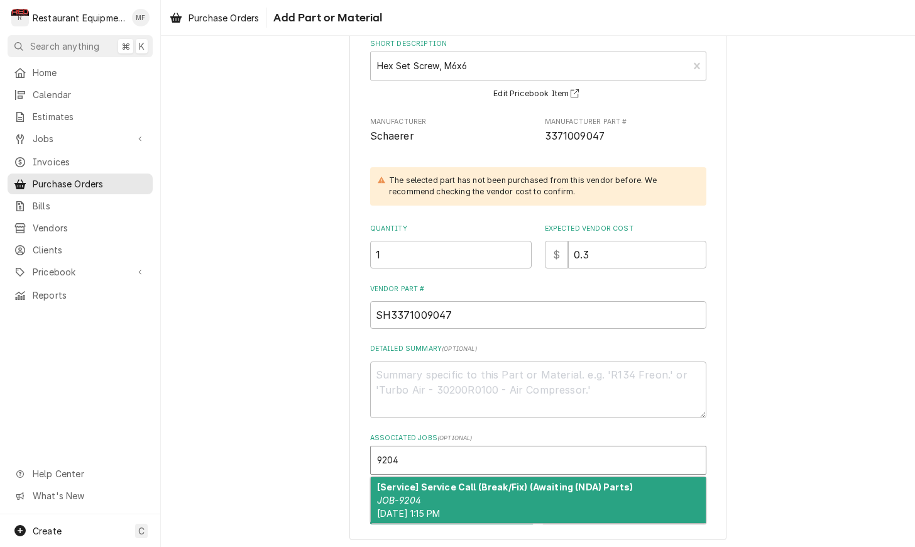
drag, startPoint x: 542, startPoint y: 499, endPoint x: 504, endPoint y: 508, distance: 38.0
click at [542, 499] on div "[Service] Service Call (Break/Fix) (Awaiting (NDA) Parts) JOB-9204 [DATE] 1:15 …" at bounding box center [538, 500] width 335 height 46
type textarea "x"
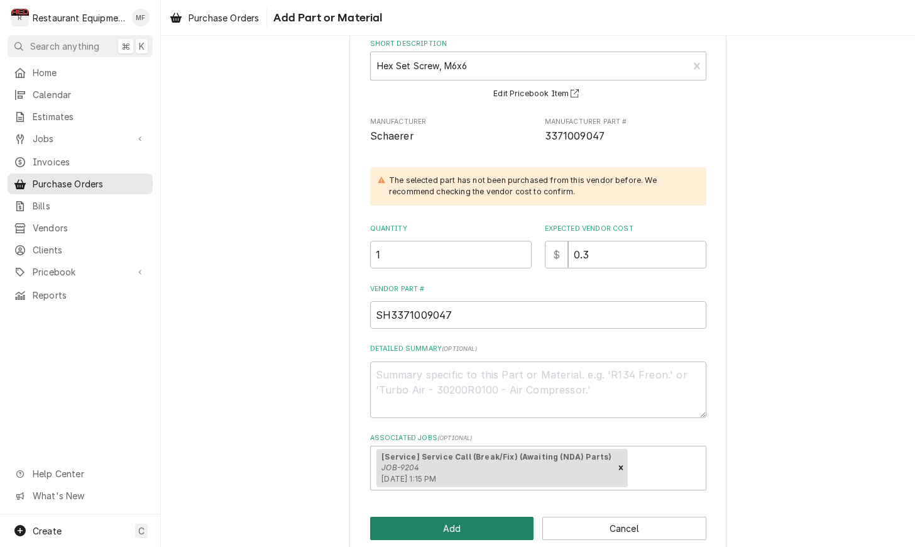
click at [453, 525] on button "Add" at bounding box center [452, 527] width 164 height 23
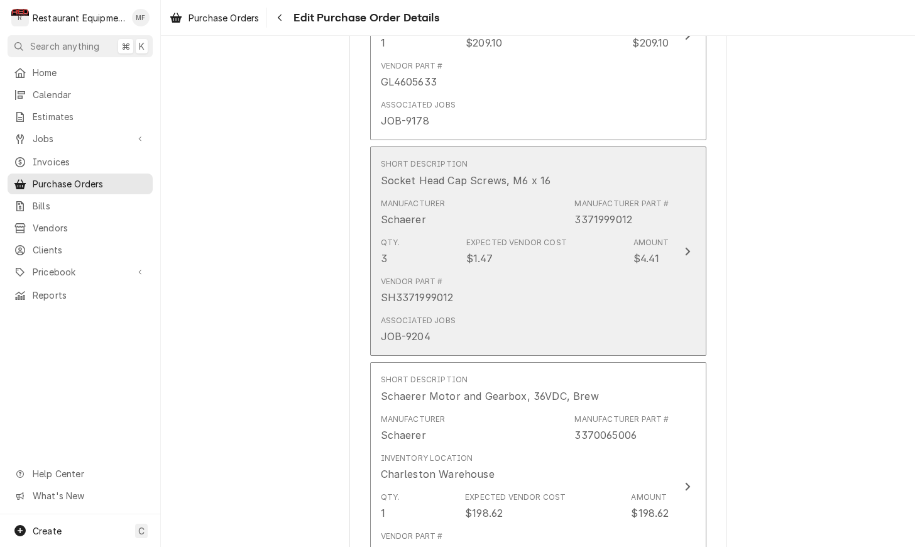
scroll to position [891, 0]
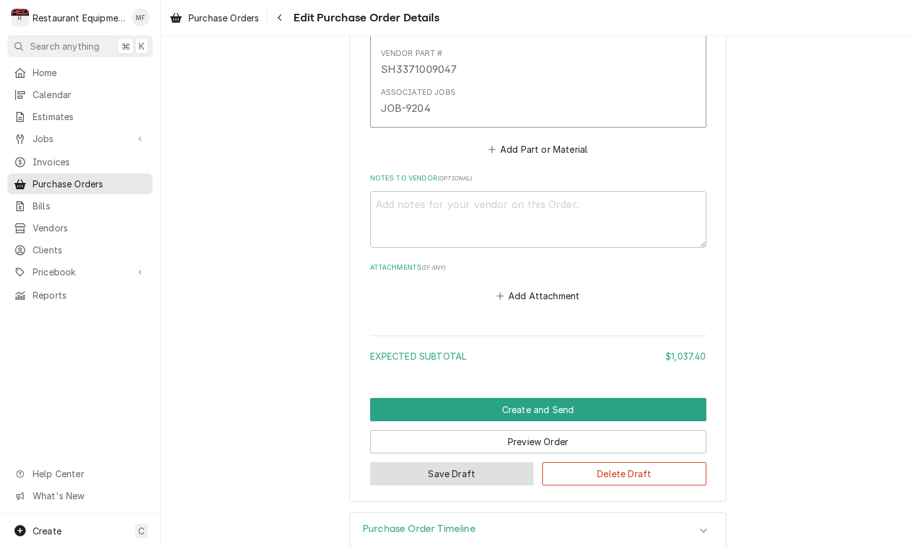
click at [468, 462] on button "Save Draft" at bounding box center [452, 473] width 164 height 23
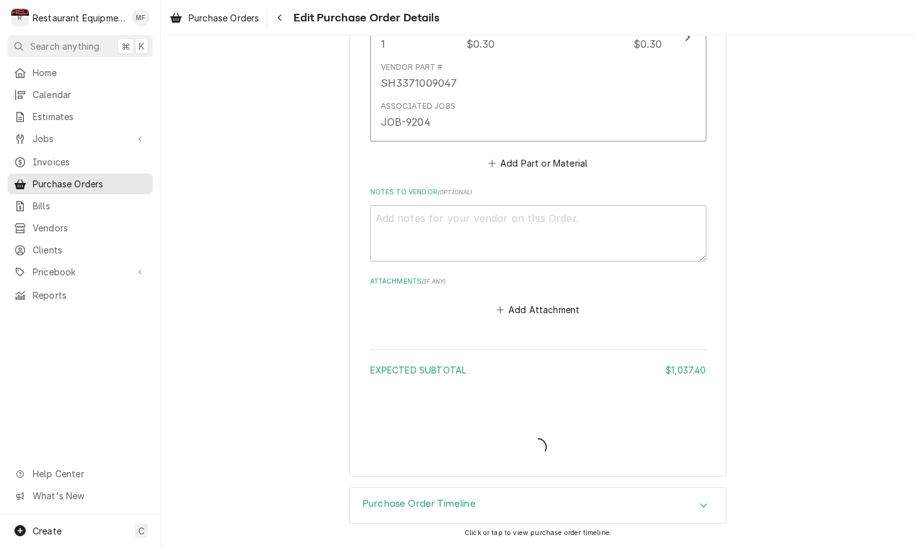
scroll to position [2228, 0]
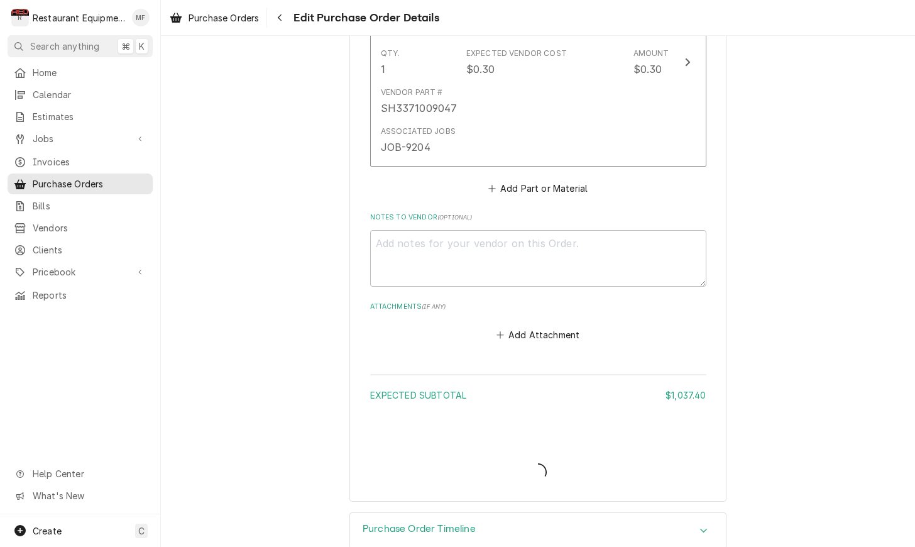
type textarea "x"
